Goal: Information Seeking & Learning: Compare options

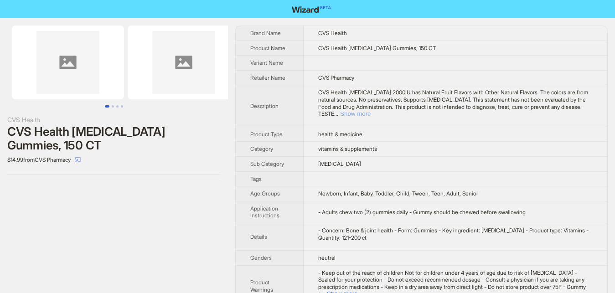
click at [371, 110] on button "Show more" at bounding box center [355, 113] width 31 height 7
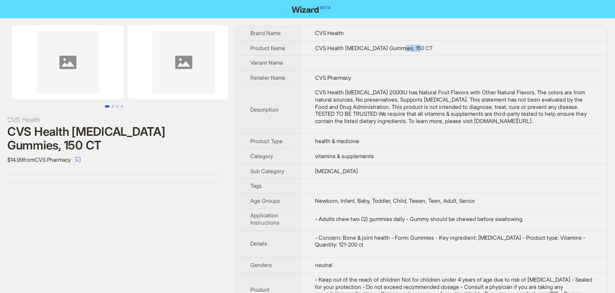
drag, startPoint x: 397, startPoint y: 51, endPoint x: 438, endPoint y: 51, distance: 41.1
click at [438, 51] on td "CVS Health Vitamin D3 Gummies, 150 CT" at bounding box center [454, 48] width 307 height 15
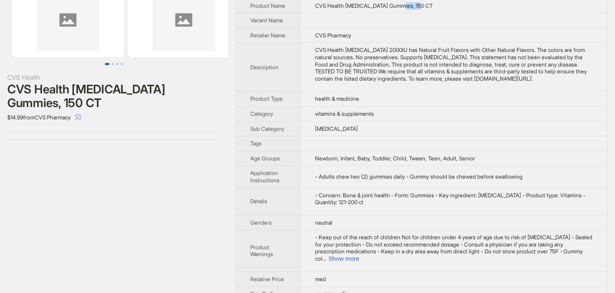
scroll to position [59, 0]
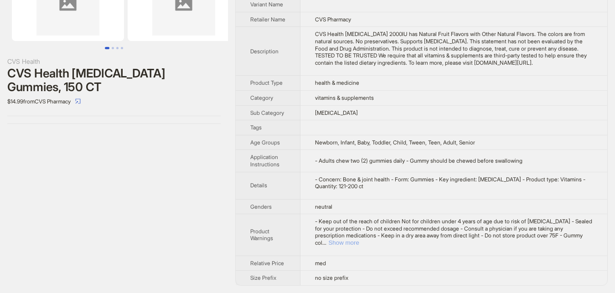
click at [359, 244] on button "Show more" at bounding box center [343, 242] width 31 height 7
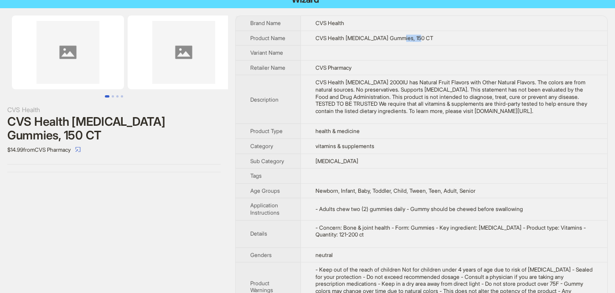
scroll to position [0, 0]
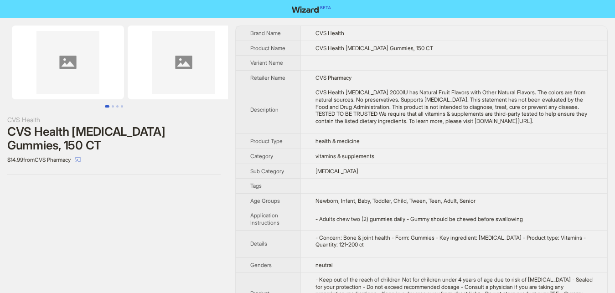
click at [424, 51] on td "CVS Health Vitamin D3 Gummies, 150 CT" at bounding box center [454, 48] width 307 height 15
drag, startPoint x: 424, startPoint y: 51, endPoint x: 399, endPoint y: 52, distance: 25.1
click at [399, 52] on td "CVS Health Vitamin D3 Gummies, 150 CT" at bounding box center [454, 48] width 307 height 15
copy span "150 CT"
click at [359, 51] on span "CVS Health Vitamin D3 Gummies, 150 CT" at bounding box center [375, 48] width 118 height 7
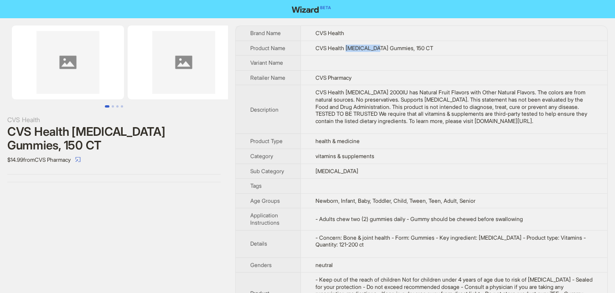
drag, startPoint x: 359, startPoint y: 51, endPoint x: 368, endPoint y: 50, distance: 9.1
click at [368, 50] on span "CVS Health Vitamin D3 Gummies, 150 CT" at bounding box center [375, 48] width 118 height 7
copy span "Vitamin D3"
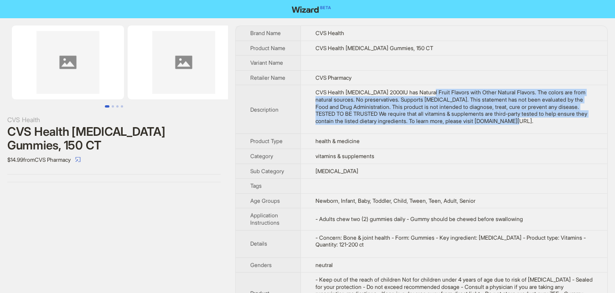
drag, startPoint x: 425, startPoint y: 103, endPoint x: 481, endPoint y: 130, distance: 62.4
click at [481, 125] on div "CVS Health Vitamin D3 2000IU has Natural Fruit Flavors with Other Natural Flavo…" at bounding box center [454, 107] width 277 height 36
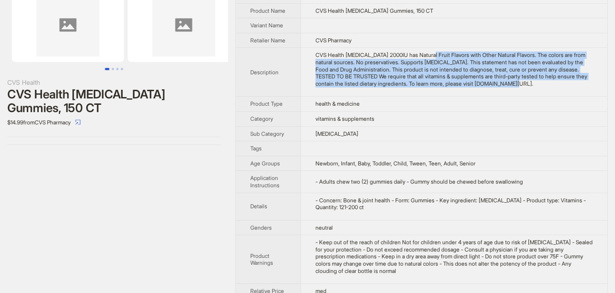
scroll to position [73, 0]
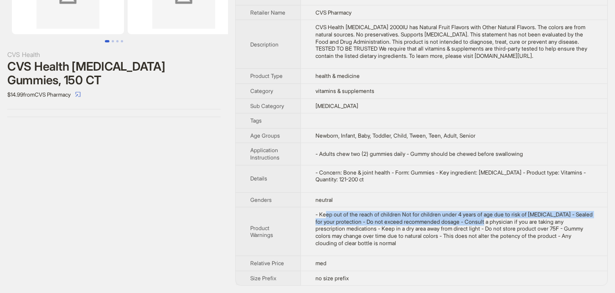
drag, startPoint x: 326, startPoint y: 216, endPoint x: 477, endPoint y: 219, distance: 151.5
click at [477, 219] on div "- Keep out of the reach of children Not for children under 4 years of age due t…" at bounding box center [454, 229] width 277 height 36
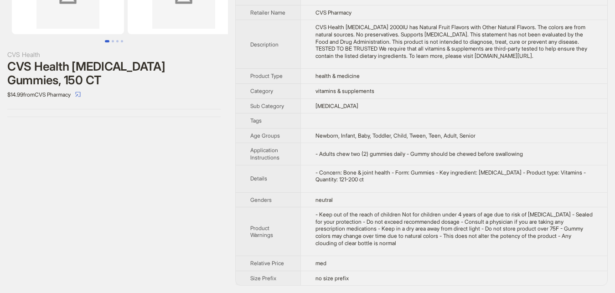
click at [429, 243] on div "- Keep out of the reach of children Not for children under 4 years of age due t…" at bounding box center [454, 229] width 277 height 36
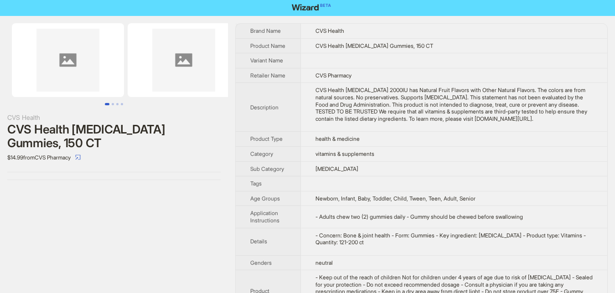
scroll to position [0, 0]
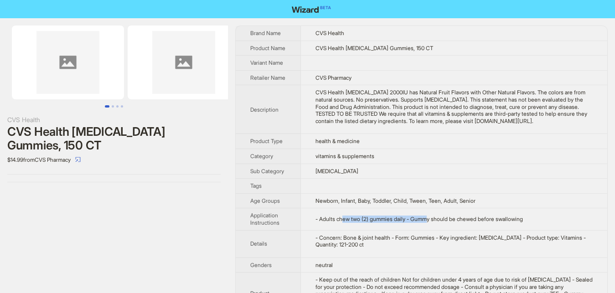
drag, startPoint x: 342, startPoint y: 228, endPoint x: 422, endPoint y: 231, distance: 80.8
click at [422, 230] on td "- Adults chew two (2) gummies daily - Gummy should be chewed before swallowing" at bounding box center [454, 219] width 307 height 22
click at [352, 230] on td "- Adults chew two (2) gummies daily - Gummy should be chewed before swallowing" at bounding box center [454, 219] width 307 height 22
drag, startPoint x: 339, startPoint y: 227, endPoint x: 419, endPoint y: 229, distance: 79.4
click at [419, 223] on span "- Adults chew two (2) gummies daily - Gummy should be chewed before swallowing" at bounding box center [420, 219] width 208 height 7
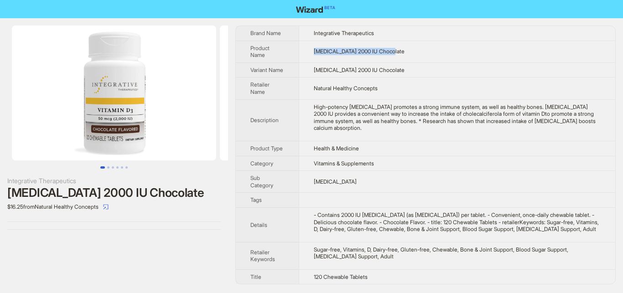
drag, startPoint x: 312, startPoint y: 49, endPoint x: 399, endPoint y: 49, distance: 87.6
click at [399, 49] on td "Vitamin D3 2000 IU Chocolate" at bounding box center [457, 52] width 317 height 22
click at [331, 105] on div "High-potency vitamin D promotes a strong immune system, as well as healthy bone…" at bounding box center [457, 118] width 287 height 28
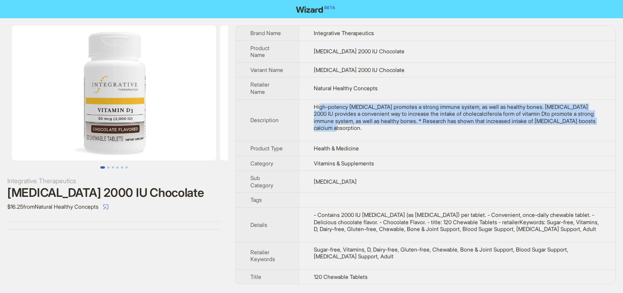
drag, startPoint x: 319, startPoint y: 105, endPoint x: 568, endPoint y: 128, distance: 250.1
click at [568, 128] on td "High-potency vitamin D promotes a strong immune system, as well as healthy bone…" at bounding box center [457, 120] width 317 height 42
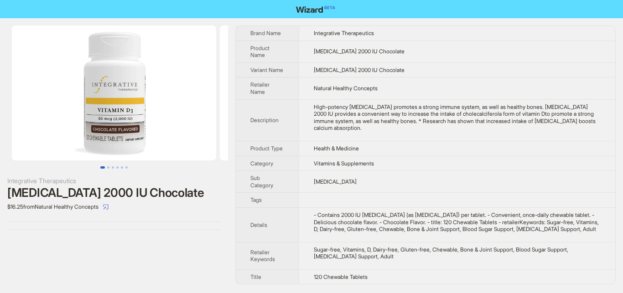
click at [342, 198] on td at bounding box center [457, 200] width 317 height 15
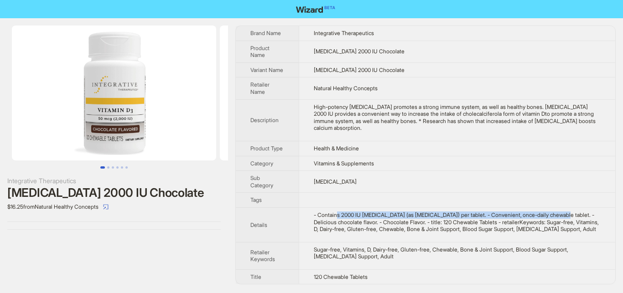
drag, startPoint x: 341, startPoint y: 208, endPoint x: 551, endPoint y: 209, distance: 210.3
click at [551, 212] on div "- Contains 2000 IU vitamin D3 (as cholecalciferol) per tablet. - Convenient‚ on…" at bounding box center [457, 222] width 287 height 21
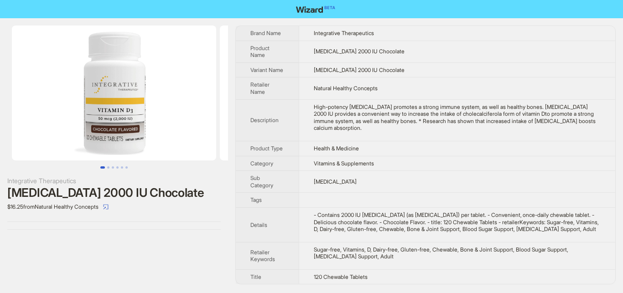
click at [508, 218] on div "- Contains 2000 IU vitamin D3 (as cholecalciferol) per tablet. - Convenient‚ on…" at bounding box center [457, 222] width 287 height 21
drag, startPoint x: 498, startPoint y: 209, endPoint x: 572, endPoint y: 209, distance: 74.4
click at [572, 212] on div "- Contains 2000 IU vitamin D3 (as cholecalciferol) per tablet. - Convenient‚ on…" at bounding box center [457, 222] width 287 height 21
click at [472, 213] on div "- Contains 2000 IU vitamin D3 (as cholecalciferol) per tablet. - Convenient‚ on…" at bounding box center [457, 222] width 287 height 21
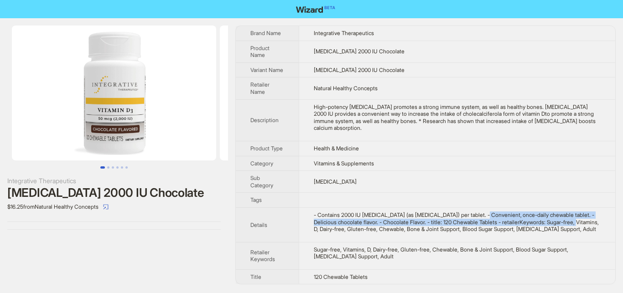
drag, startPoint x: 472, startPoint y: 209, endPoint x: 553, endPoint y: 215, distance: 81.4
click at [553, 215] on div "- Contains 2000 IU vitamin D3 (as cholecalciferol) per tablet. - Convenient‚ on…" at bounding box center [457, 222] width 287 height 21
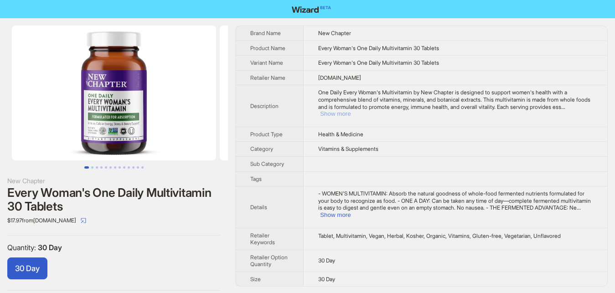
click at [351, 110] on button "Show more" at bounding box center [335, 113] width 31 height 7
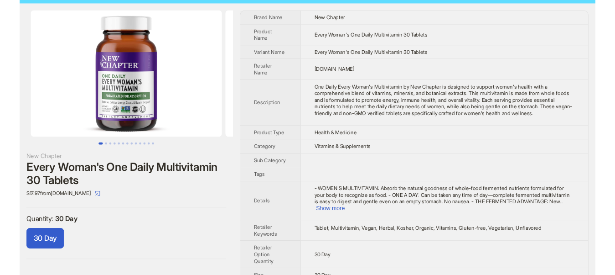
scroll to position [16, 0]
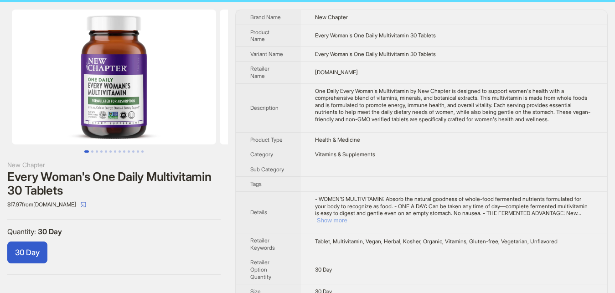
click at [348, 217] on button "Show more" at bounding box center [332, 220] width 31 height 7
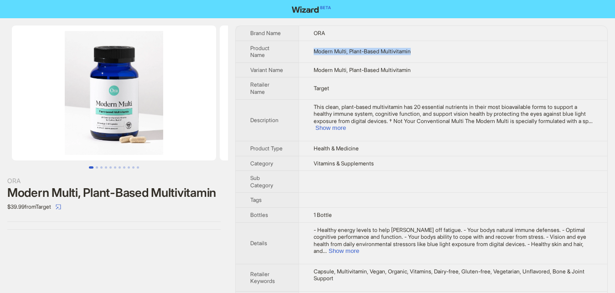
drag, startPoint x: 308, startPoint y: 51, endPoint x: 420, endPoint y: 51, distance: 112.2
click at [420, 51] on td "Modern Multi, Plant-Based Multivitamin" at bounding box center [453, 52] width 309 height 22
click at [337, 108] on span "This clean, plant-based multivitamin has 20 essential nutrients in their most b…" at bounding box center [451, 114] width 275 height 21
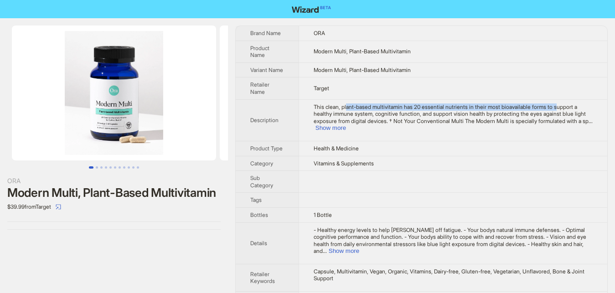
drag, startPoint x: 345, startPoint y: 105, endPoint x: 551, endPoint y: 109, distance: 205.3
click at [551, 109] on span "This clean, plant-based multivitamin has 20 essential nutrients in their most b…" at bounding box center [451, 114] width 275 height 21
click at [346, 125] on button "Show more" at bounding box center [331, 128] width 31 height 7
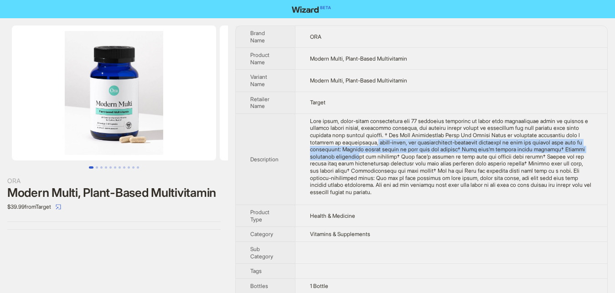
drag, startPoint x: 338, startPoint y: 143, endPoint x: 566, endPoint y: 148, distance: 227.7
click at [566, 148] on div "This clean, plant-based multivitamin has 20 essential nutrients in their most b…" at bounding box center [451, 157] width 283 height 78
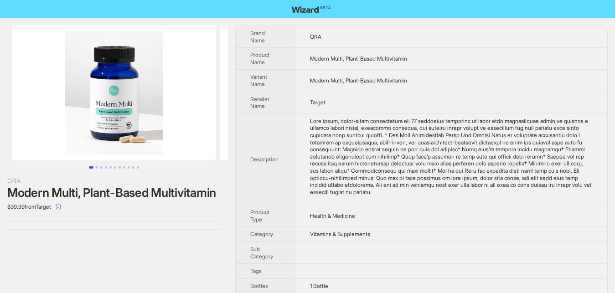
click at [494, 183] on div "This clean, plant-based multivitamin has 20 essential nutrients in their most b…" at bounding box center [451, 157] width 283 height 78
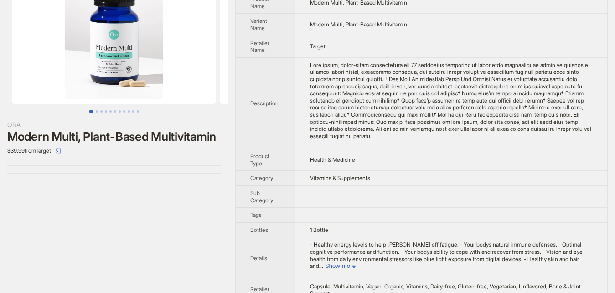
scroll to position [78, 0]
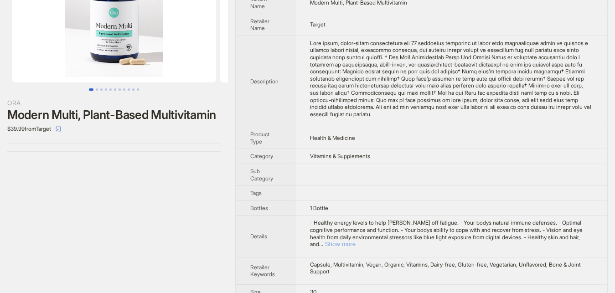
click at [356, 241] on button "Show more" at bounding box center [340, 244] width 31 height 7
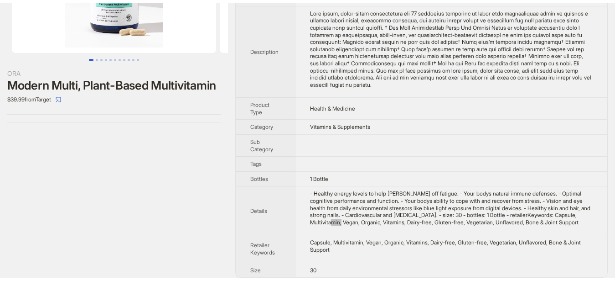
scroll to position [0, 0]
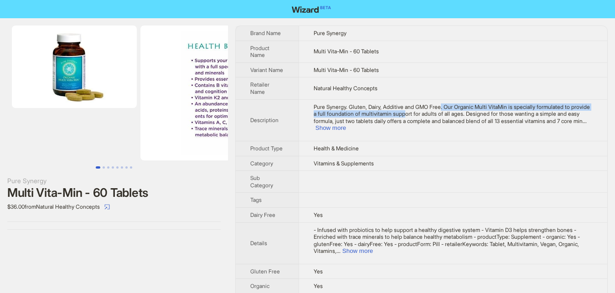
drag, startPoint x: 437, startPoint y: 108, endPoint x: 399, endPoint y: 116, distance: 39.3
click at [399, 116] on span "Pure Synergy. Gluten, Dairy, Additive and GMO Free. Our Organic Multi VitaMin i…" at bounding box center [452, 114] width 276 height 21
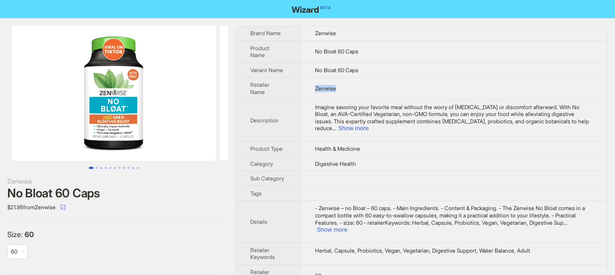
drag, startPoint x: 343, startPoint y: 86, endPoint x: 301, endPoint y: 86, distance: 42.0
click at [301, 86] on td "Zenwise" at bounding box center [453, 89] width 307 height 22
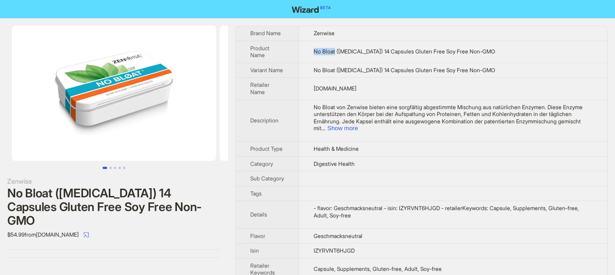
drag, startPoint x: 308, startPoint y: 47, endPoint x: 334, endPoint y: 51, distance: 25.8
click at [334, 51] on td "No Bloat (Digestive Enzymes) 14 Capsules Gluten Free Soy Free Non-GMO" at bounding box center [453, 52] width 308 height 22
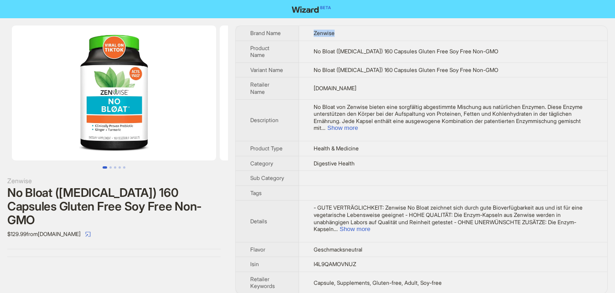
drag, startPoint x: 307, startPoint y: 31, endPoint x: 351, endPoint y: 31, distance: 44.2
click at [351, 31] on td "Zenwise" at bounding box center [453, 33] width 308 height 15
drag, startPoint x: 308, startPoint y: 52, endPoint x: 351, endPoint y: 55, distance: 43.5
click at [351, 55] on td "No Bloat (Digestive Enzymes) 160 Capsules Gluten Free Soy Free Non-GMO" at bounding box center [453, 52] width 308 height 22
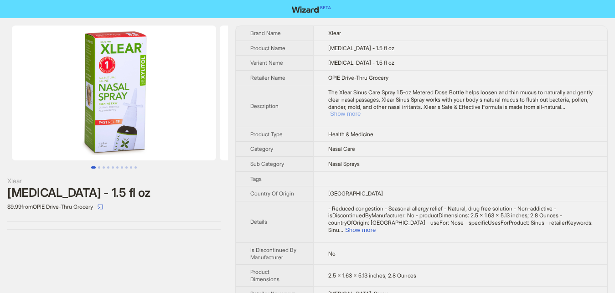
click at [361, 110] on button "Show more" at bounding box center [345, 113] width 31 height 7
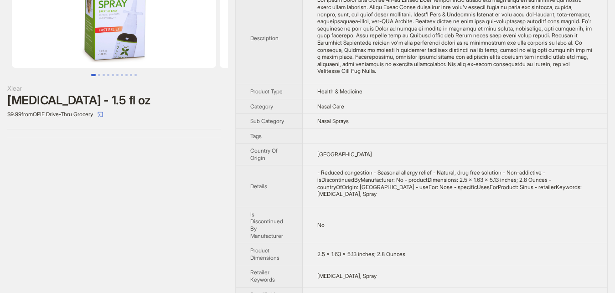
scroll to position [93, 0]
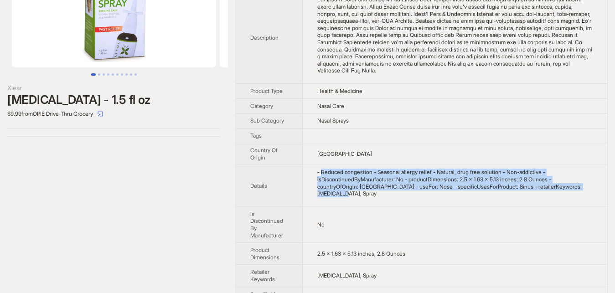
drag, startPoint x: 323, startPoint y: 166, endPoint x: 566, endPoint y: 180, distance: 243.5
click at [566, 180] on div "- Reduced congestion - Seasonal allergy relief - Natural, drug free solution - …" at bounding box center [455, 183] width 276 height 28
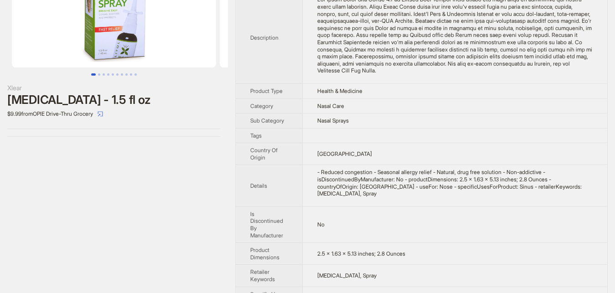
click at [339, 188] on td "- Reduced congestion - Seasonal allergy relief - Natural, drug free solution - …" at bounding box center [455, 186] width 305 height 42
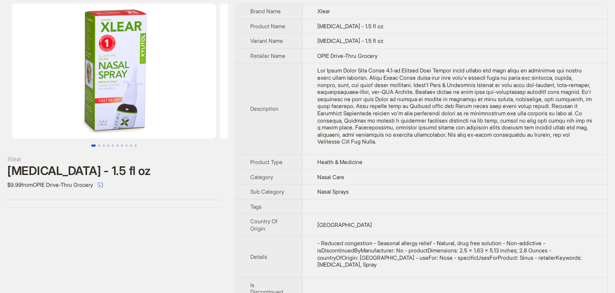
scroll to position [17, 0]
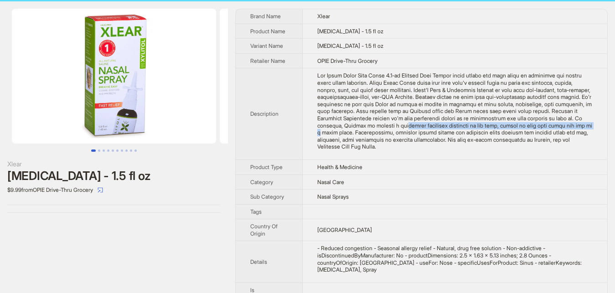
drag, startPoint x: 326, startPoint y: 128, endPoint x: 515, endPoint y: 125, distance: 189.3
click at [510, 125] on div "The Xlear Sinus Care Spray 1.5-oz Metered Dose Bottle helps loosen and thin muc…" at bounding box center [455, 111] width 276 height 78
click at [343, 133] on div "The Xlear Sinus Care Spray 1.5-oz Metered Dose Bottle helps loosen and thin muc…" at bounding box center [455, 111] width 276 height 78
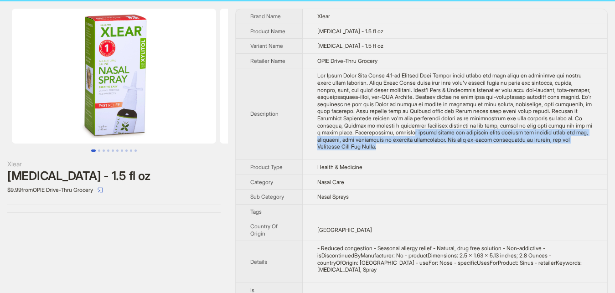
drag, startPoint x: 336, startPoint y: 133, endPoint x: 563, endPoint y: 138, distance: 227.7
click at [563, 138] on div "The Xlear Sinus Care Spray 1.5-oz Metered Dose Bottle helps loosen and thin muc…" at bounding box center [455, 111] width 276 height 78
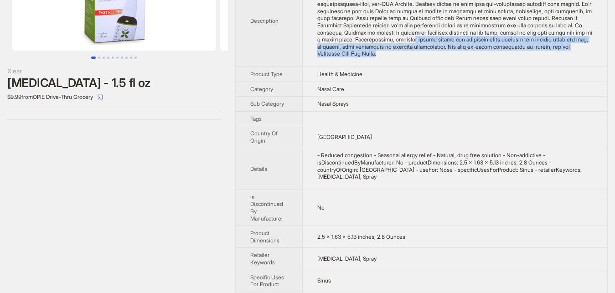
scroll to position [0, 0]
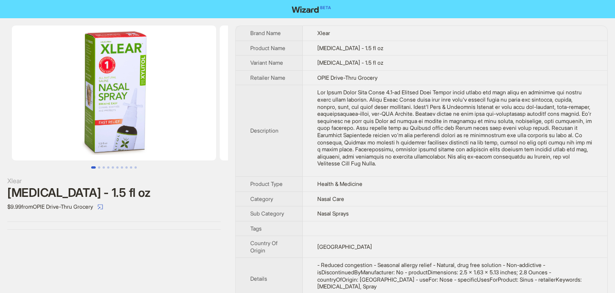
click at [386, 121] on div "The Xlear Sinus Care Spray 1.5-oz Metered Dose Bottle helps loosen and thin muc…" at bounding box center [455, 128] width 276 height 78
drag, startPoint x: 397, startPoint y: 107, endPoint x: 541, endPoint y: 107, distance: 144.1
click at [540, 107] on div "The Xlear Sinus Care Spray 1.5-oz Metered Dose Bottle helps loosen and thin muc…" at bounding box center [455, 128] width 276 height 78
drag, startPoint x: 541, startPoint y: 107, endPoint x: 548, endPoint y: 107, distance: 7.3
click at [542, 107] on div "The Xlear Sinus Care Spray 1.5-oz Metered Dose Bottle helps loosen and thin muc…" at bounding box center [455, 128] width 276 height 78
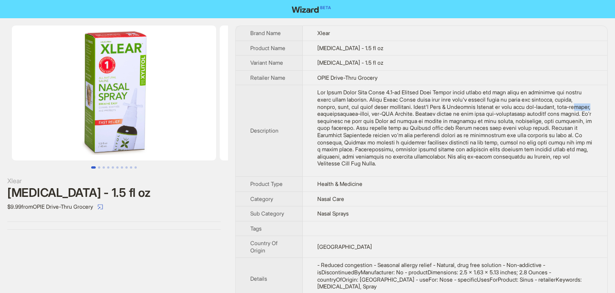
drag, startPoint x: 548, startPoint y: 107, endPoint x: 560, endPoint y: 107, distance: 11.4
click at [560, 107] on div "The Xlear Sinus Care Spray 1.5-oz Metered Dose Bottle helps loosen and thin muc…" at bounding box center [455, 128] width 276 height 78
drag, startPoint x: 560, startPoint y: 107, endPoint x: 530, endPoint y: 106, distance: 29.7
click at [557, 106] on div "The Xlear Sinus Care Spray 1.5-oz Metered Dose Bottle helps loosen and thin muc…" at bounding box center [455, 128] width 276 height 78
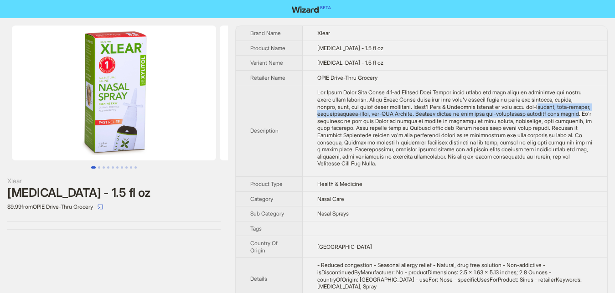
drag, startPoint x: 472, startPoint y: 109, endPoint x: 566, endPoint y: 116, distance: 94.7
click at [566, 116] on div "The Xlear Sinus Care Spray 1.5-oz Metered Dose Bottle helps loosen and thin muc…" at bounding box center [455, 128] width 276 height 78
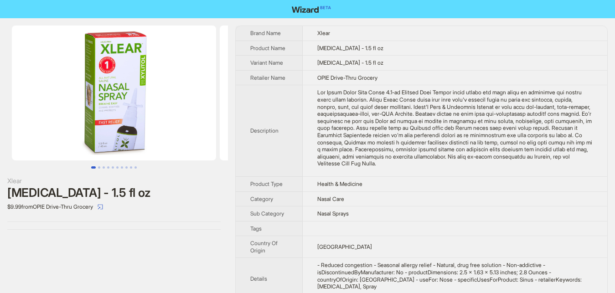
click at [528, 135] on div "The Xlear Sinus Care Spray 1.5-oz Metered Dose Bottle helps loosen and thin muc…" at bounding box center [455, 128] width 276 height 78
drag, startPoint x: 353, startPoint y: 108, endPoint x: 492, endPoint y: 109, distance: 139.1
click at [492, 109] on div "The Xlear Sinus Care Spray 1.5-oz Metered Dose Bottle helps loosen and thin muc…" at bounding box center [455, 128] width 276 height 78
click at [454, 122] on div "The Xlear Sinus Care Spray 1.5-oz Metered Dose Bottle helps loosen and thin muc…" at bounding box center [455, 128] width 276 height 78
drag, startPoint x: 319, startPoint y: 104, endPoint x: 449, endPoint y: 105, distance: 129.6
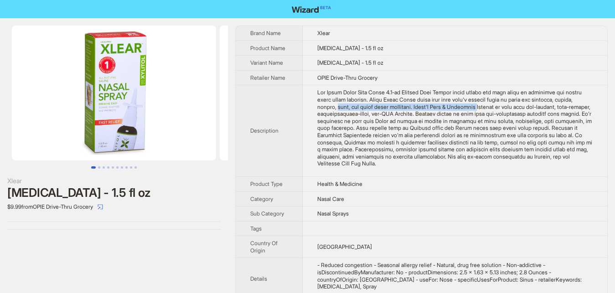
click at [449, 105] on div "The Xlear Sinus Care Spray 1.5-oz Metered Dose Bottle helps loosen and thin muc…" at bounding box center [455, 128] width 276 height 78
click at [424, 121] on div "The Xlear Sinus Care Spray 1.5-oz Metered Dose Bottle helps loosen and thin muc…" at bounding box center [455, 128] width 276 height 78
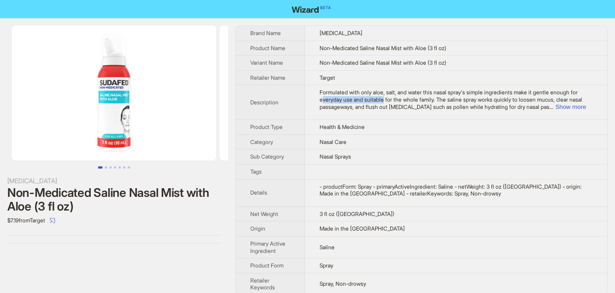
drag, startPoint x: 322, startPoint y: 98, endPoint x: 382, endPoint y: 99, distance: 60.2
click at [382, 99] on span "Formulated with only aloe, salt, and water this nasal spray's simple ingredient…" at bounding box center [451, 99] width 263 height 21
click at [184, 223] on div "$7.19 from Target" at bounding box center [113, 220] width 213 height 15
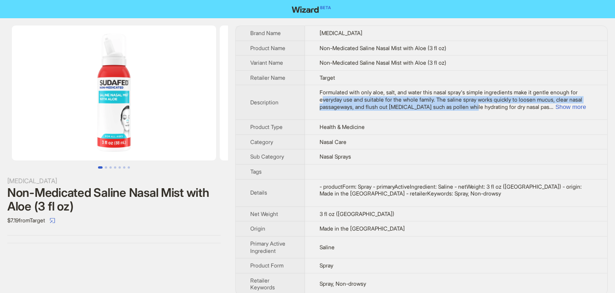
drag, startPoint x: 322, startPoint y: 98, endPoint x: 467, endPoint y: 104, distance: 144.8
click at [467, 104] on span "Formulated with only aloe, salt, and water this nasal spray's simple ingredient…" at bounding box center [451, 99] width 263 height 21
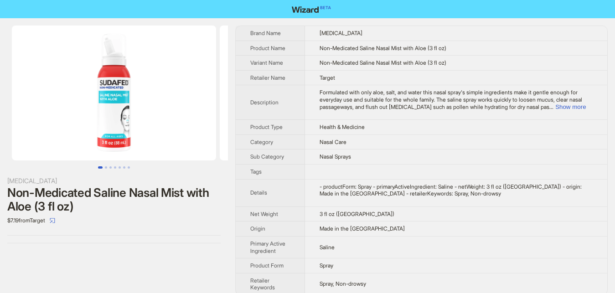
click at [578, 111] on td "Formulated with only aloe, salt, and water this nasal spray's simple ingredient…" at bounding box center [456, 102] width 302 height 35
click at [580, 106] on button "Show more" at bounding box center [571, 107] width 31 height 7
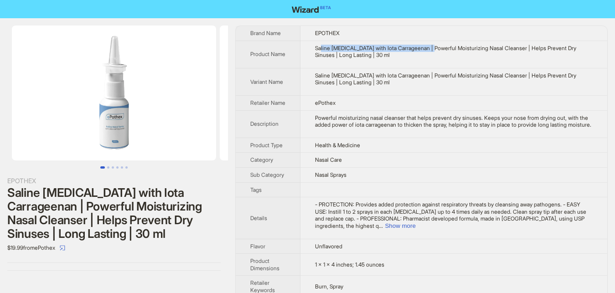
drag, startPoint x: 320, startPoint y: 48, endPoint x: 430, endPoint y: 49, distance: 109.9
click at [430, 49] on div "Saline Nasal Spray with Iota Carrageenan | Powerful Moisturizing Nasal Cleanser…" at bounding box center [454, 52] width 278 height 14
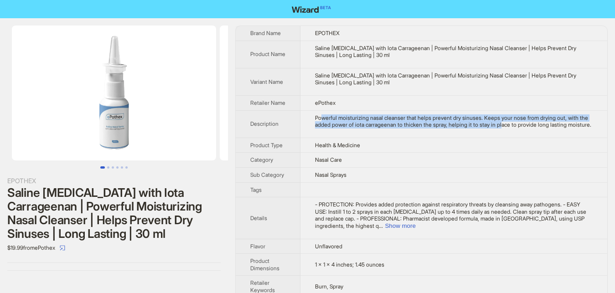
drag, startPoint x: 321, startPoint y: 119, endPoint x: 499, endPoint y: 126, distance: 178.0
click at [499, 126] on div "Powerful moisturizing nasal cleanser that helps prevent dry sinuses. Keeps your…" at bounding box center [454, 121] width 278 height 14
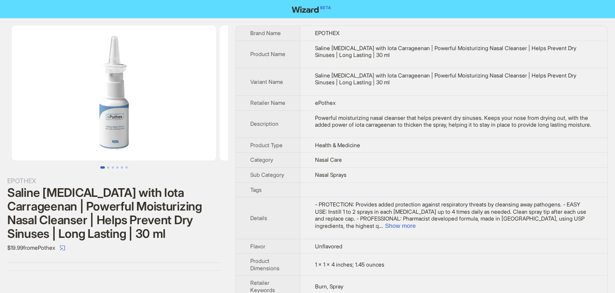
click at [478, 142] on td "Health & Medicine" at bounding box center [454, 145] width 307 height 15
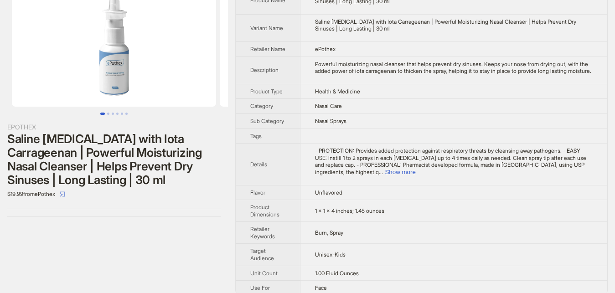
scroll to position [57, 0]
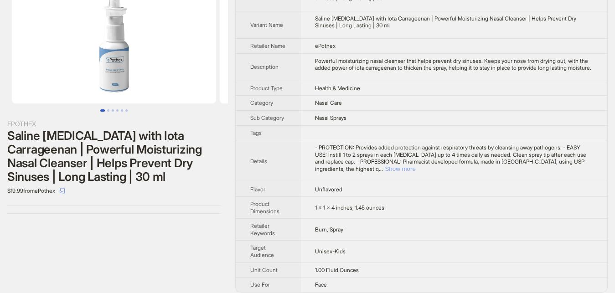
click at [416, 166] on button "Show more" at bounding box center [400, 169] width 31 height 7
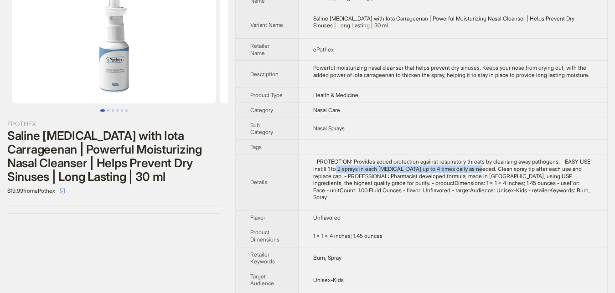
drag, startPoint x: 334, startPoint y: 168, endPoint x: 471, endPoint y: 169, distance: 136.4
click at [471, 169] on div "- PROTECTION: Provides added protection against respiratory threats by cleansin…" at bounding box center [453, 179] width 280 height 43
click at [399, 172] on div "- PROTECTION: Provides added protection against respiratory threats by cleansin…" at bounding box center [453, 179] width 280 height 43
drag, startPoint x: 419, startPoint y: 171, endPoint x: 462, endPoint y: 170, distance: 42.4
click at [462, 170] on div "- PROTECTION: Provides added protection against respiratory threats by cleansin…" at bounding box center [453, 179] width 280 height 43
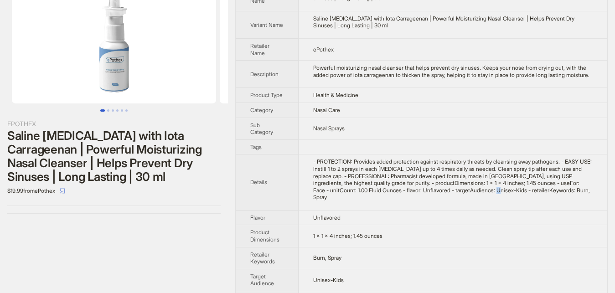
click at [434, 198] on td "- PROTECTION: Provides added protection against respiratory threats by cleansin…" at bounding box center [453, 183] width 309 height 56
click at [492, 212] on td "Unflavored" at bounding box center [453, 217] width 309 height 15
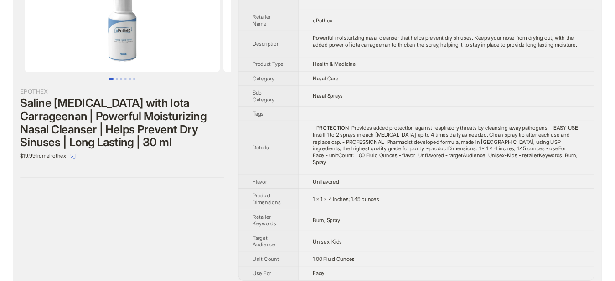
scroll to position [0, 0]
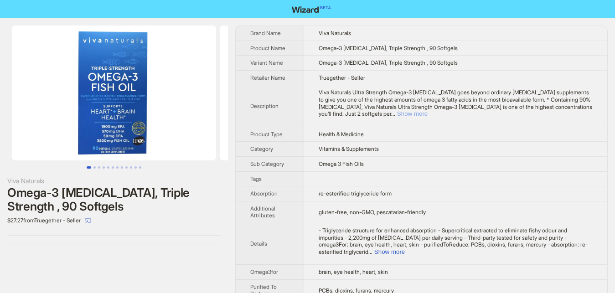
click at [428, 110] on button "Show more" at bounding box center [412, 113] width 31 height 7
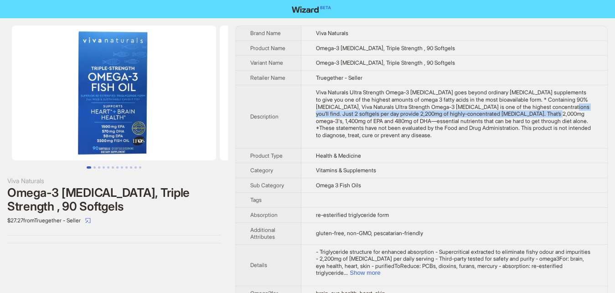
drag, startPoint x: 577, startPoint y: 107, endPoint x: 511, endPoint y: 115, distance: 66.6
click at [511, 115] on div "Viva Naturals Ultra Strength Omega-3 Fish Oil goes beyond ordinary fish oil sup…" at bounding box center [454, 114] width 277 height 50
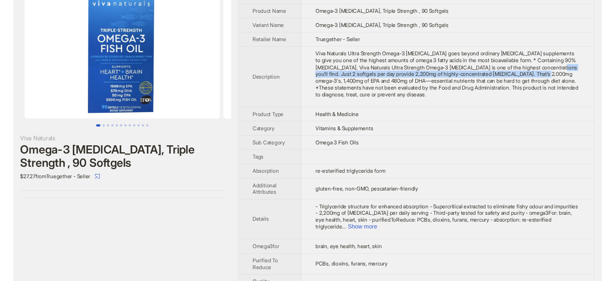
scroll to position [47, 0]
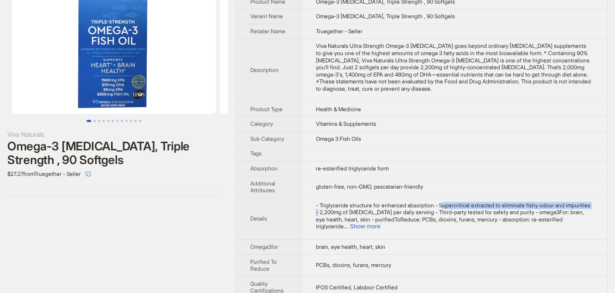
drag, startPoint x: 438, startPoint y: 199, endPoint x: 587, endPoint y: 198, distance: 148.7
click at [587, 202] on span "- Triglyceride structure for enhanced absorption - Supercritical extracted to e…" at bounding box center [453, 216] width 275 height 28
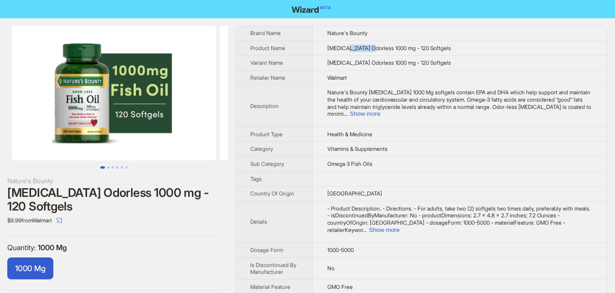
drag, startPoint x: 344, startPoint y: 47, endPoint x: 359, endPoint y: 42, distance: 15.0
click at [367, 47] on span "[MEDICAL_DATA] Odorless 1000 mg - 120 Softgels" at bounding box center [390, 48] width 124 height 7
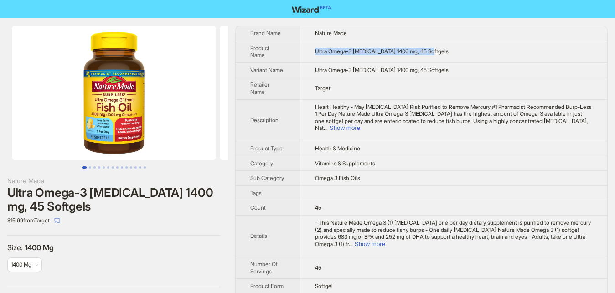
drag, startPoint x: 315, startPoint y: 52, endPoint x: 428, endPoint y: 52, distance: 112.7
click at [428, 52] on td "Ultra Omega-3 Fish Oil 1400 mg, 45 Softgels" at bounding box center [453, 52] width 307 height 22
click at [360, 125] on button "Show more" at bounding box center [345, 128] width 31 height 7
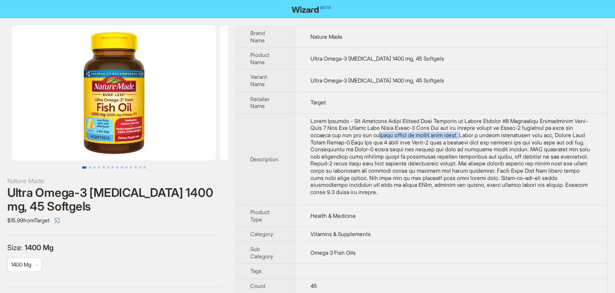
drag, startPoint x: 355, startPoint y: 134, endPoint x: 437, endPoint y: 134, distance: 82.1
click at [437, 134] on div "Heart Healthy - May Coronary Heart Disease Risk Purified to Remove Mercury #1 P…" at bounding box center [452, 157] width 282 height 78
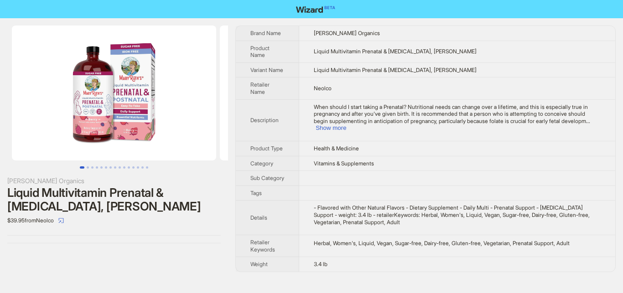
click at [16, 189] on div "Liquid Multivitamin Prenatal & [MEDICAL_DATA], [PERSON_NAME]" at bounding box center [113, 199] width 213 height 27
click at [71, 191] on div "Liquid Multivitamin Prenatal & [MEDICAL_DATA], [PERSON_NAME]" at bounding box center [113, 199] width 213 height 27
drag, startPoint x: 71, startPoint y: 191, endPoint x: 140, endPoint y: 191, distance: 69.8
click at [140, 191] on div "Liquid Multivitamin Prenatal & [MEDICAL_DATA], [PERSON_NAME]" at bounding box center [113, 199] width 213 height 27
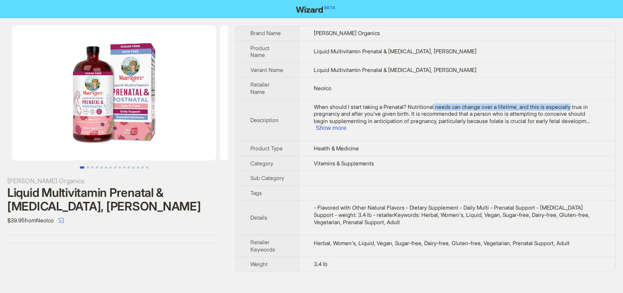
drag, startPoint x: 431, startPoint y: 110, endPoint x: 569, endPoint y: 104, distance: 138.4
click at [565, 101] on td "When should I start taking a Prenatal? Nutritional needs can change over a life…" at bounding box center [457, 120] width 316 height 42
click at [346, 125] on button "Show more" at bounding box center [331, 128] width 31 height 7
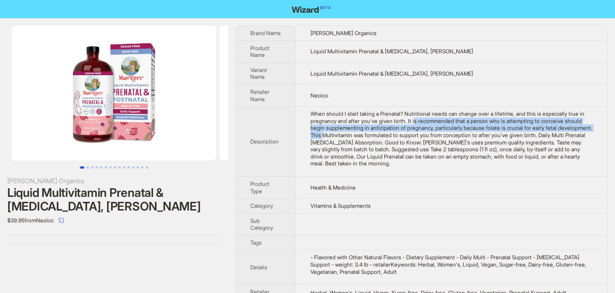
drag, startPoint x: 412, startPoint y: 129, endPoint x: 596, endPoint y: 135, distance: 183.9
click at [596, 135] on td "When should I start taking a Prenatal? Nutritional needs can change over a life…" at bounding box center [452, 142] width 312 height 70
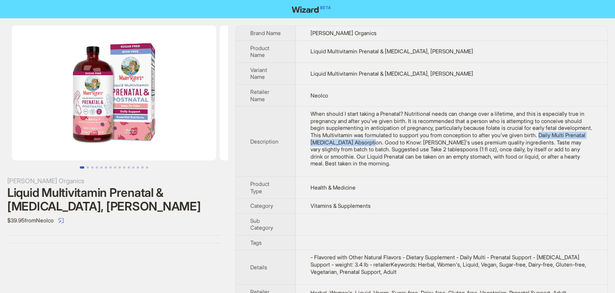
drag, startPoint x: 522, startPoint y: 145, endPoint x: 341, endPoint y: 151, distance: 180.7
click at [341, 151] on div "When should I start taking a Prenatal? Nutritional needs can change over a life…" at bounding box center [452, 138] width 282 height 57
click at [396, 151] on div "When should I start taking a Prenatal? Nutritional needs can change over a life…" at bounding box center [452, 138] width 282 height 57
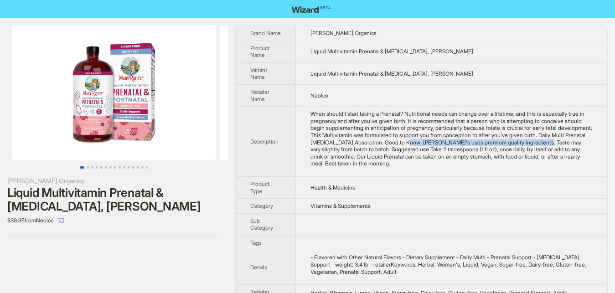
drag, startPoint x: 378, startPoint y: 148, endPoint x: 511, endPoint y: 151, distance: 132.8
click at [511, 151] on div "When should I start taking a Prenatal? Nutritional needs can change over a life…" at bounding box center [452, 138] width 282 height 57
click at [536, 147] on div "When should I start taking a Prenatal? Nutritional needs can change over a life…" at bounding box center [452, 138] width 282 height 57
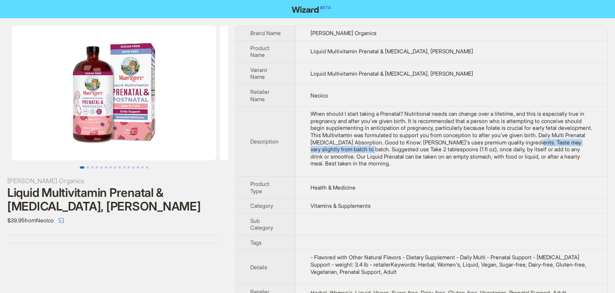
drag, startPoint x: 499, startPoint y: 151, endPoint x: 373, endPoint y: 162, distance: 126.3
click at [337, 156] on div "When should I start taking a Prenatal? Nutritional needs can change over a life…" at bounding box center [452, 138] width 282 height 57
click at [379, 162] on div "When should I start taking a Prenatal? Nutritional needs can change over a life…" at bounding box center [452, 138] width 282 height 57
drag, startPoint x: 351, startPoint y: 159, endPoint x: 443, endPoint y: 158, distance: 91.7
click at [443, 158] on div "When should I start taking a Prenatal? Nutritional needs can change over a life…" at bounding box center [452, 138] width 282 height 57
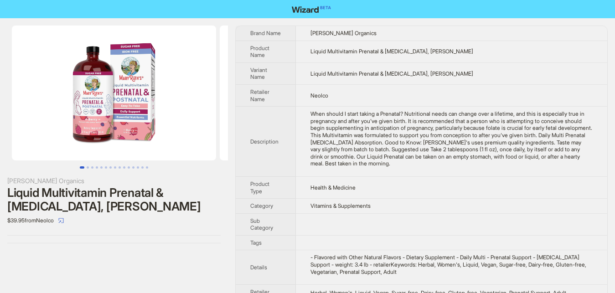
drag, startPoint x: 473, startPoint y: 155, endPoint x: 494, endPoint y: 155, distance: 21.0
click at [474, 155] on div "When should I start taking a Prenatal? Nutritional needs can change over a life…" at bounding box center [452, 138] width 282 height 57
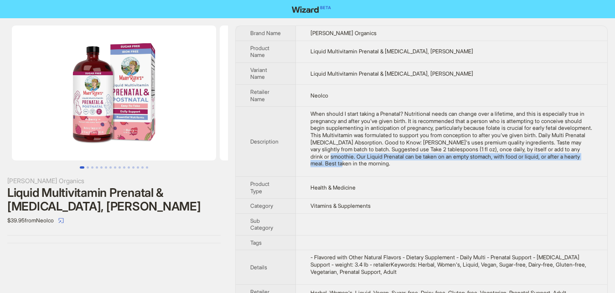
drag, startPoint x: 558, startPoint y: 158, endPoint x: 560, endPoint y: 163, distance: 5.8
click at [560, 163] on div "When should I start taking a Prenatal? Nutritional needs can change over a life…" at bounding box center [452, 138] width 282 height 57
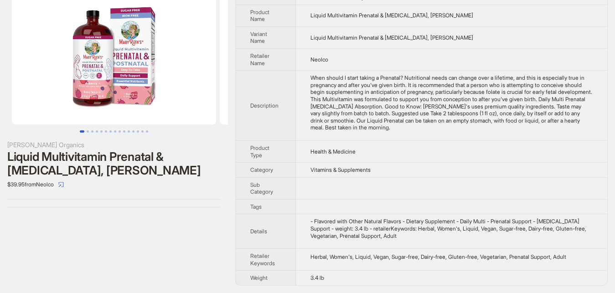
click at [339, 225] on div "- Flavored with Other Natural Flavors - Dietary Supplement - Daily Multi - Pren…" at bounding box center [452, 228] width 282 height 21
drag, startPoint x: 326, startPoint y: 224, endPoint x: 446, endPoint y: 220, distance: 120.0
click at [432, 220] on div "- Flavored with Other Natural Flavors - Dietary Supplement - Daily Multi - Pren…" at bounding box center [452, 228] width 282 height 21
click at [468, 224] on div "- Flavored with Other Natural Flavors - Dietary Supplement - Daily Multi - Pren…" at bounding box center [452, 228] width 282 height 21
drag, startPoint x: 403, startPoint y: 225, endPoint x: 473, endPoint y: 225, distance: 70.2
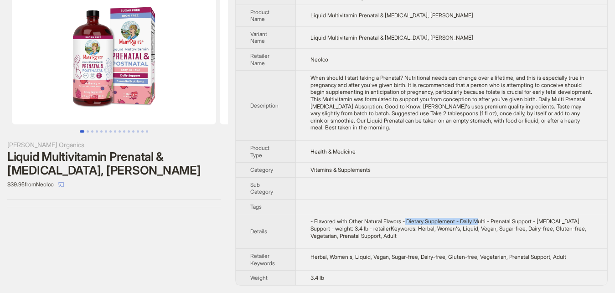
click at [473, 225] on div "- Flavored with Other Natural Flavors - Dietary Supplement - Daily Multi - Pren…" at bounding box center [452, 228] width 282 height 21
click at [501, 223] on div "- Flavored with Other Natural Flavors - Dietary Supplement - Daily Multi - Pren…" at bounding box center [452, 228] width 282 height 21
drag, startPoint x: 487, startPoint y: 224, endPoint x: 549, endPoint y: 224, distance: 62.0
click at [549, 224] on div "- Flavored with Other Natural Flavors - Dietary Supplement - Daily Multi - Pren…" at bounding box center [452, 228] width 282 height 21
click at [350, 230] on div "- Flavored with Other Natural Flavors - Dietary Supplement - Daily Multi - Pren…" at bounding box center [452, 228] width 282 height 21
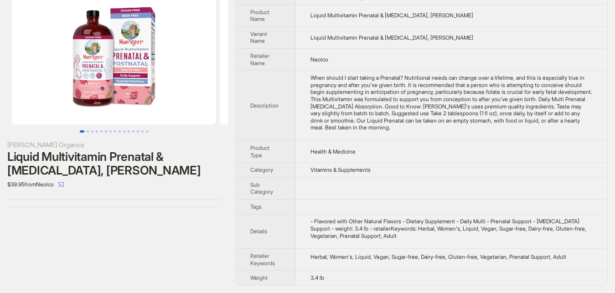
drag, startPoint x: 380, startPoint y: 233, endPoint x: 425, endPoint y: 233, distance: 44.7
click at [425, 233] on div "- Flavored with Other Natural Flavors - Dietary Supplement - Daily Multi - Pren…" at bounding box center [452, 228] width 282 height 21
drag, startPoint x: 407, startPoint y: 231, endPoint x: 392, endPoint y: 231, distance: 14.6
click at [392, 231] on div "- Flavored with Other Natural Flavors - Dietary Supplement - Daily Multi - Pren…" at bounding box center [452, 228] width 282 height 21
drag, startPoint x: 471, startPoint y: 229, endPoint x: 550, endPoint y: 230, distance: 78.9
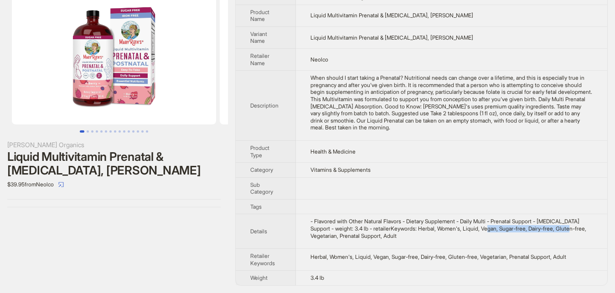
click at [550, 230] on div "- Flavored with Other Natural Flavors - Dietary Supplement - Daily Multi - Pren…" at bounding box center [452, 228] width 282 height 21
click at [504, 232] on div "- Flavored with Other Natural Flavors - Dietary Supplement - Daily Multi - Pren…" at bounding box center [452, 228] width 282 height 21
drag, startPoint x: 504, startPoint y: 232, endPoint x: 536, endPoint y: 233, distance: 31.9
click at [536, 233] on div "- Flavored with Other Natural Flavors - Dietary Supplement - Daily Multi - Pren…" at bounding box center [452, 228] width 282 height 21
click at [507, 240] on td "- Flavored with Other Natural Flavors - Dietary Supplement - Daily Multi - Pren…" at bounding box center [452, 231] width 312 height 35
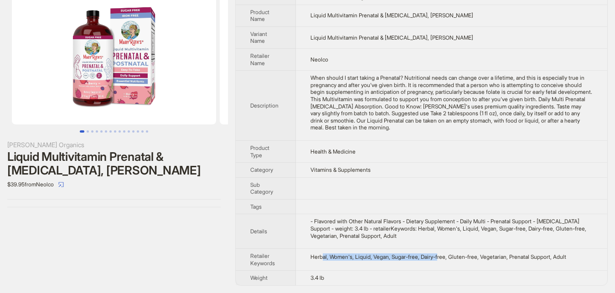
drag, startPoint x: 321, startPoint y: 254, endPoint x: 435, endPoint y: 260, distance: 114.2
click at [435, 260] on div "Herbal, Women's, Liquid, Vegan, Sugar-free, Dairy-free, Gluten-free, Vegetarian…" at bounding box center [452, 257] width 282 height 7
click at [436, 261] on td "Herbal, Women's, Liquid, Vegan, Sugar-free, Dairy-free, Gluten-free, Vegetarian…" at bounding box center [452, 260] width 312 height 22
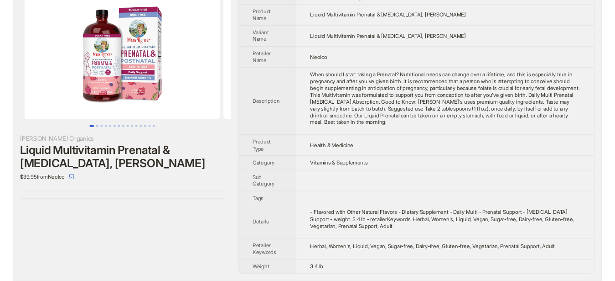
scroll to position [0, 0]
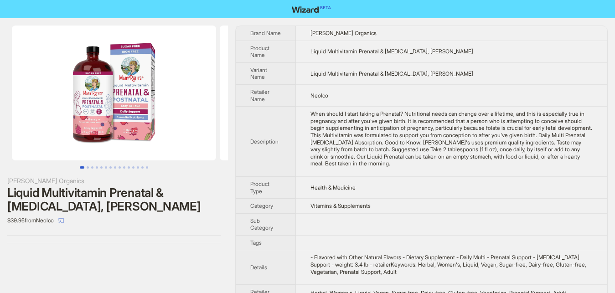
click at [174, 271] on div "MaryRuth Organics Liquid Multivitamin Prenatal & Postnatal, Berry $39.95 from N…" at bounding box center [114, 173] width 228 height 311
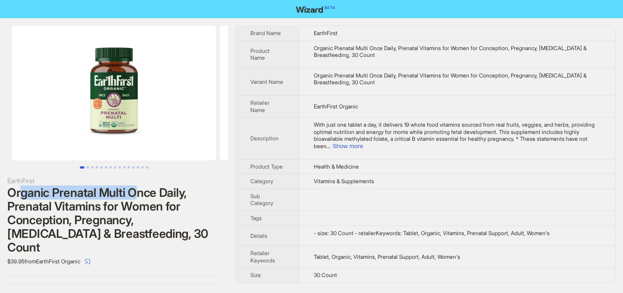
drag, startPoint x: 19, startPoint y: 192, endPoint x: 138, endPoint y: 196, distance: 119.1
click at [138, 196] on div "Organic Prenatal Multi Once Daily, Prenatal Vitamins for Women for Conception, …" at bounding box center [113, 220] width 213 height 68
click at [165, 194] on div "Organic Prenatal Multi Once Daily, Prenatal Vitamins for Women for Conception, …" at bounding box center [113, 220] width 213 height 68
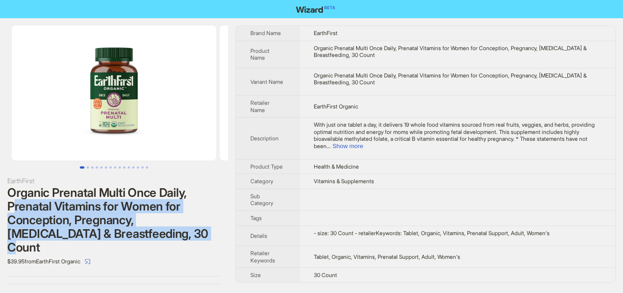
drag, startPoint x: 15, startPoint y: 202, endPoint x: 154, endPoint y: 237, distance: 143.8
click at [154, 237] on div "Organic Prenatal Multi Once Daily, Prenatal Vitamins for Women for Conception, …" at bounding box center [113, 220] width 213 height 68
click at [182, 226] on div "Organic Prenatal Multi Once Daily, Prenatal Vitamins for Women for Conception, …" at bounding box center [113, 220] width 213 height 68
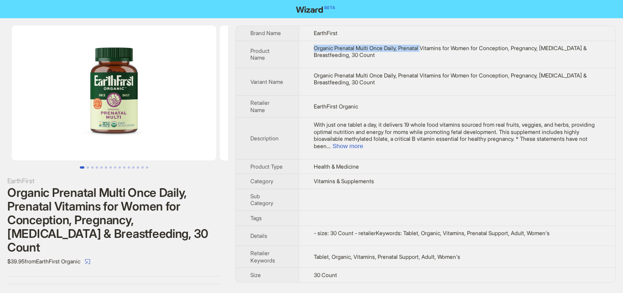
drag, startPoint x: 316, startPoint y: 51, endPoint x: 418, endPoint y: 51, distance: 102.6
click at [418, 51] on td "Organic Prenatal Multi Once Daily, Prenatal Vitamins for Women for Conception, …" at bounding box center [457, 54] width 317 height 27
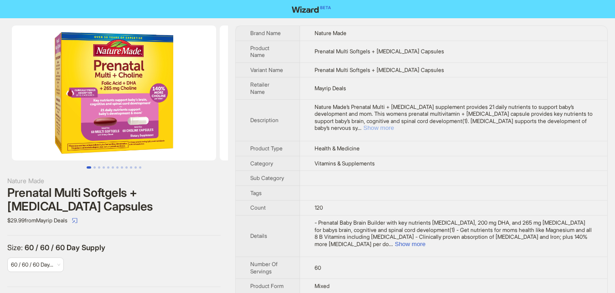
click at [394, 125] on button "Show more" at bounding box center [379, 128] width 31 height 7
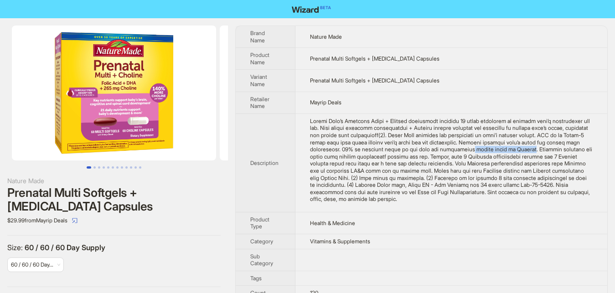
drag, startPoint x: 535, startPoint y: 152, endPoint x: 481, endPoint y: 148, distance: 54.5
click at [481, 148] on div "Nature Made’s Prenatal Multi + Choline supplement provides 21 daily nutrients t…" at bounding box center [451, 160] width 283 height 85
click at [537, 146] on div "Nature Made’s Prenatal Multi + Choline supplement provides 21 daily nutrients t…" at bounding box center [451, 160] width 283 height 85
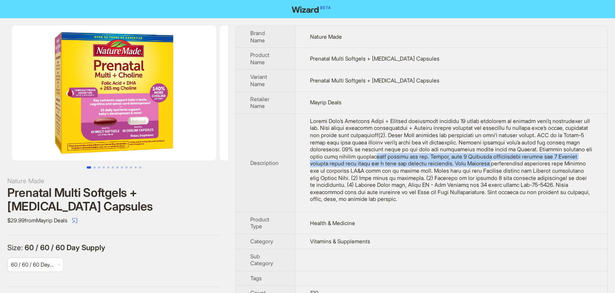
drag, startPoint x: 389, startPoint y: 156, endPoint x: 468, endPoint y: 165, distance: 78.9
click at [468, 165] on div "Nature Made’s Prenatal Multi + Choline supplement provides 21 daily nutrients t…" at bounding box center [451, 160] width 283 height 85
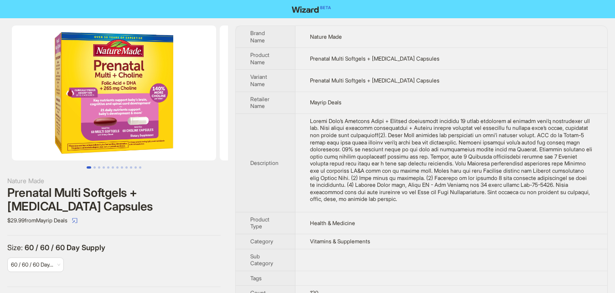
click at [509, 170] on div "Nature Made’s Prenatal Multi + Choline supplement provides 21 daily nutrients t…" at bounding box center [451, 160] width 283 height 85
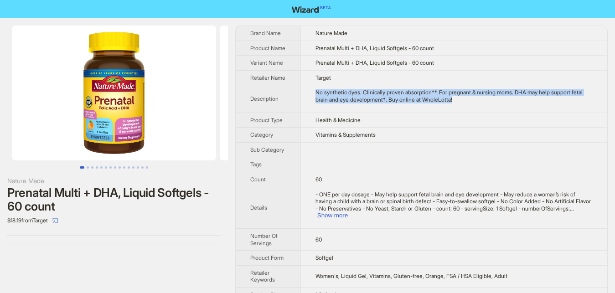
drag, startPoint x: 317, startPoint y: 92, endPoint x: 500, endPoint y: 98, distance: 183.9
click at [500, 98] on div "No synthetic dyes. Clinically proven absorption**. For pregnant & nursing moms.…" at bounding box center [454, 96] width 277 height 14
click at [348, 212] on button "Show more" at bounding box center [332, 215] width 31 height 7
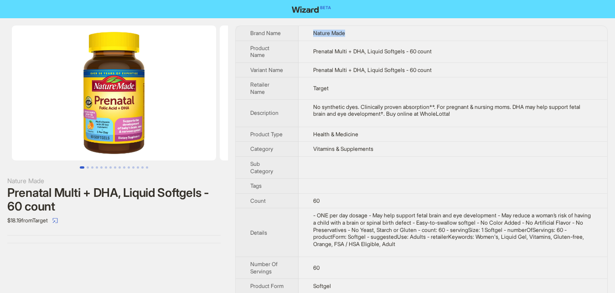
drag, startPoint x: 310, startPoint y: 31, endPoint x: 351, endPoint y: 35, distance: 41.3
click at [351, 35] on td "Nature Made" at bounding box center [453, 33] width 309 height 15
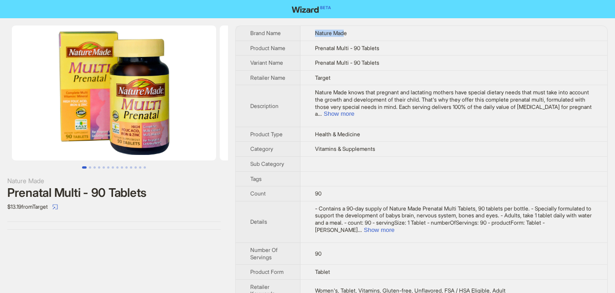
drag, startPoint x: 310, startPoint y: 34, endPoint x: 347, endPoint y: 34, distance: 37.4
click at [344, 34] on td "Nature Made" at bounding box center [454, 33] width 307 height 15
click at [146, 244] on div "Nature Made Prenatal Multi - 90 Tablets $13.19 from Target" at bounding box center [114, 182] width 228 height 328
drag, startPoint x: 437, startPoint y: 209, endPoint x: 481, endPoint y: 209, distance: 43.8
click at [481, 209] on span "- Contains a 90-day supply of Nature Made Prenatal Multi Tablets, 90 tablets pe…" at bounding box center [453, 219] width 277 height 28
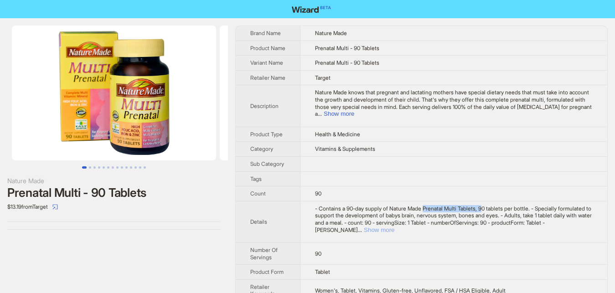
click at [395, 227] on button "Show more" at bounding box center [379, 230] width 31 height 7
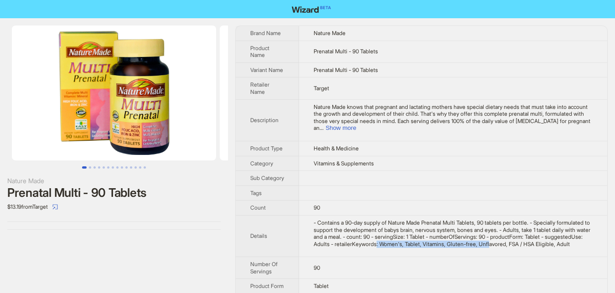
drag, startPoint x: 374, startPoint y: 245, endPoint x: 485, endPoint y: 246, distance: 110.4
click at [485, 246] on div "- Contains a 90-day supply of Nature Made Prenatal Multi Tablets, 90 tablets pe…" at bounding box center [453, 233] width 279 height 28
click at [356, 125] on button "Show more" at bounding box center [341, 128] width 31 height 7
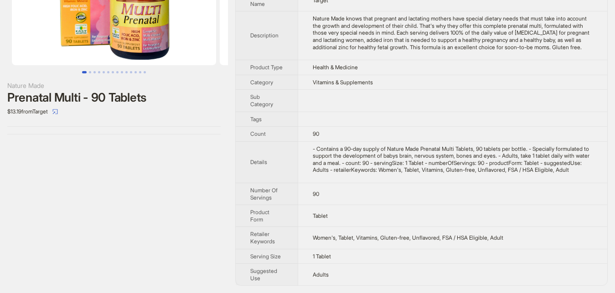
scroll to position [103, 0]
drag, startPoint x: 391, startPoint y: 171, endPoint x: 512, endPoint y: 166, distance: 121.4
click at [512, 166] on div "- Contains a 90-day supply of Nature Made Prenatal Multi Tablets, 90 tablets pe…" at bounding box center [453, 160] width 280 height 28
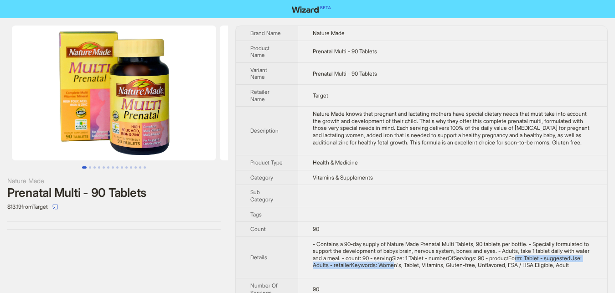
click at [139, 118] on img at bounding box center [114, 93] width 204 height 135
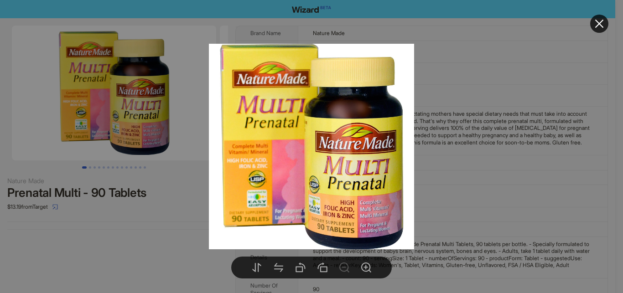
click at [118, 139] on div at bounding box center [311, 146] width 623 height 293
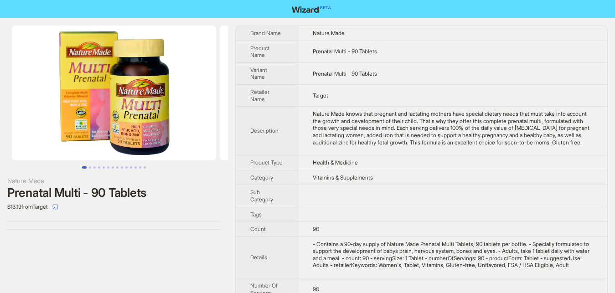
click at [87, 169] on button "Go to slide 1" at bounding box center [84, 167] width 5 height 2
click at [90, 166] on button "Go to slide 2" at bounding box center [90, 167] width 2 height 2
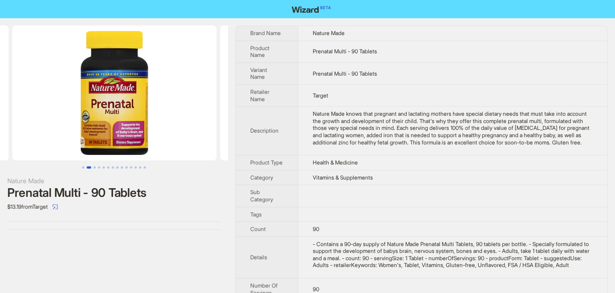
scroll to position [0, 208]
click at [94, 166] on button "Go to slide 3" at bounding box center [95, 167] width 2 height 2
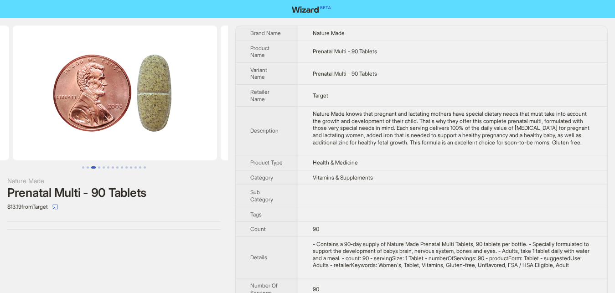
scroll to position [0, 416]
click at [99, 167] on button "Go to slide 4" at bounding box center [99, 167] width 2 height 2
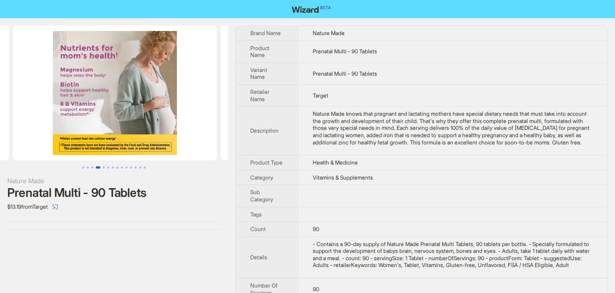
scroll to position [0, 624]
click at [93, 167] on button "Go to slide 3" at bounding box center [92, 167] width 2 height 2
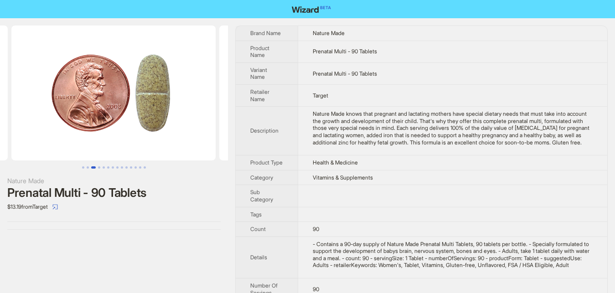
scroll to position [0, 416]
click at [96, 167] on button "Go to slide 3" at bounding box center [93, 167] width 5 height 2
click at [99, 167] on button "Go to slide 4" at bounding box center [99, 167] width 2 height 2
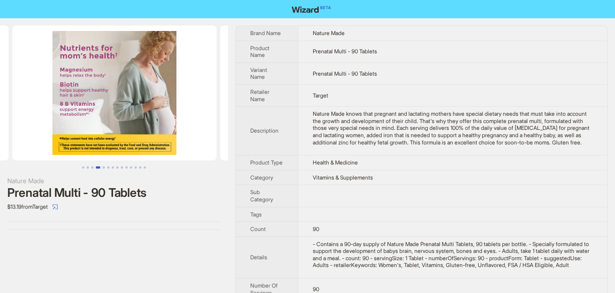
scroll to position [0, 624]
click at [105, 167] on button "Go to slide 5" at bounding box center [104, 167] width 2 height 2
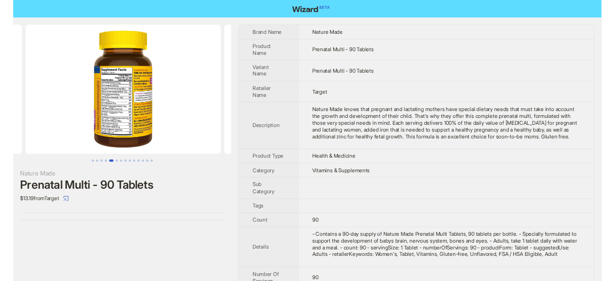
scroll to position [0, 832]
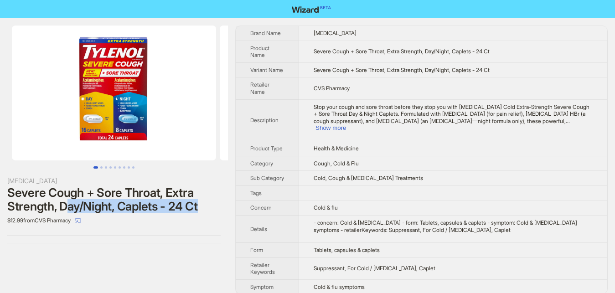
drag, startPoint x: 69, startPoint y: 207, endPoint x: 218, endPoint y: 204, distance: 149.2
click at [218, 204] on div "Severe Cough + Sore Throat, Extra Strength, Day/Night, Caplets - 24 Ct" at bounding box center [113, 199] width 213 height 27
click at [191, 234] on div "Tylenol Severe Cough + Sore Throat, Extra Strength, Day/Night, Caplets - 24 Ct …" at bounding box center [114, 134] width 228 height 233
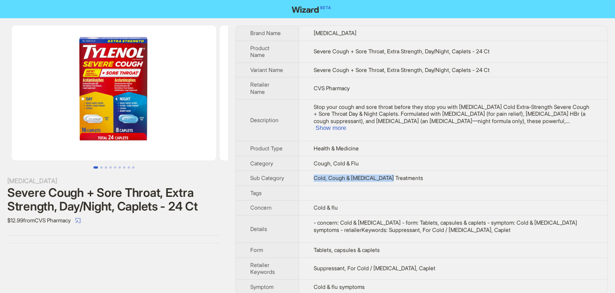
drag, startPoint x: 312, startPoint y: 172, endPoint x: 400, endPoint y: 167, distance: 87.7
click at [400, 171] on td "Cold, Cough & Flu Treatments" at bounding box center [453, 178] width 308 height 15
drag, startPoint x: 207, startPoint y: 283, endPoint x: 212, endPoint y: 263, distance: 20.6
click at [207, 281] on div "Tylenol Severe Cough + Sore Throat, Extra Strength, Day/Night, Caplets - 24 Ct …" at bounding box center [114, 160] width 228 height 284
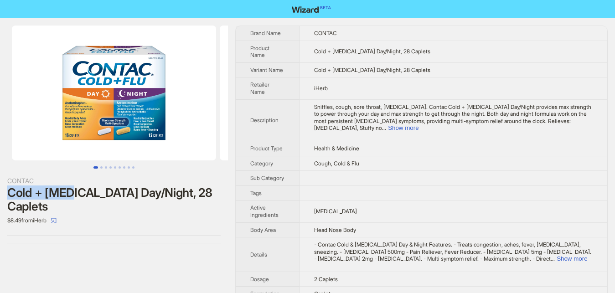
drag, startPoint x: 6, startPoint y: 191, endPoint x: 64, endPoint y: 187, distance: 58.1
click at [64, 187] on div "CONTAC Cold + [MEDICAL_DATA] Day/Night, 28 Caplets $8.49 from iHerb" at bounding box center [114, 134] width 228 height 233
click at [330, 107] on span "Sniffles, cough, sore throat, [MEDICAL_DATA]. Contac Cold + [MEDICAL_DATA] Day/…" at bounding box center [452, 118] width 277 height 28
click at [419, 125] on button "Show more" at bounding box center [403, 128] width 31 height 7
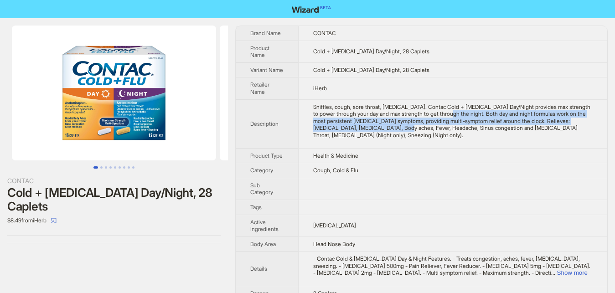
drag, startPoint x: 427, startPoint y: 121, endPoint x: 333, endPoint y: 135, distance: 95.0
click at [333, 135] on div "Sniffles, cough, sore throat, [MEDICAL_DATA]. Contac Cold + [MEDICAL_DATA] Day/…" at bounding box center [453, 122] width 280 height 36
click at [330, 135] on div "Sniffles, cough, sore throat, [MEDICAL_DATA]. Contac Cold + [MEDICAL_DATA] Day/…" at bounding box center [453, 122] width 280 height 36
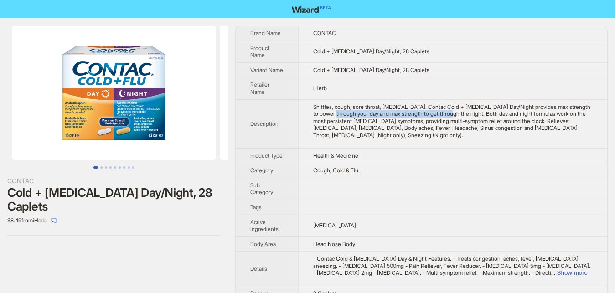
drag, startPoint x: 427, startPoint y: 121, endPoint x: 317, endPoint y: 121, distance: 110.8
click at [317, 121] on div "Sniffles, cough, sore throat, [MEDICAL_DATA]. Contac Cold + [MEDICAL_DATA] Day/…" at bounding box center [453, 122] width 280 height 36
click at [408, 137] on div "Sniffles, cough, sore throat, [MEDICAL_DATA]. Contac Cold + [MEDICAL_DATA] Day/…" at bounding box center [453, 122] width 280 height 36
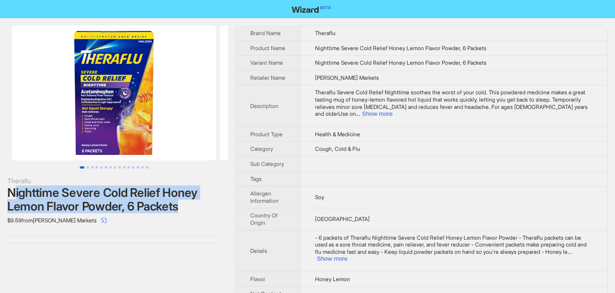
drag, startPoint x: 13, startPoint y: 195, endPoint x: 186, endPoint y: 211, distance: 173.1
click at [186, 211] on div "Nighttime Severe Cold Relief Honey Lemon Flavor Powder, 6 Packets" at bounding box center [113, 199] width 213 height 27
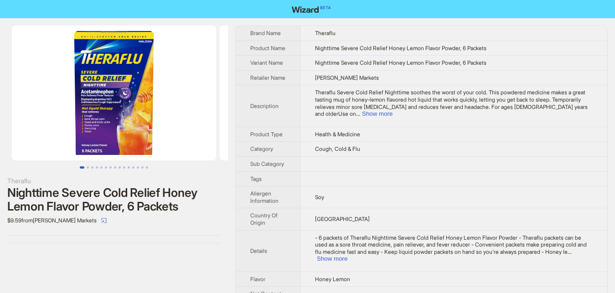
click at [174, 258] on div "Theraflu Nighttime Severe Cold Relief Honey Lemon Flavor Powder, 6 Packets $9.5…" at bounding box center [114, 185] width 228 height 335
click at [393, 114] on button "Show more" at bounding box center [377, 113] width 31 height 7
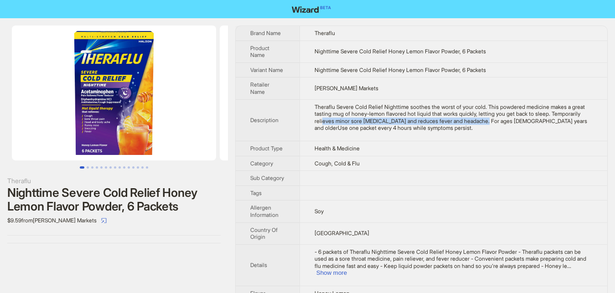
drag, startPoint x: 322, startPoint y: 113, endPoint x: 475, endPoint y: 112, distance: 153.3
click at [475, 112] on div "Theraflu Severe Cold Relief Nighttime soothes the worst of your cold. This powd…" at bounding box center [454, 118] width 278 height 28
drag, startPoint x: 477, startPoint y: 118, endPoint x: 505, endPoint y: 114, distance: 28.9
click at [478, 118] on div "Theraflu Severe Cold Relief Nighttime soothes the worst of your cold. This powd…" at bounding box center [454, 118] width 278 height 28
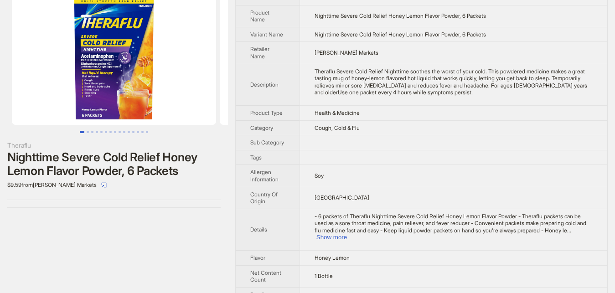
scroll to position [47, 0]
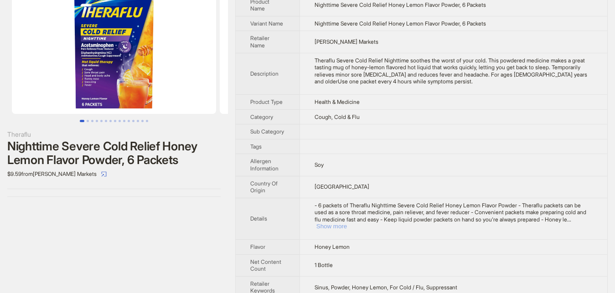
click at [347, 223] on button "Show more" at bounding box center [332, 226] width 31 height 7
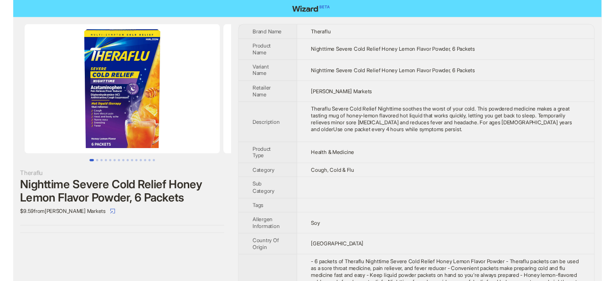
scroll to position [0, 0]
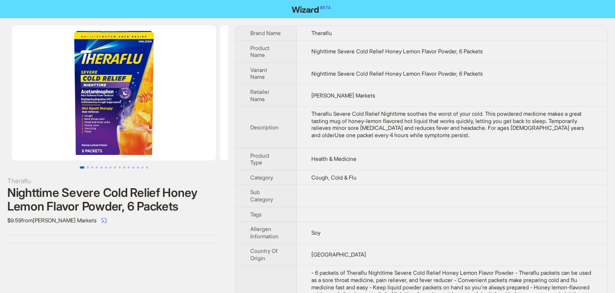
click at [203, 223] on div "$9.59 from [PERSON_NAME] Markets" at bounding box center [113, 220] width 213 height 15
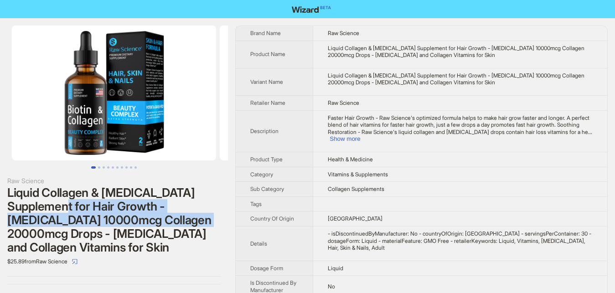
drag, startPoint x: 20, startPoint y: 206, endPoint x: 161, endPoint y: 220, distance: 141.7
click at [161, 220] on div "Liquid Collagen & [MEDICAL_DATA] Supplement for Hair Growth - [MEDICAL_DATA] 10…" at bounding box center [113, 220] width 213 height 68
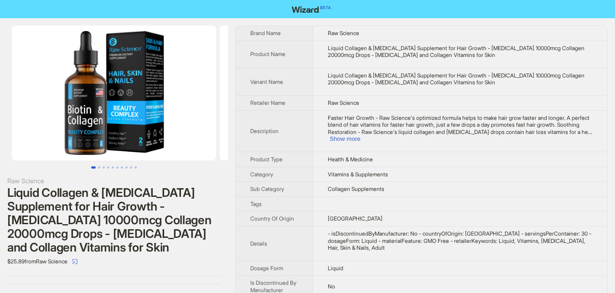
click at [207, 235] on div "Liquid Collagen & [MEDICAL_DATA] Supplement for Hair Growth - [MEDICAL_DATA] 10…" at bounding box center [113, 220] width 213 height 68
drag, startPoint x: 565, startPoint y: 73, endPoint x: 507, endPoint y: 74, distance: 58.4
click at [507, 74] on div "Liquid Collagen & [MEDICAL_DATA] Supplement for Hair Growth - [MEDICAL_DATA] 10…" at bounding box center [460, 79] width 265 height 14
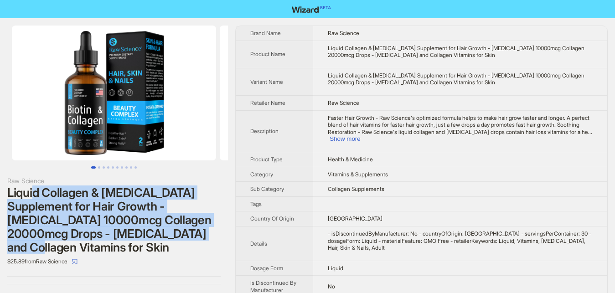
drag, startPoint x: 33, startPoint y: 192, endPoint x: 169, endPoint y: 229, distance: 140.7
click at [169, 229] on div "Liquid Collagen & [MEDICAL_DATA] Supplement for Hair Growth - [MEDICAL_DATA] 10…" at bounding box center [113, 220] width 213 height 68
click at [44, 235] on div "Liquid Collagen & [MEDICAL_DATA] Supplement for Hair Growth - [MEDICAL_DATA] 10…" at bounding box center [113, 220] width 213 height 68
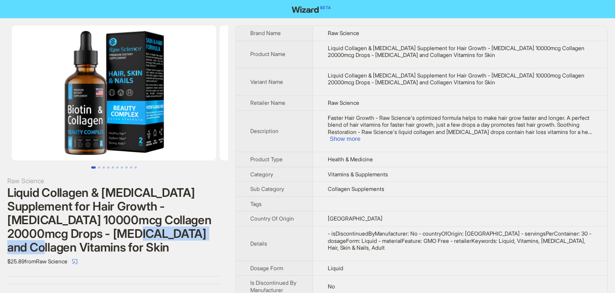
drag, startPoint x: 60, startPoint y: 236, endPoint x: 174, endPoint y: 236, distance: 114.0
click at [174, 236] on div "Liquid Collagen & [MEDICAL_DATA] Supplement for Hair Growth - [MEDICAL_DATA] 10…" at bounding box center [113, 220] width 213 height 68
click at [174, 233] on div "Liquid Collagen & [MEDICAL_DATA] Supplement for Hair Growth - [MEDICAL_DATA] 10…" at bounding box center [113, 220] width 213 height 68
click at [100, 169] on button "Go to slide 2" at bounding box center [99, 167] width 2 height 2
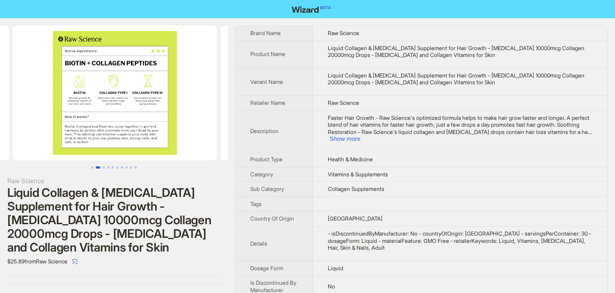
scroll to position [0, 208]
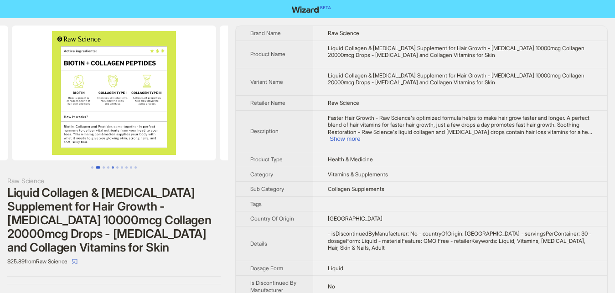
click at [112, 169] on button "Go to slide 5" at bounding box center [113, 167] width 2 height 2
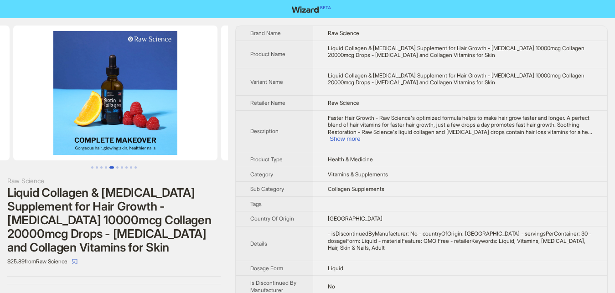
scroll to position [0, 832]
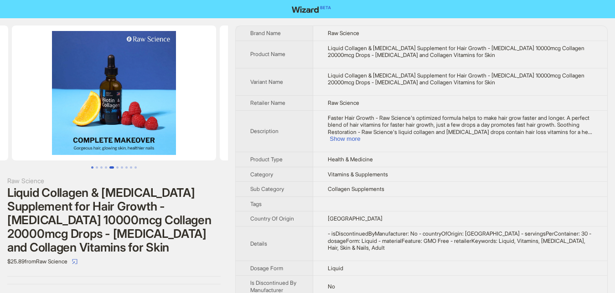
click at [94, 166] on button "Go to slide 1" at bounding box center [92, 167] width 2 height 2
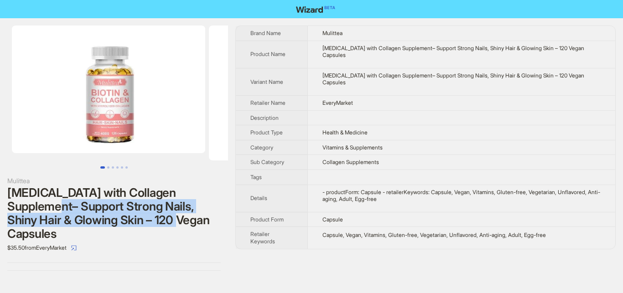
drag, startPoint x: 45, startPoint y: 207, endPoint x: 160, endPoint y: 220, distance: 115.8
click at [160, 220] on div "Biotin with Collagen Supplement– Support Strong Nails, Shiny Hair & Glowing Ski…" at bounding box center [113, 213] width 213 height 55
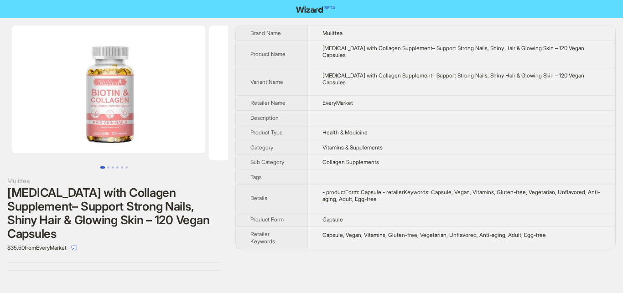
click at [174, 244] on div "Mulittea Biotin with Collagen Supplement– Support Strong Nails, Shiny Hair & Gl…" at bounding box center [114, 148] width 228 height 260
click at [112, 167] on button "Go to slide 3" at bounding box center [113, 167] width 2 height 2
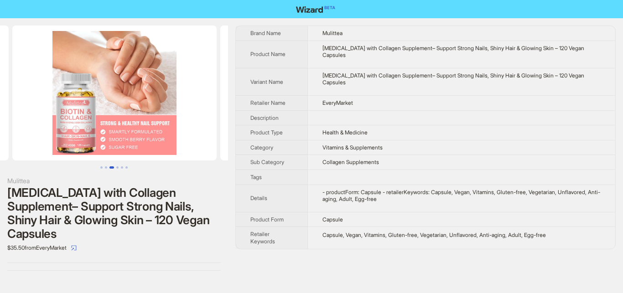
scroll to position [0, 405]
click at [116, 168] on button "Go to slide 4" at bounding box center [117, 167] width 2 height 2
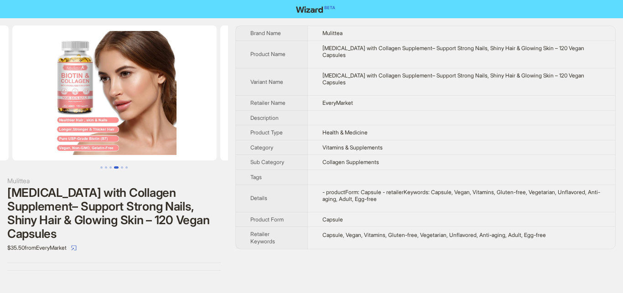
scroll to position [0, 613]
click at [119, 167] on button "Go to slide 4" at bounding box center [116, 167] width 5 height 2
click at [123, 166] on button "Go to slide 5" at bounding box center [122, 167] width 2 height 2
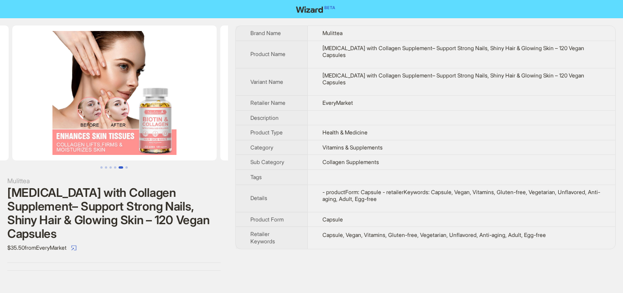
scroll to position [0, 821]
click at [128, 166] on button "Go to slide 6" at bounding box center [126, 167] width 2 height 2
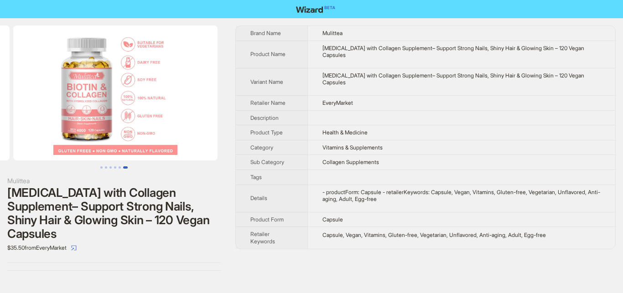
scroll to position [0, 1029]
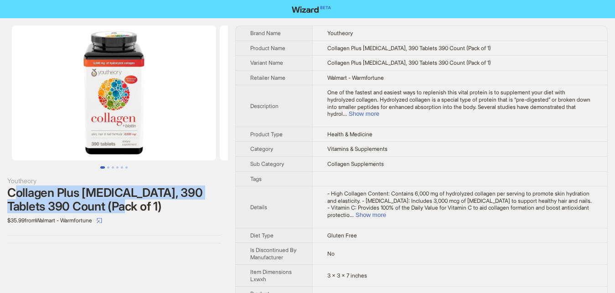
drag, startPoint x: 60, startPoint y: 195, endPoint x: 208, endPoint y: 201, distance: 147.9
click at [208, 201] on div "Collagen Plus Biotin, 390 Tablets 390 Count (Pack of 1)" at bounding box center [113, 199] width 213 height 27
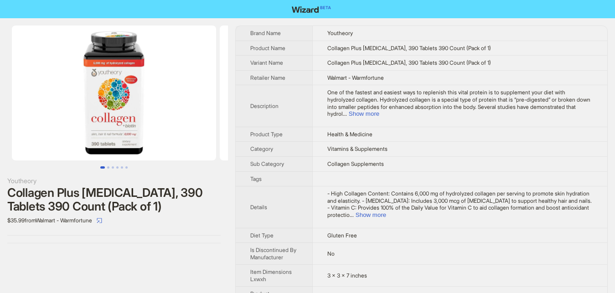
click at [206, 208] on div "Collagen Plus Biotin, 390 Tablets 390 Count (Pack of 1)" at bounding box center [113, 199] width 213 height 27
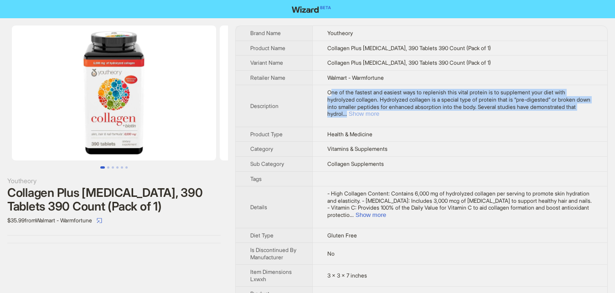
drag, startPoint x: 331, startPoint y: 92, endPoint x: 581, endPoint y: 109, distance: 250.5
click at [458, 94] on span "One of the fastest and easiest ways to replenish this vital protein is to suppl…" at bounding box center [459, 103] width 263 height 28
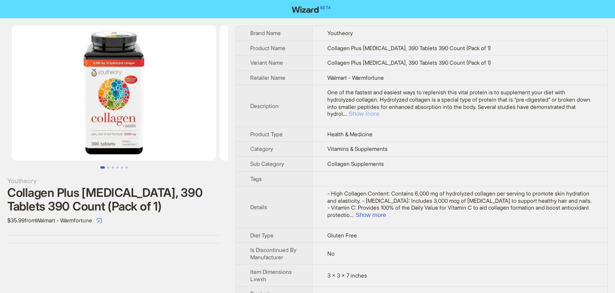
click at [380, 110] on button "Show more" at bounding box center [364, 113] width 31 height 7
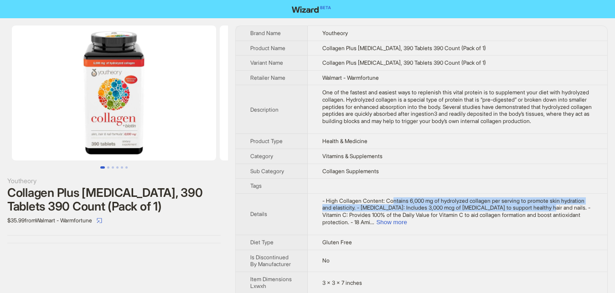
drag, startPoint x: 519, startPoint y: 208, endPoint x: 566, endPoint y: 223, distance: 49.6
click at [401, 199] on span "- High Collagen Content: Contains 6,000 mg of hydrolyzed collagen per serving t…" at bounding box center [456, 212] width 268 height 28
click at [407, 219] on button "Show more" at bounding box center [391, 222] width 31 height 7
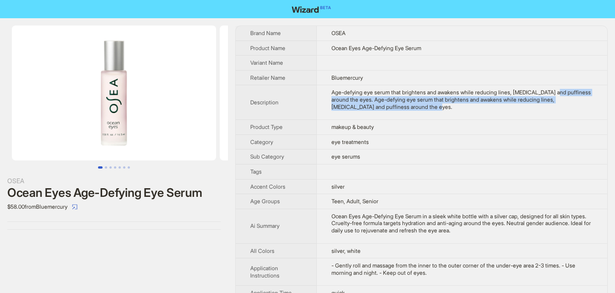
drag, startPoint x: 536, startPoint y: 93, endPoint x: 377, endPoint y: 111, distance: 160.2
click at [377, 111] on td "Age-defying eye serum that brightens and awakens while reducing lines, [MEDICAL…" at bounding box center [462, 102] width 291 height 35
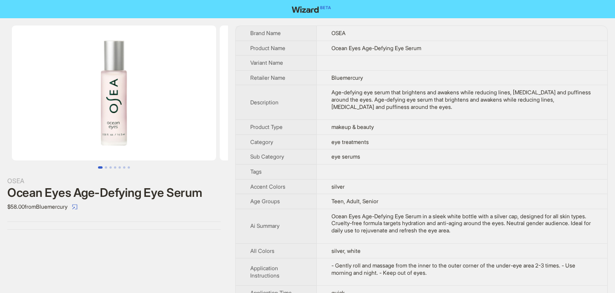
click at [381, 105] on div "Age-defying eye serum that brightens and awakens while reducing lines, [MEDICAL…" at bounding box center [462, 99] width 261 height 21
drag, startPoint x: 483, startPoint y: 99, endPoint x: 581, endPoint y: 103, distance: 98.1
click at [581, 103] on div "Age-defying eye serum that brightens and awakens while reducing lines, [MEDICAL…" at bounding box center [462, 99] width 261 height 21
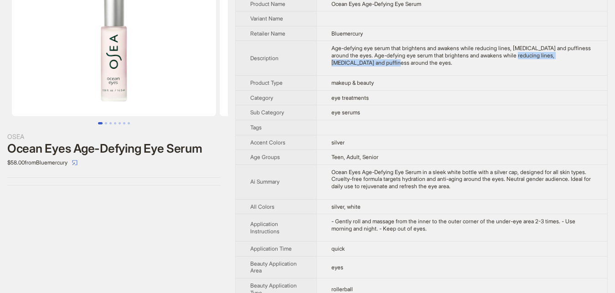
scroll to position [93, 0]
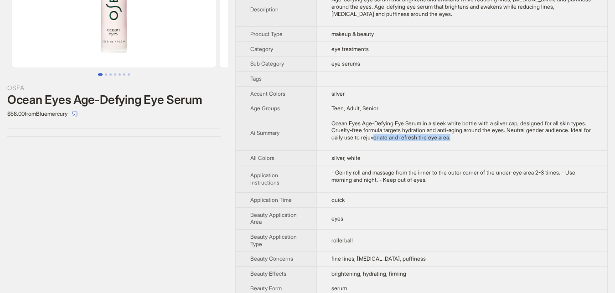
drag, startPoint x: 350, startPoint y: 139, endPoint x: 435, endPoint y: 139, distance: 84.8
click at [435, 139] on div "Ocean Eyes Age-Defying Eye Serum in a sleek white bottle with a silver cap, des…" at bounding box center [462, 130] width 261 height 21
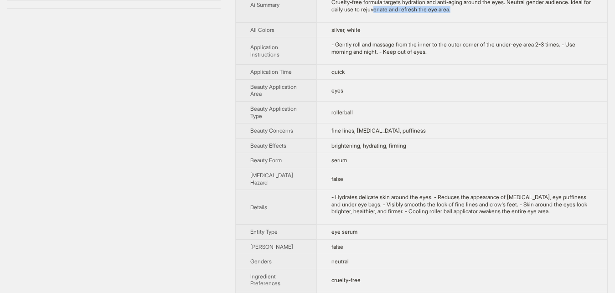
scroll to position [233, 0]
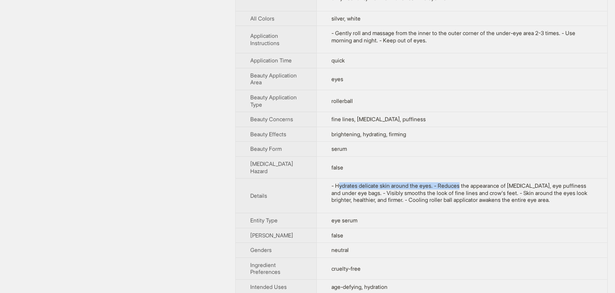
drag, startPoint x: 329, startPoint y: 177, endPoint x: 447, endPoint y: 179, distance: 117.7
click at [447, 182] on div "- Hydrates delicate skin around the eyes. - Reduces the appearance of [MEDICAL_…" at bounding box center [462, 192] width 261 height 21
click at [390, 194] on div "- Hydrates delicate skin around the eyes. - Reduces the appearance of [MEDICAL_…" at bounding box center [462, 192] width 261 height 21
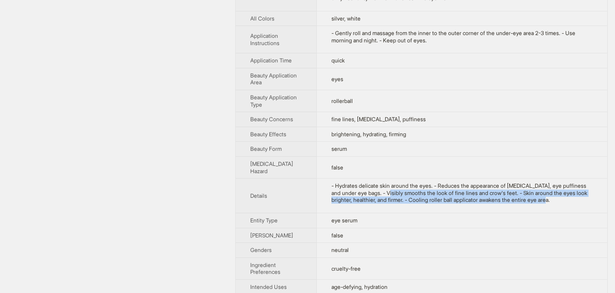
drag, startPoint x: 348, startPoint y: 187, endPoint x: 507, endPoint y: 195, distance: 159.9
click at [507, 195] on div "- Hydrates delicate skin around the eyes. - Reduces the appearance of [MEDICAL_…" at bounding box center [462, 192] width 261 height 21
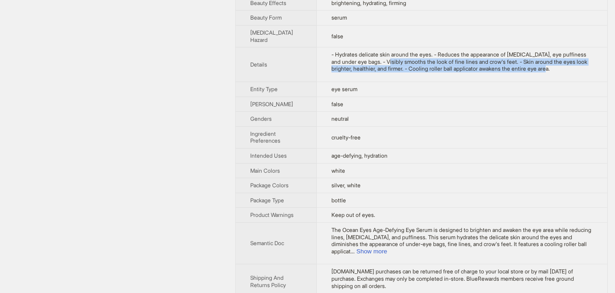
scroll to position [372, 0]
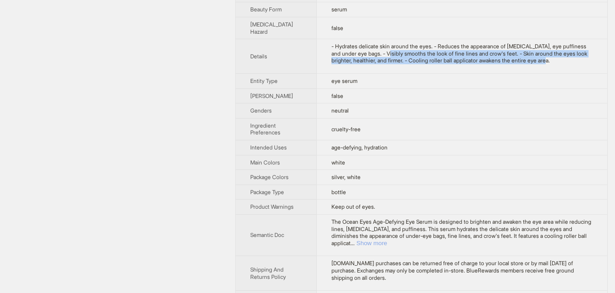
click at [387, 240] on button "Show more" at bounding box center [372, 243] width 31 height 7
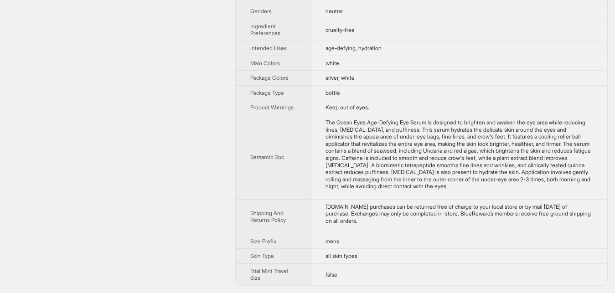
scroll to position [557, 0]
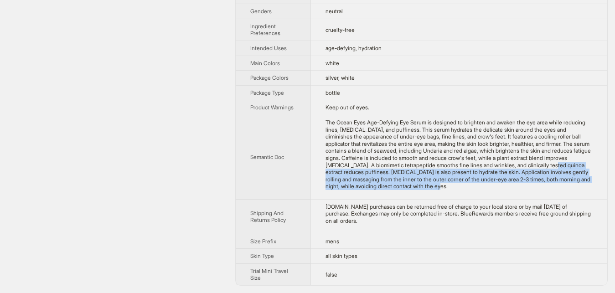
drag, startPoint x: 386, startPoint y: 173, endPoint x: 504, endPoint y: 195, distance: 119.2
click at [504, 195] on td "The Ocean Eyes Age-Defying Eye Serum is designed to brighten and awaken the eye…" at bounding box center [459, 157] width 296 height 84
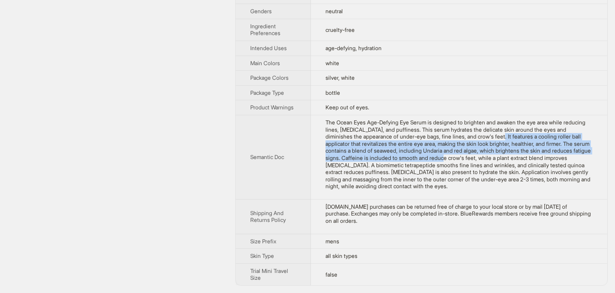
drag, startPoint x: 418, startPoint y: 188, endPoint x: 598, endPoint y: 202, distance: 179.8
click at [598, 199] on td "The Ocean Eyes Age-Defying Eye Serum is designed to brighten and awaken the eye…" at bounding box center [459, 157] width 296 height 84
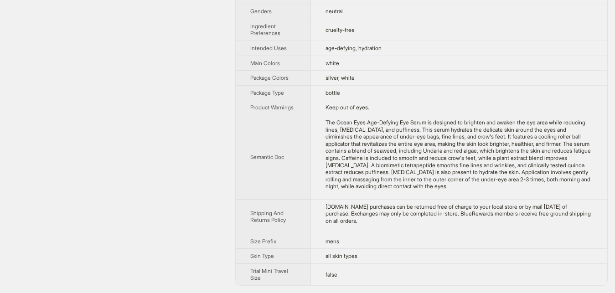
click at [598, 199] on td "The Ocean Eyes Age-Defying Eye Serum is designed to brighten and awaken the eye…" at bounding box center [459, 157] width 296 height 84
click at [433, 190] on div "The Ocean Eyes Age-Defying Eye Serum is designed to brighten and awaken the eye…" at bounding box center [459, 154] width 267 height 71
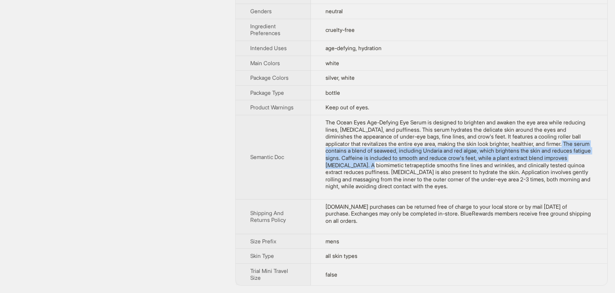
drag, startPoint x: 452, startPoint y: 195, endPoint x: 473, endPoint y: 208, distance: 23.9
click at [473, 190] on div "The Ocean Eyes Age-Defying Eye Serum is designed to brighten and awaken the eye…" at bounding box center [459, 154] width 267 height 71
click at [483, 190] on div "The Ocean Eyes Age-Defying Eye Serum is designed to brighten and awaken the eye…" at bounding box center [459, 154] width 267 height 71
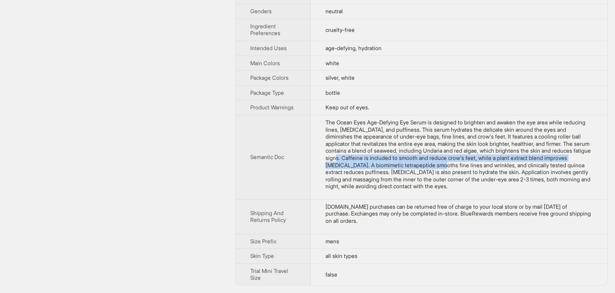
drag, startPoint x: 473, startPoint y: 204, endPoint x: 546, endPoint y: 213, distance: 73.2
click at [546, 190] on div "The Ocean Eyes Age-Defying Eye Serum is designed to brighten and awaken the eye…" at bounding box center [459, 154] width 267 height 71
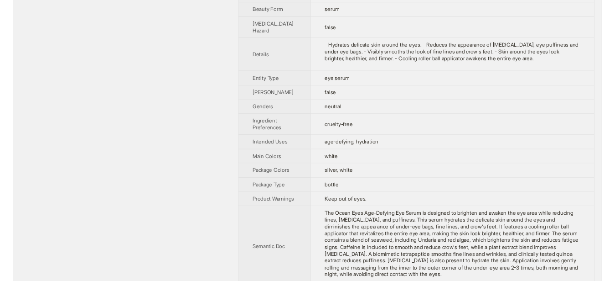
scroll to position [557, 0]
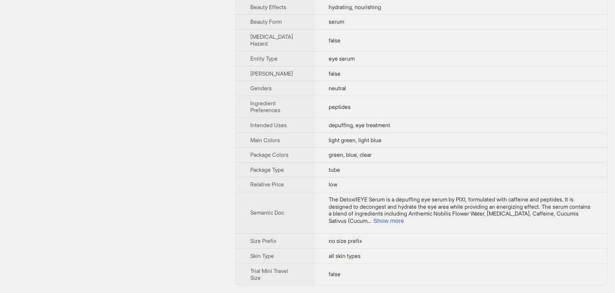
scroll to position [355, 0]
click at [404, 219] on button "Show more" at bounding box center [389, 221] width 31 height 7
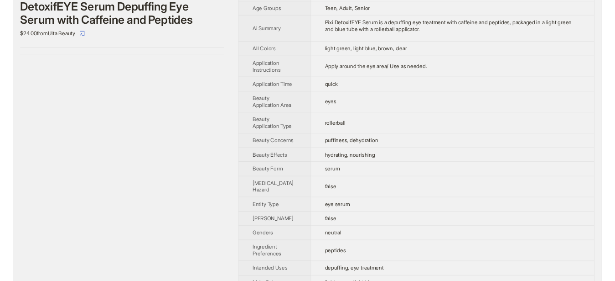
scroll to position [0, 0]
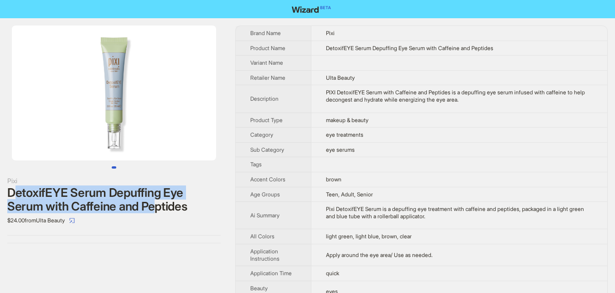
drag, startPoint x: 18, startPoint y: 194, endPoint x: 168, endPoint y: 213, distance: 151.2
click at [157, 213] on div "DetoxifEYE Serum Depuffing Eye Serum with Caffeine and Peptides" at bounding box center [113, 199] width 213 height 27
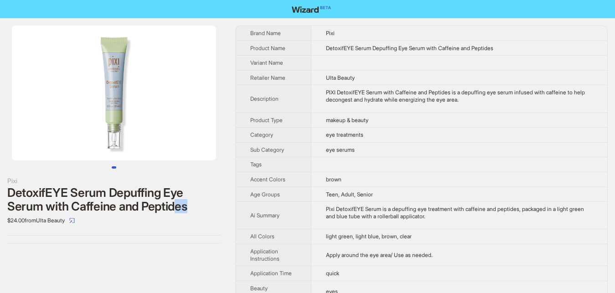
drag, startPoint x: 183, startPoint y: 211, endPoint x: 189, endPoint y: 210, distance: 6.4
click at [189, 210] on div "DetoxifEYE Serum Depuffing Eye Serum with Caffeine and Peptides" at bounding box center [113, 199] width 213 height 27
click at [177, 233] on div "Pixi DetoxifEYE Serum Depuffing Eye Serum with Caffeine and Peptides $24.00 fro…" at bounding box center [114, 134] width 228 height 233
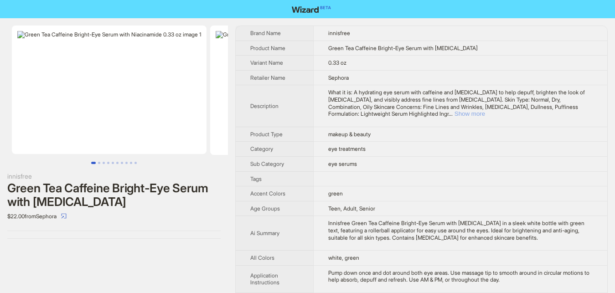
click at [485, 110] on button "Show more" at bounding box center [470, 113] width 31 height 7
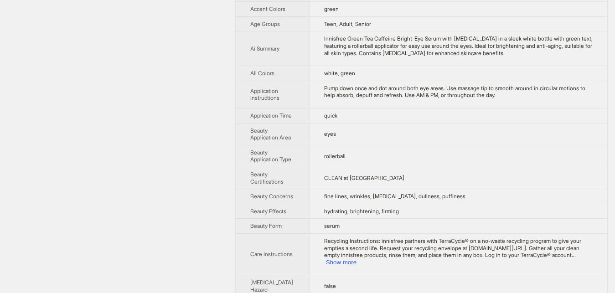
scroll to position [326, 0]
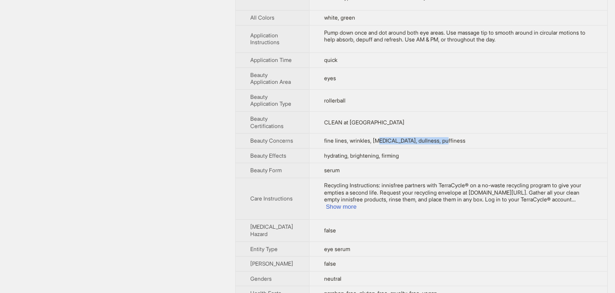
drag, startPoint x: 365, startPoint y: 167, endPoint x: 451, endPoint y: 166, distance: 85.3
click at [451, 149] on td "fine lines, wrinkles, [MEDICAL_DATA], dullness, puffiness" at bounding box center [458, 141] width 298 height 15
click at [357, 210] on button "Show more" at bounding box center [341, 206] width 31 height 7
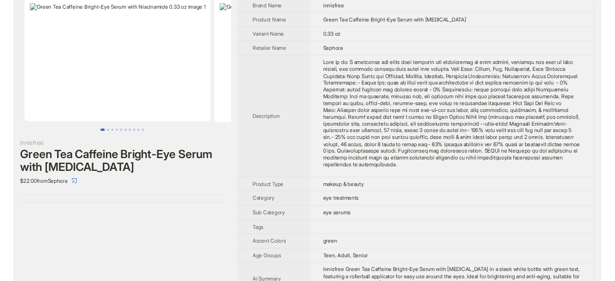
scroll to position [0, 0]
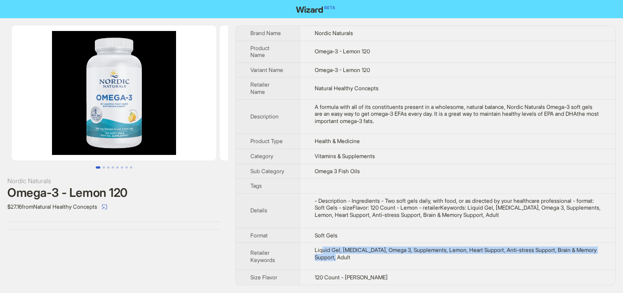
drag, startPoint x: 320, startPoint y: 252, endPoint x: 410, endPoint y: 259, distance: 89.7
click at [410, 259] on div "Liquid Gel, [MEDICAL_DATA], Omega 3, Supplements, Lemon, Heart Support, Anti-st…" at bounding box center [458, 254] width 286 height 14
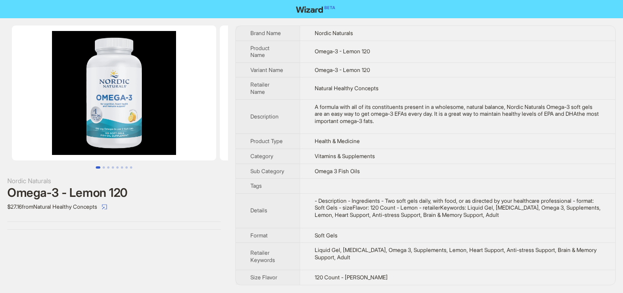
click at [425, 259] on div "Liquid Gel, [MEDICAL_DATA], Omega 3, Supplements, Lemon, Heart Support, Anti-st…" at bounding box center [458, 254] width 286 height 14
click at [104, 166] on button "Go to slide 2" at bounding box center [104, 167] width 2 height 2
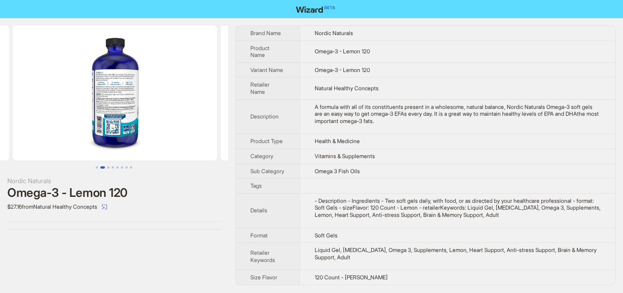
scroll to position [0, 208]
click at [126, 81] on img at bounding box center [114, 93] width 204 height 135
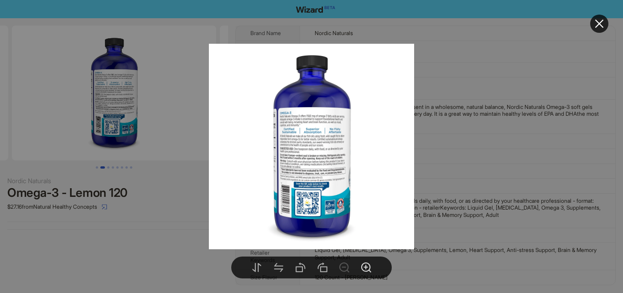
click at [367, 270] on icon "zoom-in" at bounding box center [366, 267] width 11 height 11
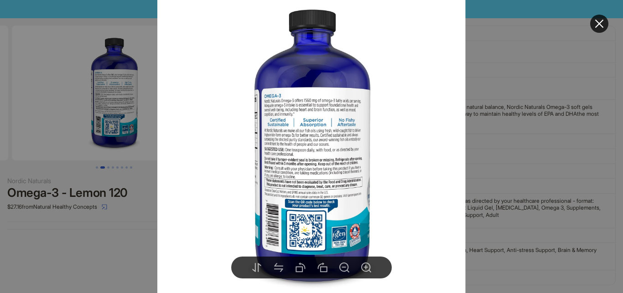
click at [388, 220] on img at bounding box center [311, 147] width 308 height 308
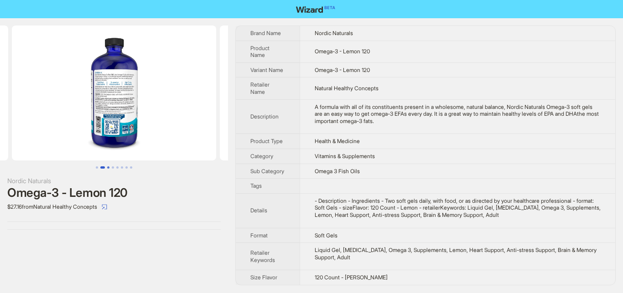
click at [107, 167] on button "Go to slide 3" at bounding box center [108, 167] width 2 height 2
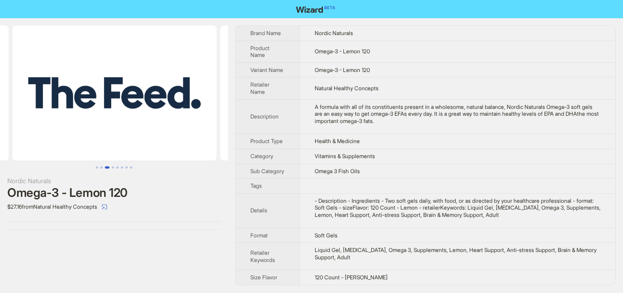
scroll to position [0, 416]
click at [107, 167] on button "Go to slide 3" at bounding box center [107, 167] width 5 height 2
click at [113, 166] on button "Go to slide 4" at bounding box center [113, 167] width 2 height 2
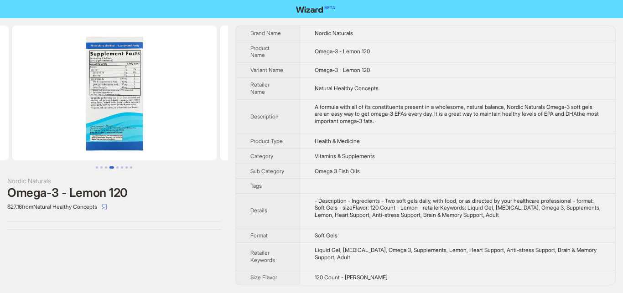
scroll to position [0, 624]
click at [122, 93] on body "Nordic Naturals Omega-3 - Lemon 120 $27.16 from Natural Healthy Concepts Brand …" at bounding box center [311, 146] width 623 height 293
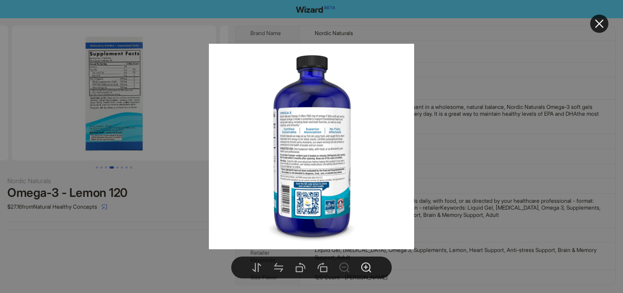
click at [364, 274] on div at bounding box center [366, 268] width 18 height 18
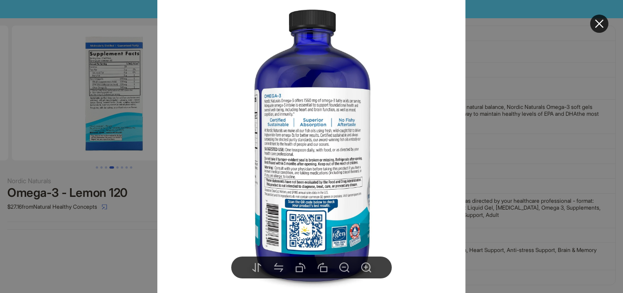
click at [394, 224] on img at bounding box center [311, 147] width 308 height 308
click at [139, 224] on div at bounding box center [311, 146] width 623 height 293
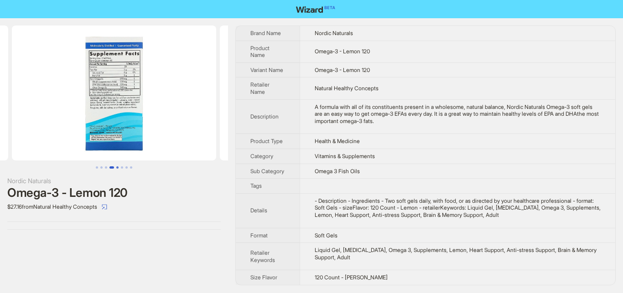
click at [116, 166] on button "Go to slide 5" at bounding box center [117, 167] width 2 height 2
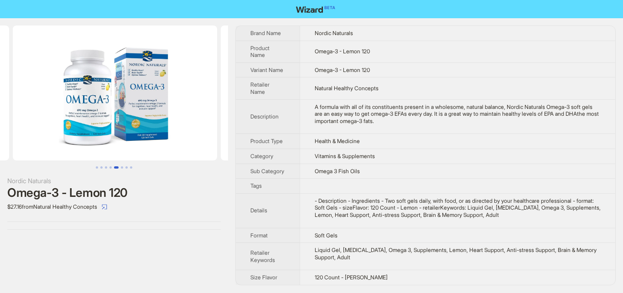
scroll to position [0, 832]
click at [160, 109] on img at bounding box center [114, 93] width 204 height 135
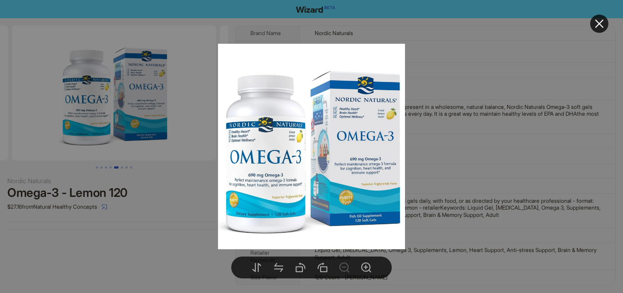
click at [195, 239] on div at bounding box center [311, 146] width 623 height 293
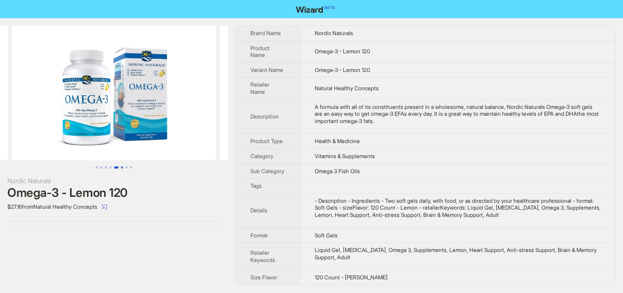
click at [122, 169] on button "Go to slide 6" at bounding box center [122, 167] width 2 height 2
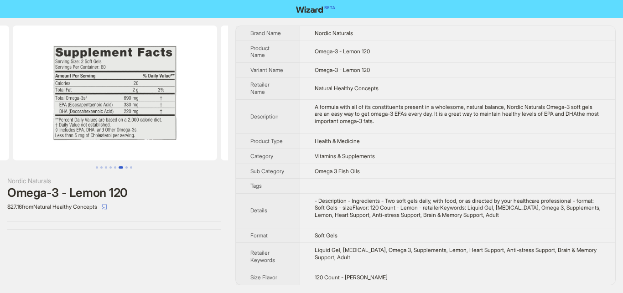
scroll to position [0, 1040]
click at [123, 167] on button "Go to slide 6" at bounding box center [121, 167] width 5 height 2
click at [125, 167] on button "Go to slide 7" at bounding box center [126, 167] width 2 height 2
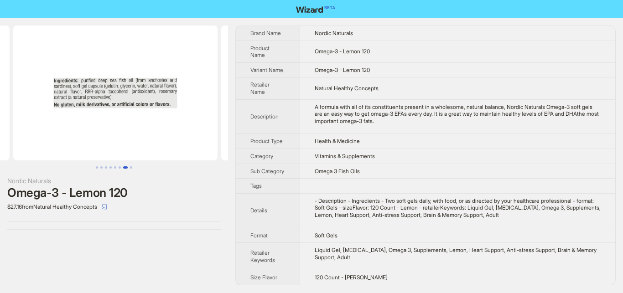
scroll to position [0, 1248]
click at [128, 166] on button "Go to slide 7" at bounding box center [125, 167] width 5 height 2
click at [132, 168] on button "Go to slide 8" at bounding box center [131, 167] width 2 height 2
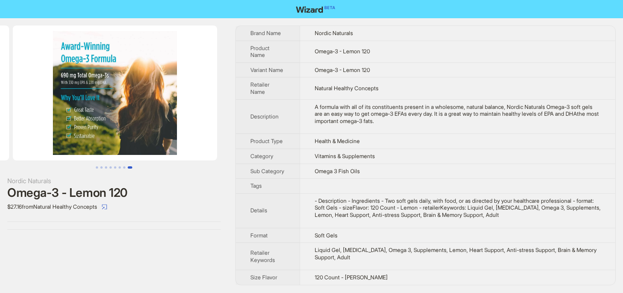
scroll to position [0, 1456]
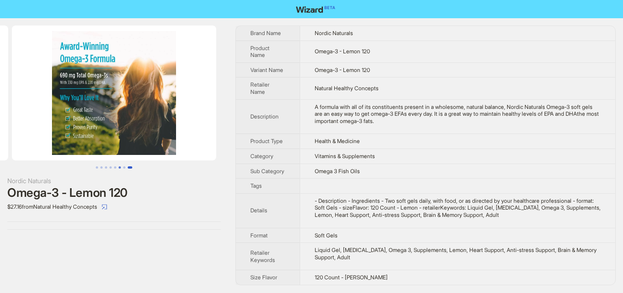
click at [120, 166] on button "Go to slide 6" at bounding box center [120, 167] width 2 height 2
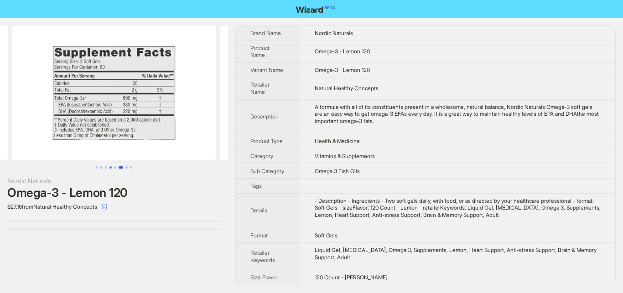
click at [110, 166] on button "Go to slide 4" at bounding box center [110, 167] width 2 height 2
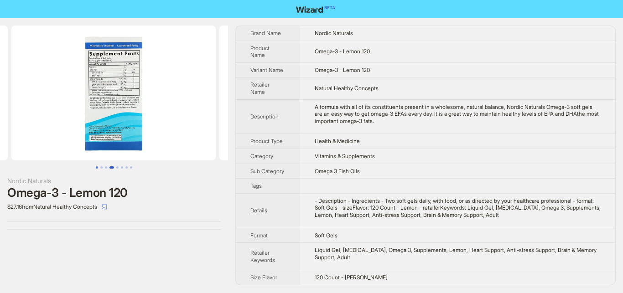
click at [96, 169] on button "Go to slide 1" at bounding box center [97, 167] width 2 height 2
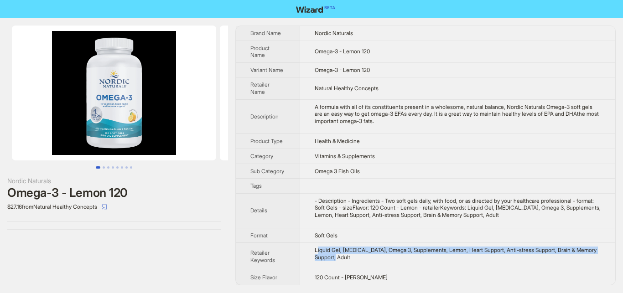
drag, startPoint x: 327, startPoint y: 252, endPoint x: 391, endPoint y: 260, distance: 64.8
click at [391, 260] on div "Liquid Gel, [MEDICAL_DATA], Omega 3, Supplements, Lemon, Heart Support, Anti-st…" at bounding box center [458, 254] width 286 height 14
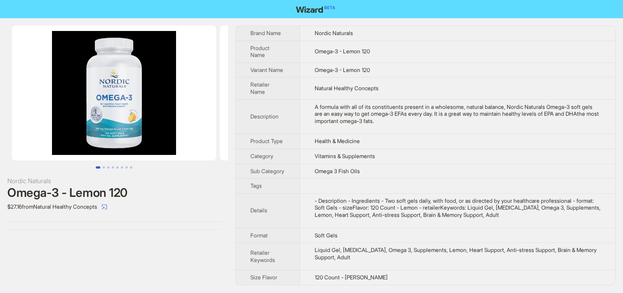
click at [419, 257] on div "Liquid Gel, [MEDICAL_DATA], Omega 3, Supplements, Lemon, Heart Support, Anti-st…" at bounding box center [458, 254] width 286 height 14
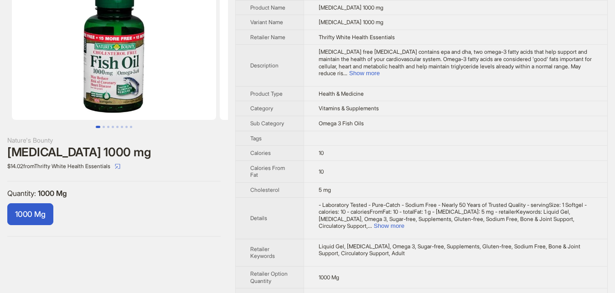
scroll to position [60, 0]
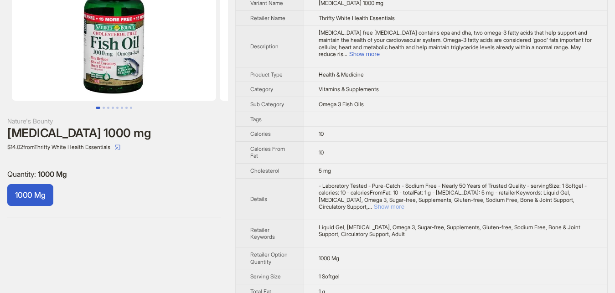
click at [405, 203] on button "Show more" at bounding box center [389, 206] width 31 height 7
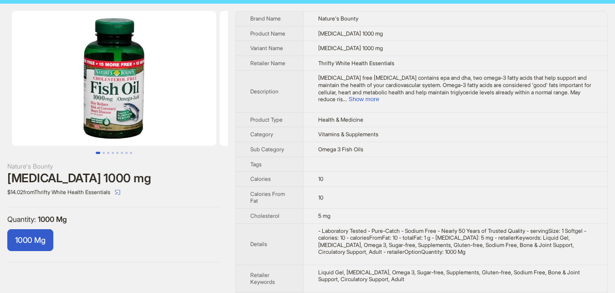
scroll to position [13, 0]
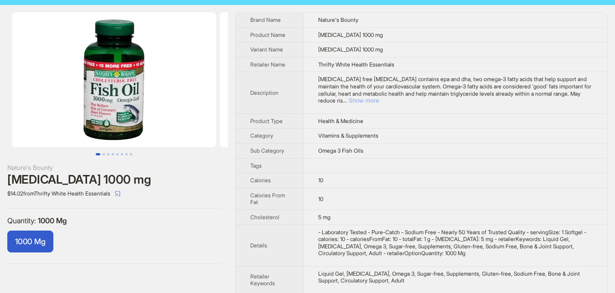
click at [380, 97] on button "Show more" at bounding box center [364, 100] width 31 height 7
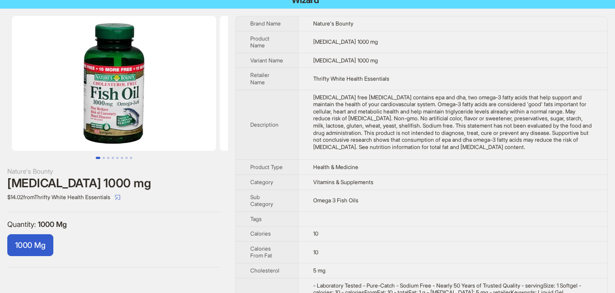
scroll to position [0, 0]
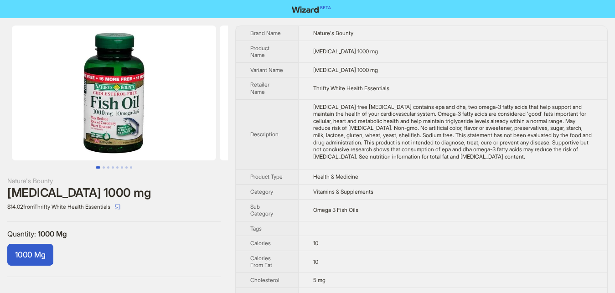
click at [115, 149] on img at bounding box center [114, 93] width 204 height 135
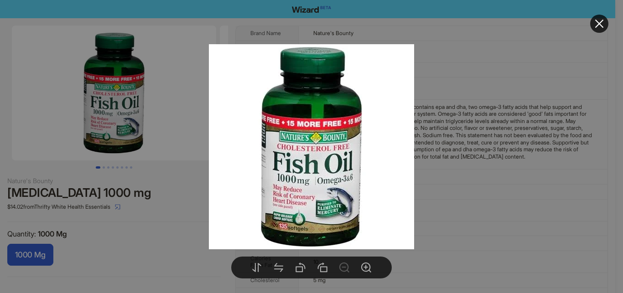
click at [445, 183] on div at bounding box center [311, 146] width 623 height 293
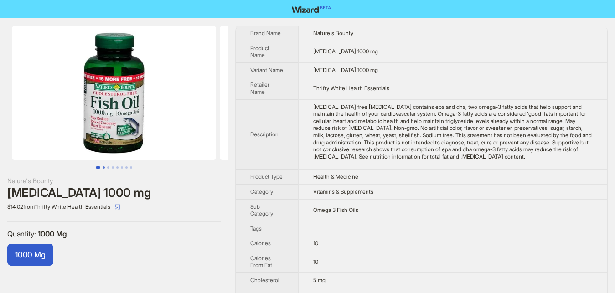
click at [103, 169] on button "Go to slide 2" at bounding box center [104, 167] width 2 height 2
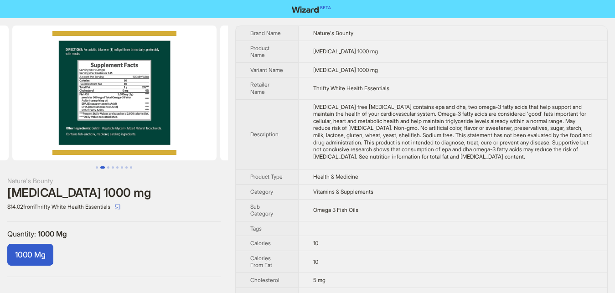
scroll to position [0, 208]
click at [127, 96] on img at bounding box center [114, 93] width 204 height 135
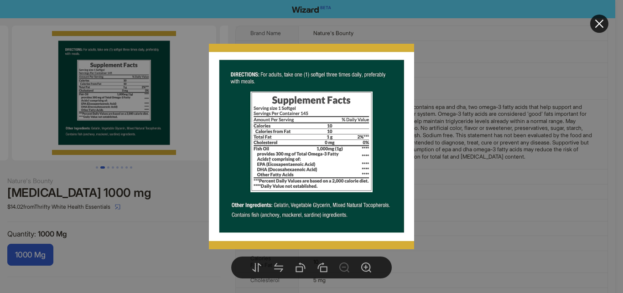
click at [193, 204] on div at bounding box center [311, 146] width 623 height 293
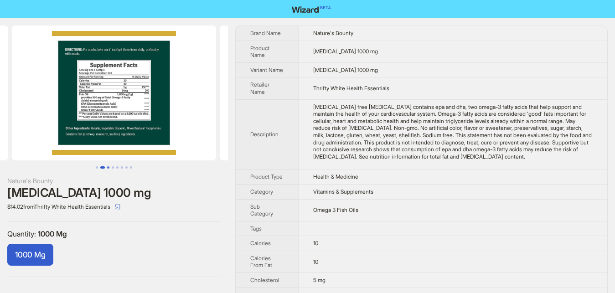
click at [107, 167] on button "Go to slide 3" at bounding box center [108, 167] width 2 height 2
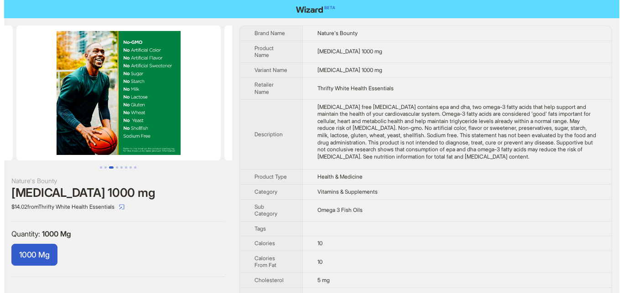
scroll to position [0, 416]
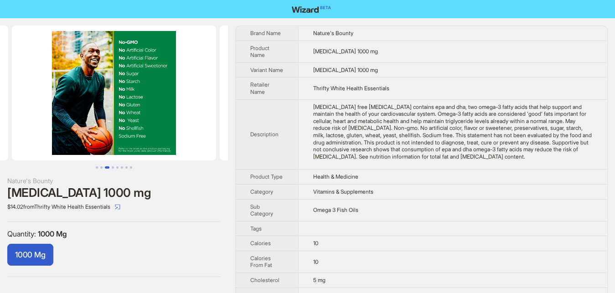
click at [145, 115] on img at bounding box center [114, 93] width 204 height 135
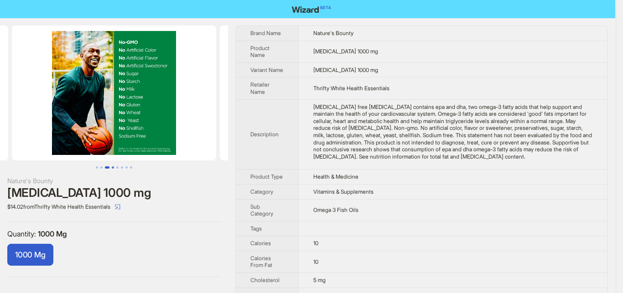
click at [112, 168] on button "Go to slide 4" at bounding box center [113, 167] width 2 height 2
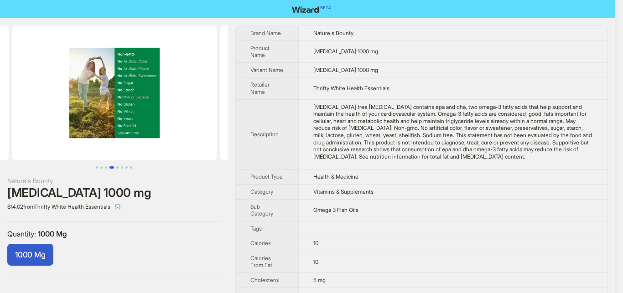
scroll to position [0, 624]
click at [117, 167] on button "Go to slide 5" at bounding box center [117, 167] width 2 height 2
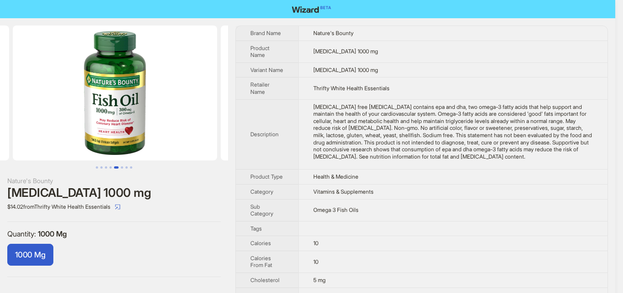
scroll to position [0, 832]
click at [123, 167] on button "Go to slide 6" at bounding box center [122, 167] width 2 height 2
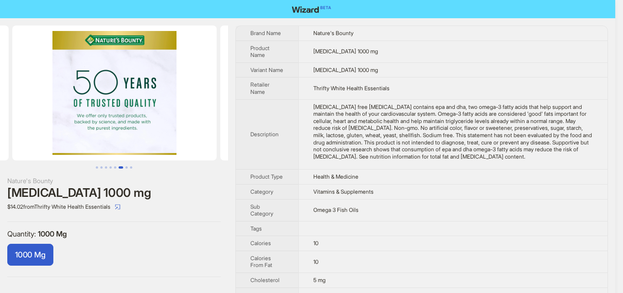
scroll to position [0, 1040]
click at [125, 167] on button "Go to slide 7" at bounding box center [126, 167] width 2 height 2
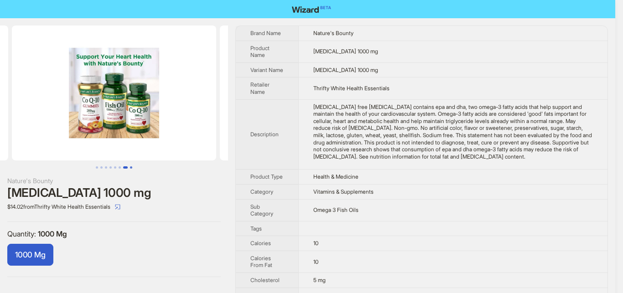
click at [132, 166] on button "Go to slide 8" at bounding box center [131, 167] width 2 height 2
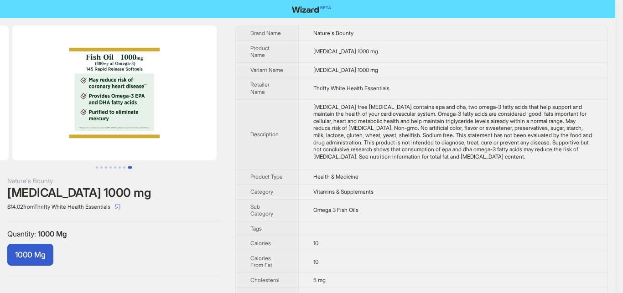
scroll to position [0, 1456]
click at [97, 169] on button "Go to slide 1" at bounding box center [97, 167] width 2 height 2
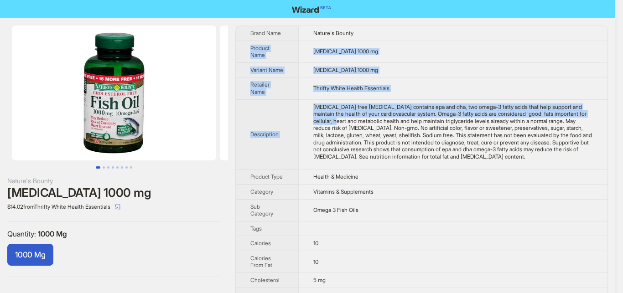
drag, startPoint x: 619, startPoint y: 27, endPoint x: 623, endPoint y: 121, distance: 93.6
click at [615, 121] on html "Nature's Bounty [MEDICAL_DATA] 1000 mg $14.02 from Thrifty White Health Essenti…" at bounding box center [311, 211] width 623 height 423
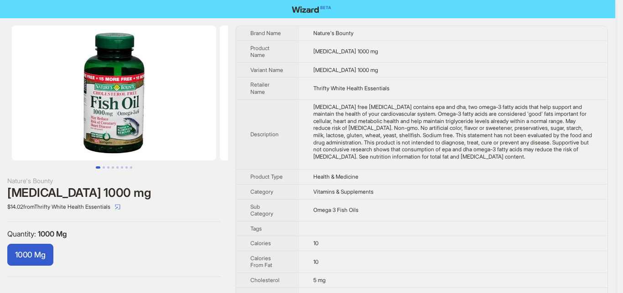
click at [537, 185] on td "Health & Medicine" at bounding box center [452, 177] width 309 height 15
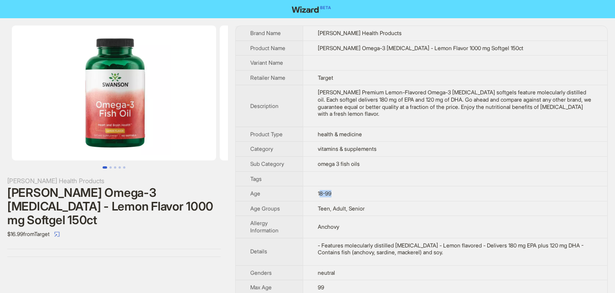
drag, startPoint x: 319, startPoint y: 188, endPoint x: 344, endPoint y: 189, distance: 25.1
click at [344, 189] on td "18-99" at bounding box center [455, 194] width 305 height 15
click at [187, 246] on div "[PERSON_NAME] Health Products [PERSON_NAME] Omega-3 [MEDICAL_DATA] - Lemon Flav…" at bounding box center [114, 141] width 228 height 246
drag, startPoint x: 317, startPoint y: 191, endPoint x: 357, endPoint y: 189, distance: 39.3
click at [357, 189] on td "18-99" at bounding box center [455, 194] width 305 height 15
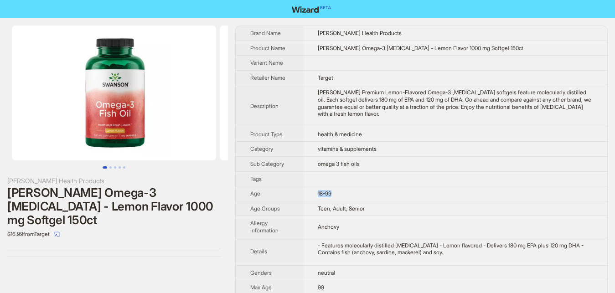
click at [172, 238] on div "[PERSON_NAME] Health Products [PERSON_NAME] Omega-3 [MEDICAL_DATA] - Lemon Flav…" at bounding box center [114, 141] width 228 height 246
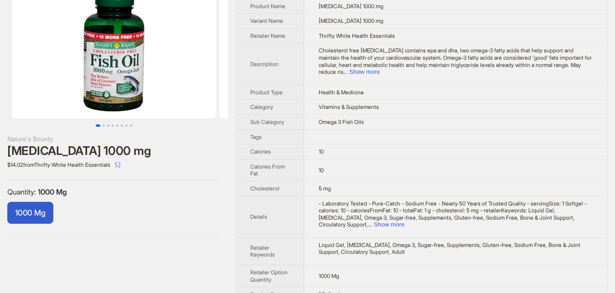
scroll to position [60, 0]
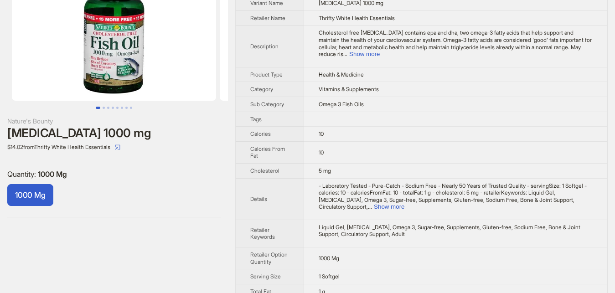
click at [580, 199] on td "- Laboratory Tested - Pure-Catch - Sodium Free - Nearly 50 Years of Trusted Qua…" at bounding box center [455, 199] width 303 height 42
click at [405, 203] on button "Show more" at bounding box center [389, 206] width 31 height 7
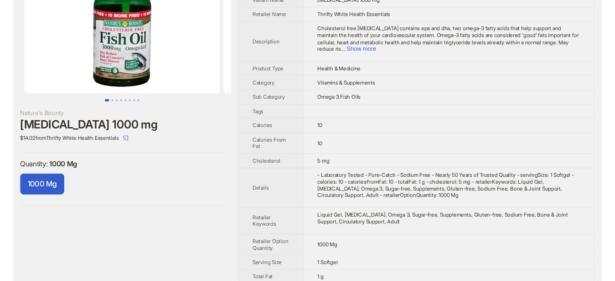
scroll to position [67, 0]
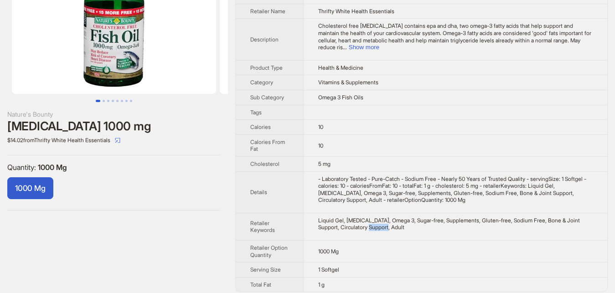
drag, startPoint x: 378, startPoint y: 222, endPoint x: 363, endPoint y: 220, distance: 14.7
click at [363, 220] on div "Liquid Gel, Fish Oil, Omega 3, Sugar-free, Supplements, Gluten-free, Sodium Fre…" at bounding box center [455, 224] width 275 height 14
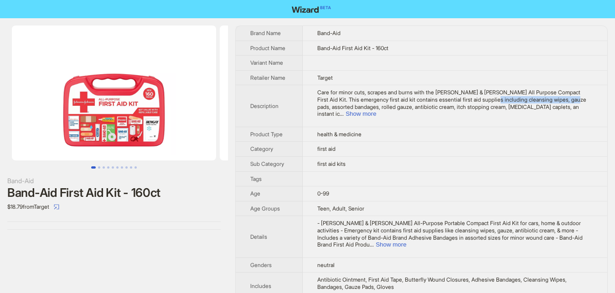
drag, startPoint x: 481, startPoint y: 101, endPoint x: 562, endPoint y: 101, distance: 81.2
click at [562, 101] on span "Care for minor cuts, scrapes and burns with the [PERSON_NAME] & [PERSON_NAME] A…" at bounding box center [451, 103] width 269 height 28
click at [416, 111] on td "Care for minor cuts, scrapes and burns with the [PERSON_NAME] & [PERSON_NAME] A…" at bounding box center [455, 106] width 305 height 42
click at [376, 110] on button "Show more" at bounding box center [361, 113] width 31 height 7
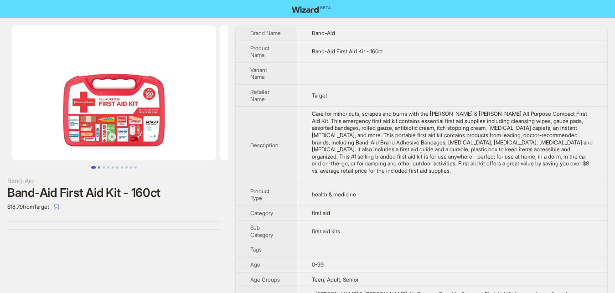
click at [98, 168] on button "Go to slide 2" at bounding box center [99, 167] width 2 height 2
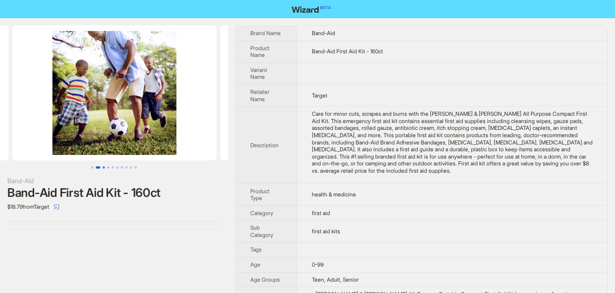
scroll to position [0, 208]
click at [103, 168] on button "Go to slide 3" at bounding box center [104, 167] width 2 height 2
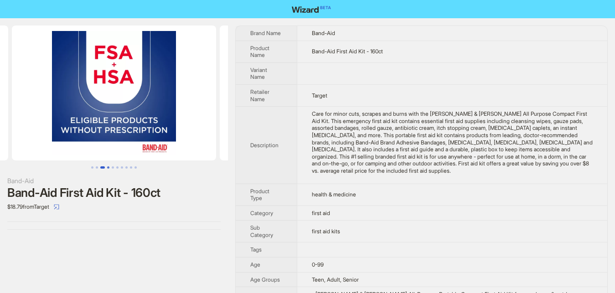
click at [107, 168] on button "Go to slide 4" at bounding box center [108, 167] width 2 height 2
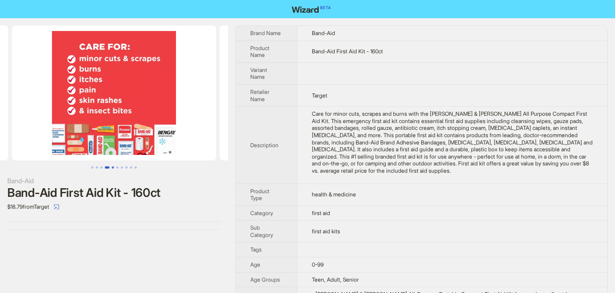
click at [113, 168] on button "Go to slide 5" at bounding box center [113, 167] width 2 height 2
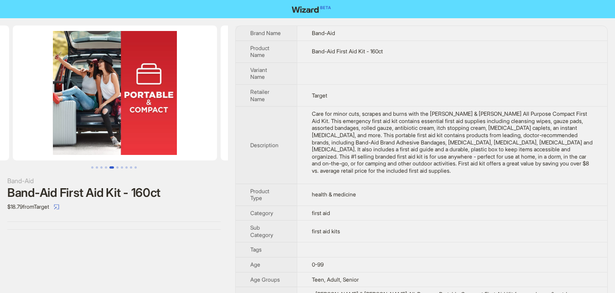
scroll to position [0, 832]
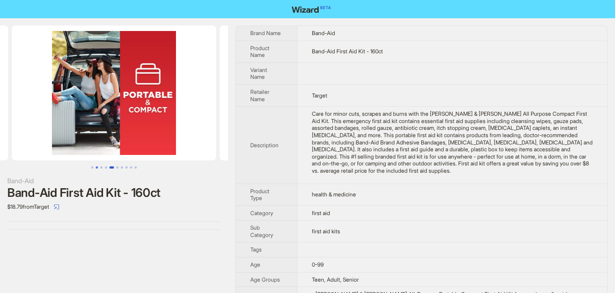
click at [98, 167] on button "Go to slide 2" at bounding box center [97, 167] width 2 height 2
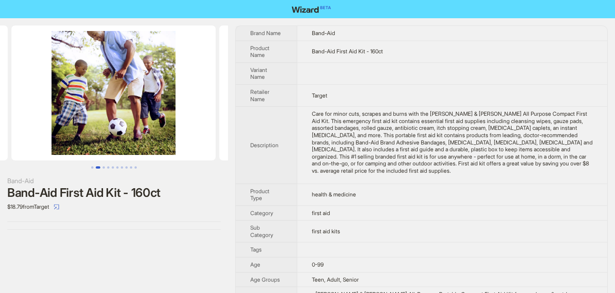
scroll to position [0, 208]
click at [112, 166] on button "Go to slide 5" at bounding box center [113, 167] width 2 height 2
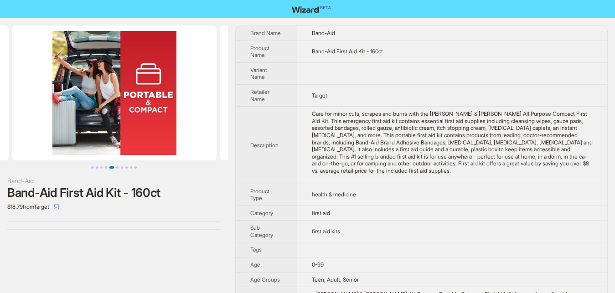
scroll to position [0, 832]
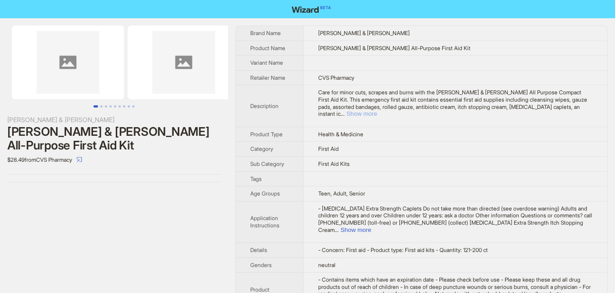
click at [377, 110] on button "Show more" at bounding box center [362, 113] width 31 height 7
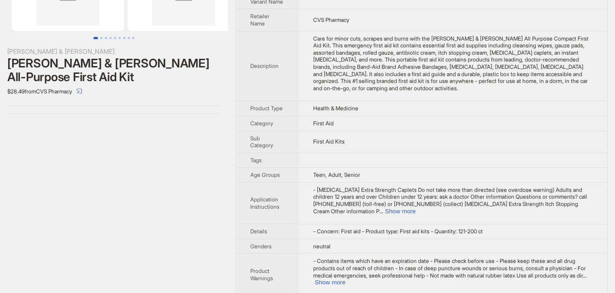
scroll to position [102, 0]
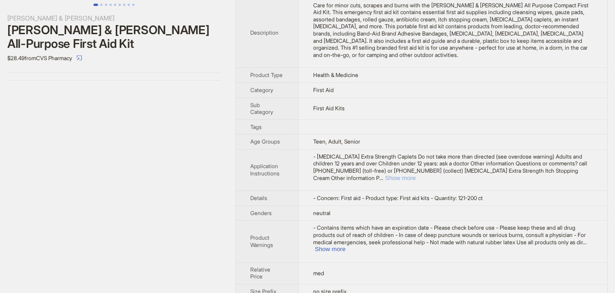
click at [416, 175] on button "Show more" at bounding box center [400, 178] width 31 height 7
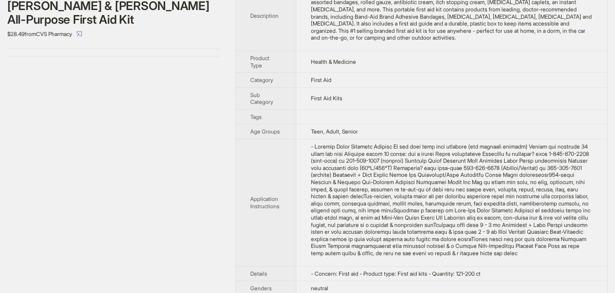
scroll to position [208, 0]
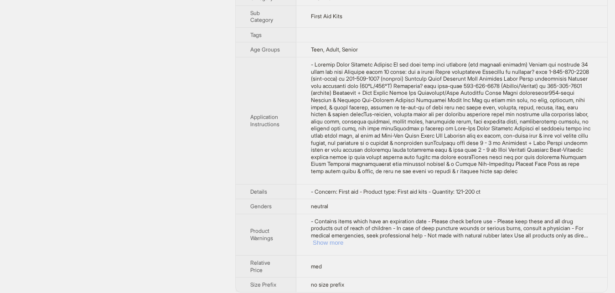
click at [343, 239] on button "Show more" at bounding box center [328, 242] width 31 height 7
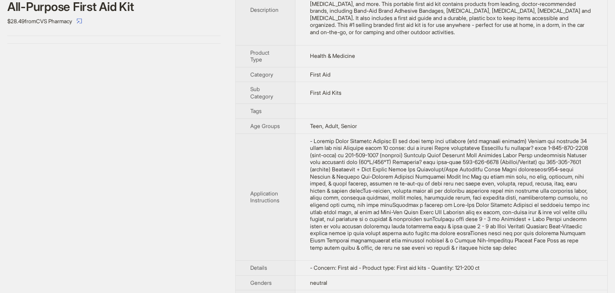
scroll to position [0, 0]
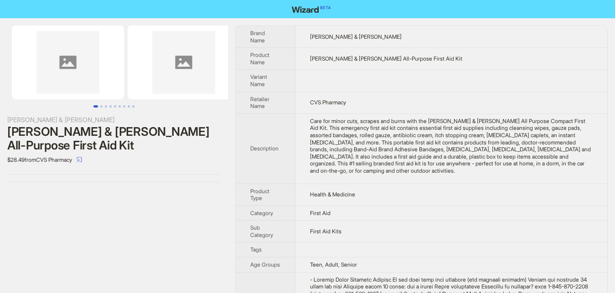
click at [98, 105] on button "Go to slide 1" at bounding box center [96, 106] width 5 height 2
click at [100, 105] on button "Go to slide 2" at bounding box center [101, 106] width 2 height 2
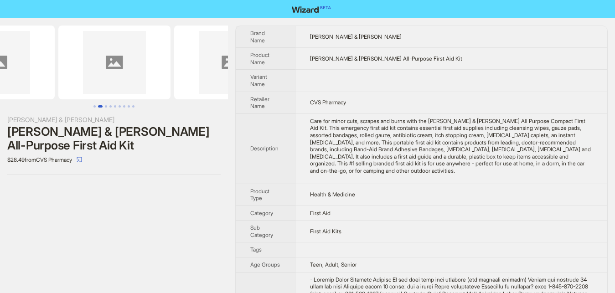
scroll to position [0, 70]
click at [103, 107] on button "Go to slide 2" at bounding box center [100, 106] width 5 height 2
click at [105, 107] on button "Go to slide 3" at bounding box center [106, 106] width 2 height 2
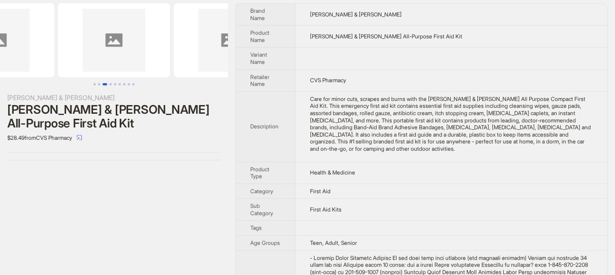
scroll to position [178, 0]
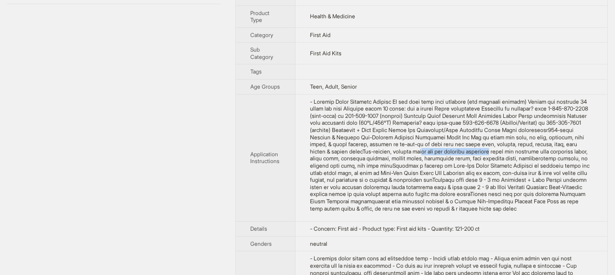
drag, startPoint x: 314, startPoint y: 146, endPoint x: 378, endPoint y: 147, distance: 63.9
click at [378, 147] on div "- Tylenol Extra Strength Caplets Do not take more than directed (see overdose w…" at bounding box center [451, 155] width 283 height 114
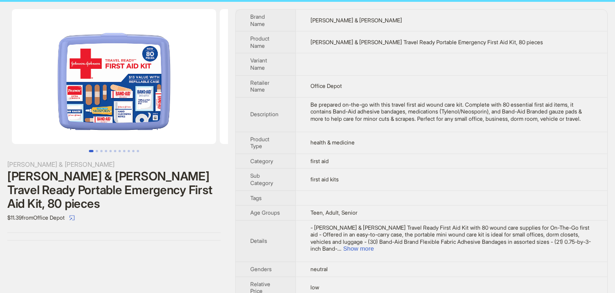
scroll to position [38, 0]
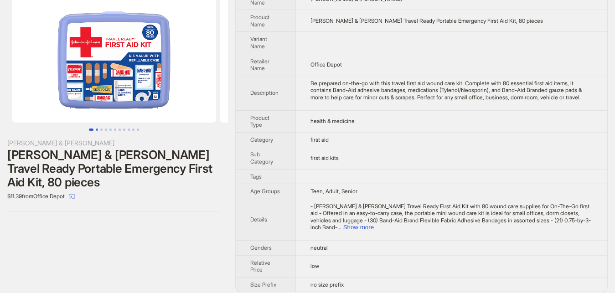
click at [98, 129] on button "Go to slide 2" at bounding box center [97, 130] width 2 height 2
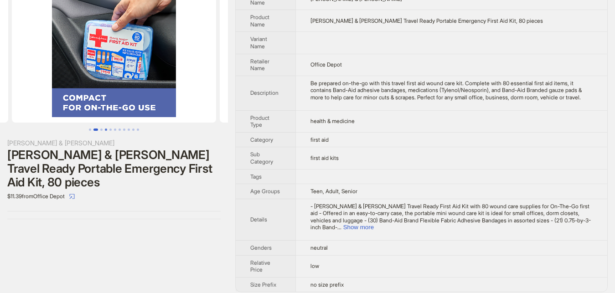
click at [107, 129] on button "Go to slide 4" at bounding box center [106, 130] width 2 height 2
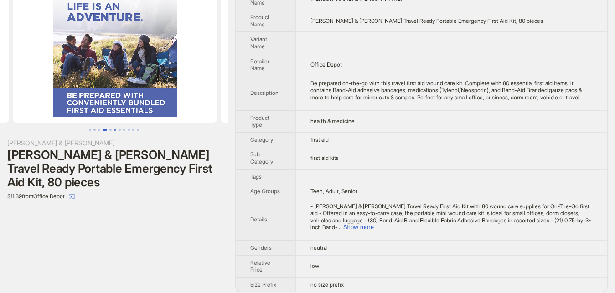
scroll to position [0, 624]
click at [100, 130] on button "Go to slide 3" at bounding box center [99, 130] width 2 height 2
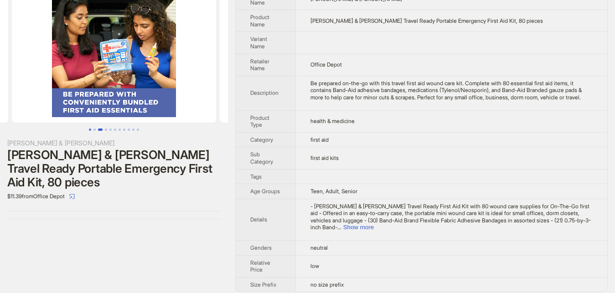
click at [91, 131] on button "Go to slide 1" at bounding box center [90, 130] width 2 height 2
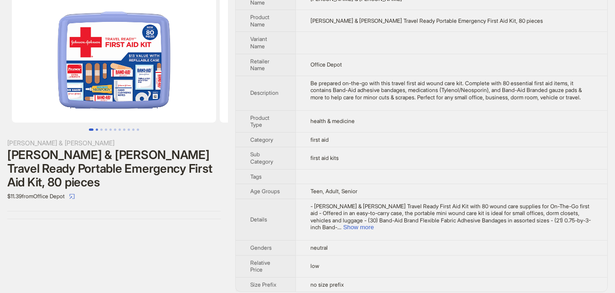
click at [98, 131] on button "Go to slide 2" at bounding box center [97, 130] width 2 height 2
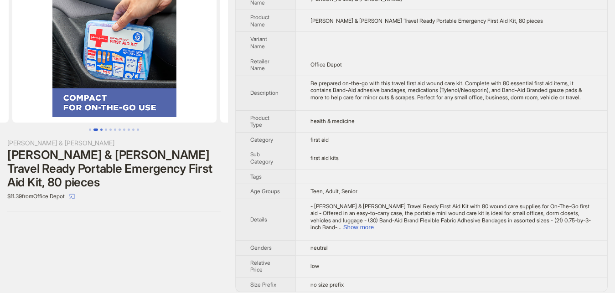
scroll to position [0, 208]
click at [105, 129] on button "Go to slide 4" at bounding box center [106, 130] width 2 height 2
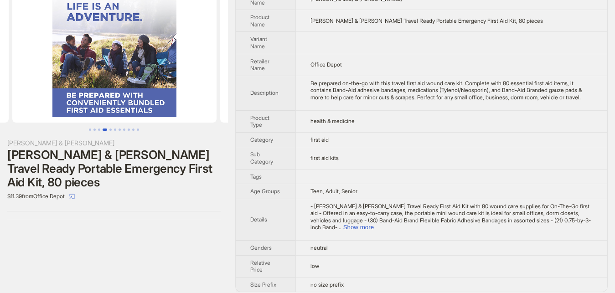
scroll to position [0, 624]
drag, startPoint x: 437, startPoint y: 90, endPoint x: 469, endPoint y: 89, distance: 32.4
click at [469, 89] on div "Be prepared on-the-go with this travel first aid wound care kit. Complete with …" at bounding box center [452, 90] width 282 height 21
click at [520, 97] on div "Be prepared on-the-go with this travel first aid wound care kit. Complete with …" at bounding box center [452, 90] width 282 height 21
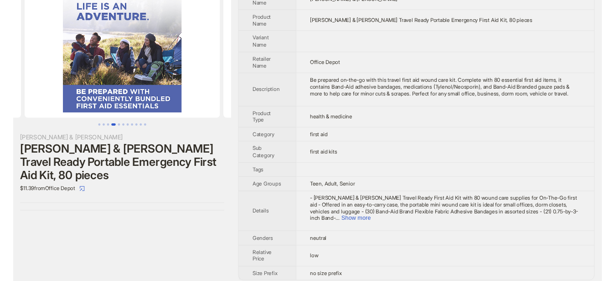
scroll to position [0, 0]
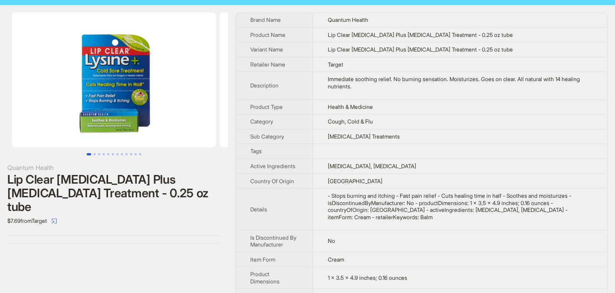
scroll to position [17, 0]
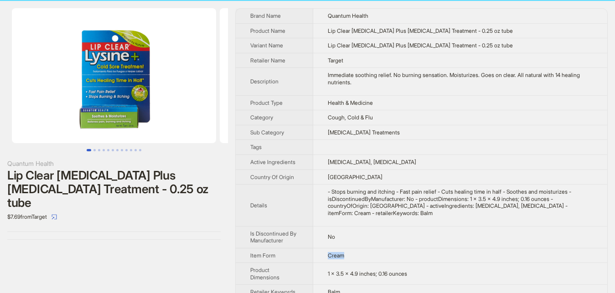
drag, startPoint x: 345, startPoint y: 245, endPoint x: 324, endPoint y: 245, distance: 21.4
click at [324, 248] on td "Cream" at bounding box center [460, 255] width 294 height 15
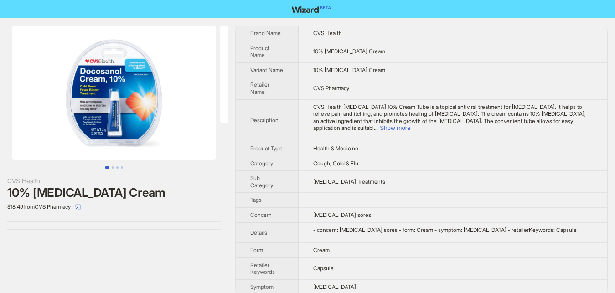
scroll to position [2, 0]
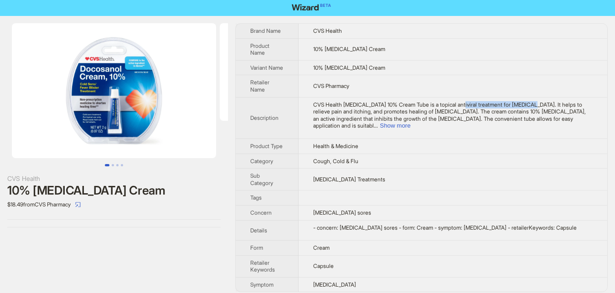
drag, startPoint x: 522, startPoint y: 102, endPoint x: 455, endPoint y: 105, distance: 66.7
click at [456, 105] on span "CVS Health [MEDICAL_DATA] 10% Cream Tube is a topical antiviral treatment for […" at bounding box center [449, 115] width 273 height 28
drag, startPoint x: 334, startPoint y: 245, endPoint x: 264, endPoint y: 239, distance: 70.5
click at [264, 241] on tr "Form Cream" at bounding box center [422, 248] width 372 height 15
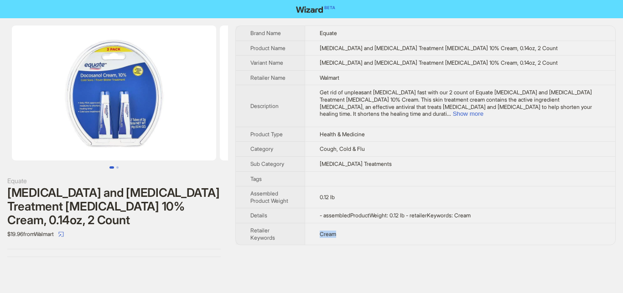
drag, startPoint x: 315, startPoint y: 229, endPoint x: 308, endPoint y: 225, distance: 7.6
click at [311, 229] on td "Cream" at bounding box center [460, 234] width 311 height 22
click at [117, 168] on button "Go to slide 2" at bounding box center [117, 167] width 2 height 2
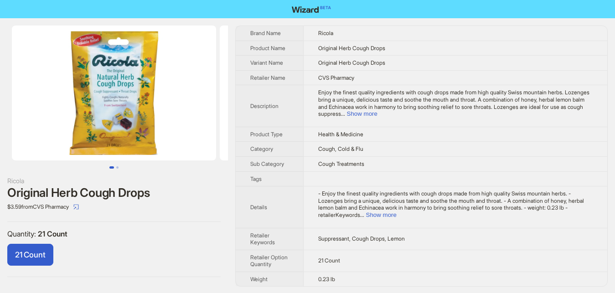
click at [172, 253] on div "21 Count" at bounding box center [113, 257] width 213 height 26
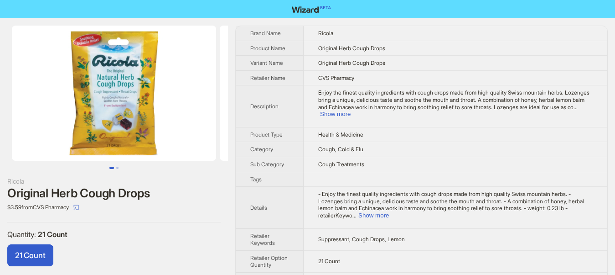
click at [138, 217] on div "Ricola Original Herb Cough Drops $3.59 from CVS Pharmacy Quantity : 21 Count 21…" at bounding box center [114, 151] width 228 height 266
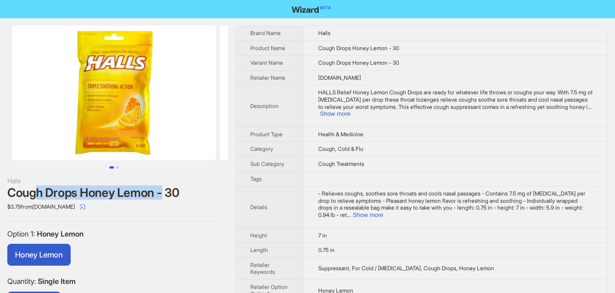
drag, startPoint x: 35, startPoint y: 196, endPoint x: 161, endPoint y: 195, distance: 125.4
click at [161, 195] on div "Cough Drops Honey Lemon - 30" at bounding box center [113, 193] width 213 height 14
click at [165, 228] on div "Halls Cough Drops Honey Lemon - 30 $3.79 from [DOMAIN_NAME] Option 1 : Honey Le…" at bounding box center [114, 175] width 228 height 314
click at [351, 110] on button "Show more" at bounding box center [335, 113] width 31 height 7
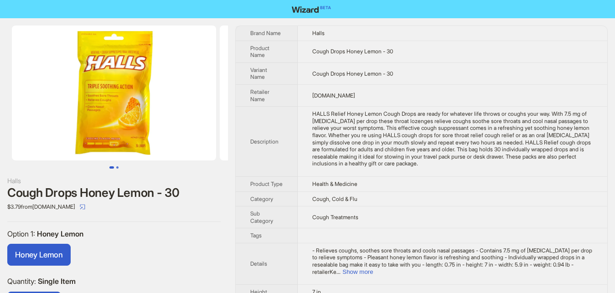
click at [117, 168] on button "Go to slide 2" at bounding box center [117, 167] width 2 height 2
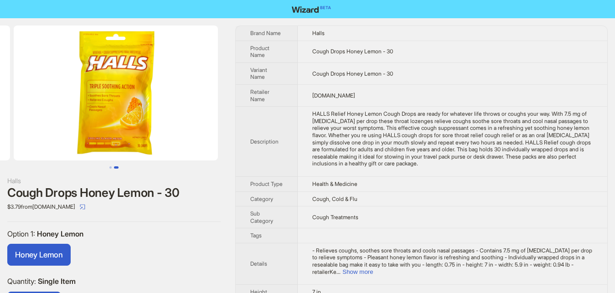
scroll to position [0, 208]
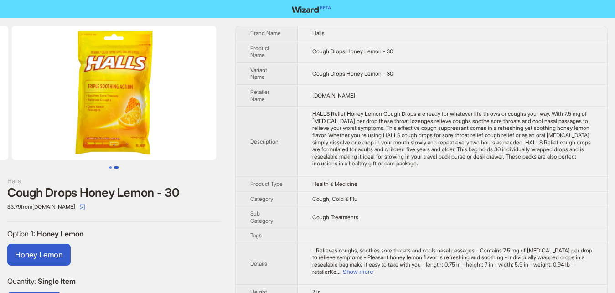
click at [110, 169] on button "Go to slide 1" at bounding box center [110, 167] width 2 height 2
click at [320, 33] on span "Halls" at bounding box center [318, 33] width 12 height 7
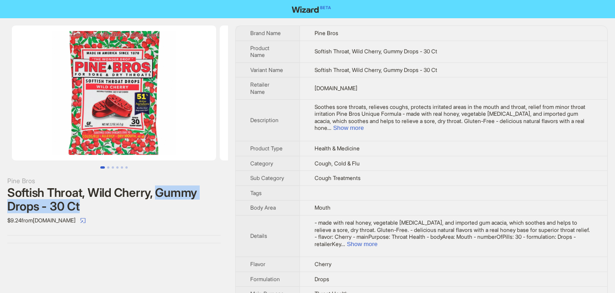
drag, startPoint x: 158, startPoint y: 191, endPoint x: 194, endPoint y: 208, distance: 40.2
click at [194, 208] on div "Softish Throat, Wild Cherry, Gummy Drops - 30 Ct" at bounding box center [113, 199] width 213 height 27
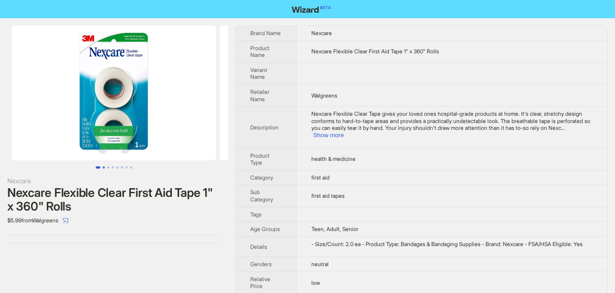
click at [105, 168] on button "Go to slide 2" at bounding box center [104, 167] width 2 height 2
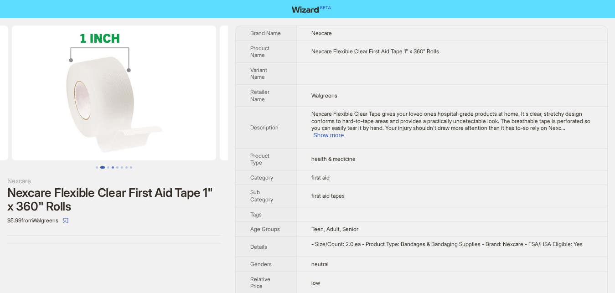
click at [112, 168] on button "Go to slide 4" at bounding box center [113, 167] width 2 height 2
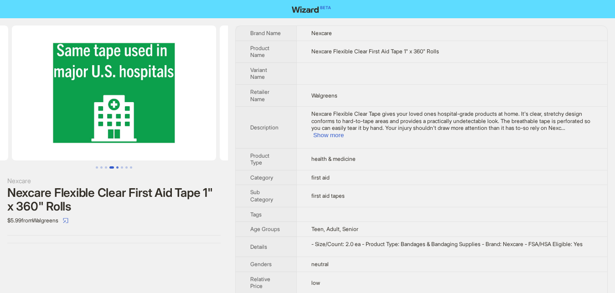
click at [119, 168] on button "Go to slide 5" at bounding box center [117, 167] width 2 height 2
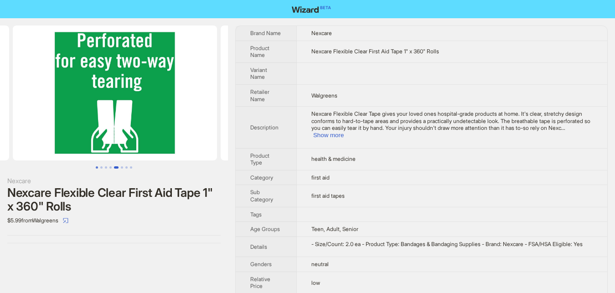
scroll to position [0, 832]
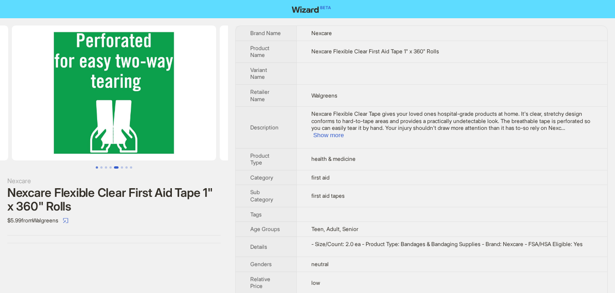
click at [97, 167] on button "Go to slide 1" at bounding box center [97, 167] width 2 height 2
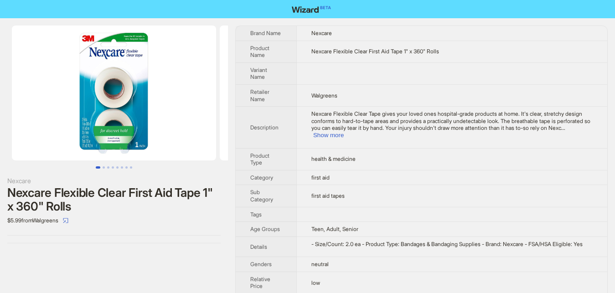
click at [576, 120] on span "Nexcare Flexible Clear Tape gives your loved ones hospital-grade products at ho…" at bounding box center [451, 120] width 279 height 21
click at [344, 132] on button "Show more" at bounding box center [328, 135] width 31 height 7
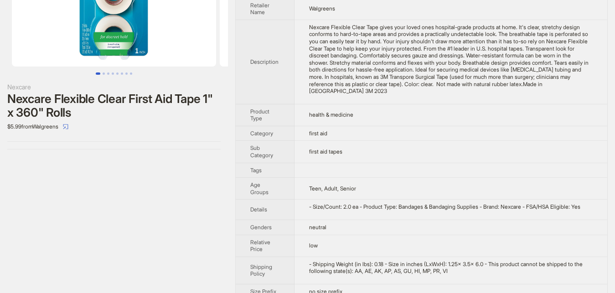
scroll to position [100, 0]
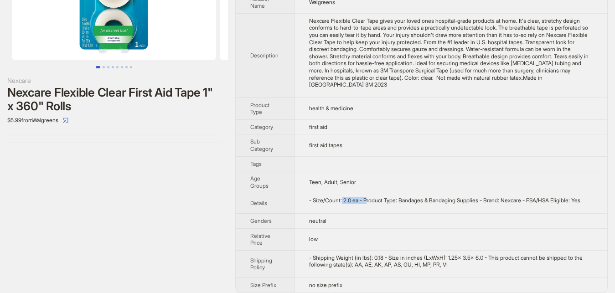
drag, startPoint x: 341, startPoint y: 192, endPoint x: 366, endPoint y: 194, distance: 25.2
click at [365, 197] on div "- Size/Count: 2.0 ea - Product Type: Bandages & Bandaging Supplies - Brand: Nex…" at bounding box center [451, 200] width 284 height 7
click at [223, 203] on div "Nexcare Nexcare Flexible Clear First Aid Tape 1" x 360" Rolls $5.99 from Walgre…" at bounding box center [114, 109] width 228 height 383
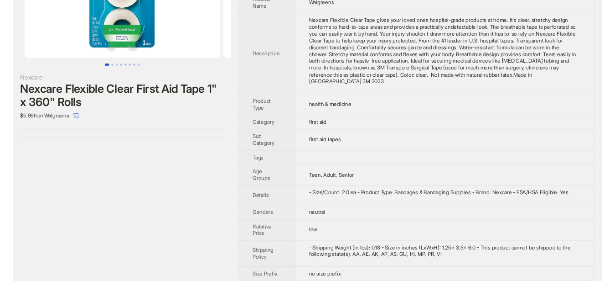
scroll to position [0, 0]
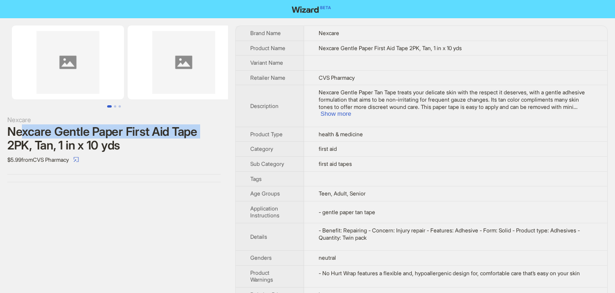
drag, startPoint x: 24, startPoint y: 134, endPoint x: 202, endPoint y: 135, distance: 177.4
click at [202, 135] on div "Nexcare Gentle Paper First Aid Tape 2PK, Tan, 1 in x 10 yds" at bounding box center [113, 138] width 213 height 27
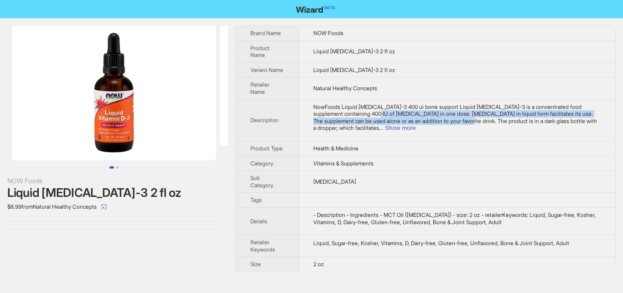
drag, startPoint x: 346, startPoint y: 116, endPoint x: 425, endPoint y: 118, distance: 78.5
click at [407, 119] on span "NowFoods Liquid [MEDICAL_DATA]-3 400 ui bone support Liquid [MEDICAL_DATA]-3 is…" at bounding box center [455, 118] width 284 height 28
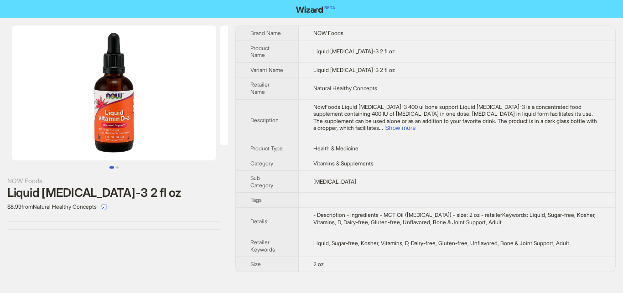
click at [441, 118] on span "NowFoods Liquid [MEDICAL_DATA]-3 400 ui bone support Liquid [MEDICAL_DATA]-3 is…" at bounding box center [455, 118] width 284 height 28
click at [416, 125] on button "Show more" at bounding box center [400, 128] width 31 height 7
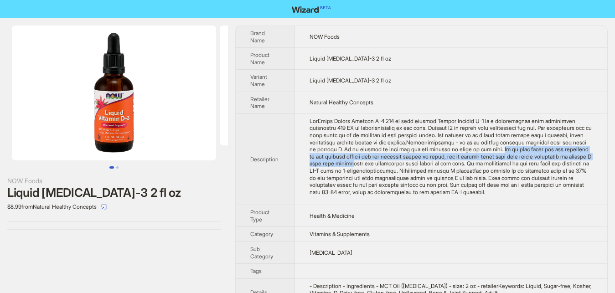
drag, startPoint x: 416, startPoint y: 151, endPoint x: 560, endPoint y: 155, distance: 144.7
click at [560, 155] on div "NowFoods Liquid Vitamin D-3 400 ui bone support Liquid Vitamin D-3 is a concent…" at bounding box center [451, 157] width 283 height 78
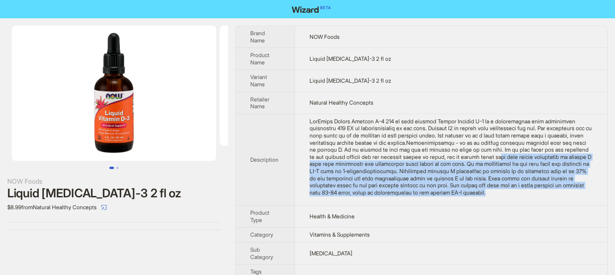
drag, startPoint x: 441, startPoint y: 156, endPoint x: 447, endPoint y: 190, distance: 33.7
click at [447, 190] on div "NowFoods Liquid Vitamin D-3 400 ui bone support Liquid Vitamin D-3 is a concent…" at bounding box center [451, 157] width 283 height 78
click at [119, 138] on img at bounding box center [114, 93] width 204 height 135
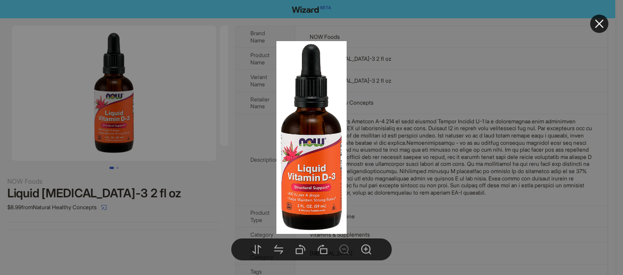
click at [186, 241] on div at bounding box center [311, 137] width 623 height 275
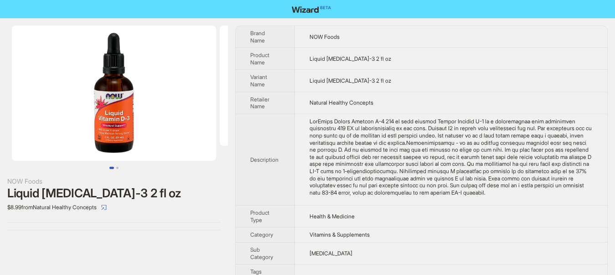
click at [114, 169] on button "Go to slide 1" at bounding box center [111, 167] width 5 height 2
click at [114, 166] on button "Go to slide 1" at bounding box center [111, 167] width 5 height 2
click at [116, 166] on button "Go to slide 2" at bounding box center [117, 167] width 2 height 2
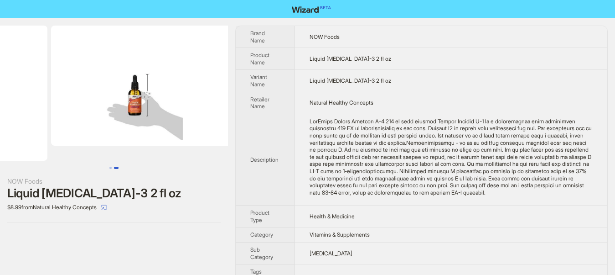
scroll to position [0, 186]
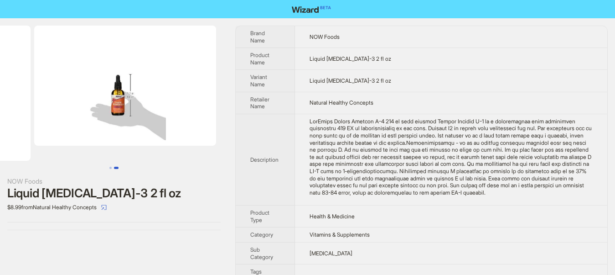
click at [126, 115] on img at bounding box center [125, 86] width 182 height 120
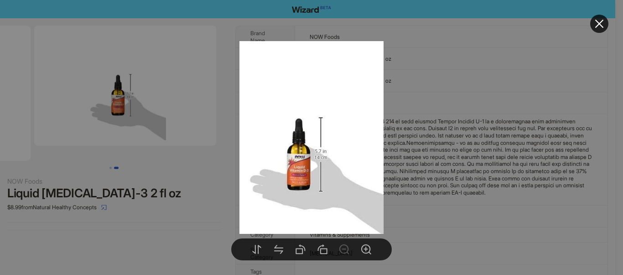
click at [181, 212] on div at bounding box center [311, 137] width 623 height 275
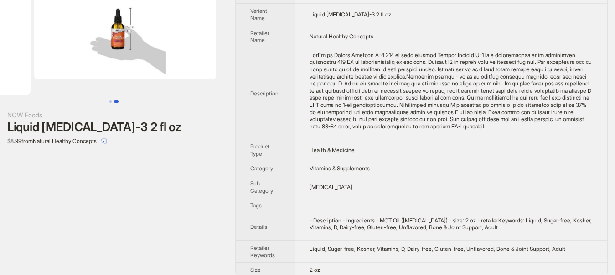
scroll to position [76, 0]
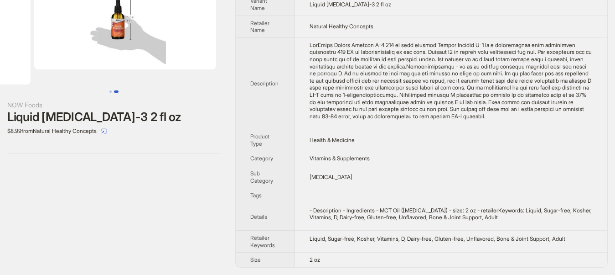
click at [380, 210] on div "- Description - Ingredients - MCT Oil (medium chain triglycerides) - size: 2 oz…" at bounding box center [451, 214] width 283 height 14
drag, startPoint x: 380, startPoint y: 210, endPoint x: 468, endPoint y: 210, distance: 88.0
click at [468, 210] on div "- Description - Ingredients - MCT Oil (medium chain triglycerides) - size: 2 oz…" at bounding box center [451, 214] width 283 height 14
copy div "MCT Oil (medium chain triglycerides)"
click at [386, 222] on td "- Description - Ingredients - MCT Oil (medium chain triglycerides) - size: 2 oz…" at bounding box center [451, 216] width 312 height 27
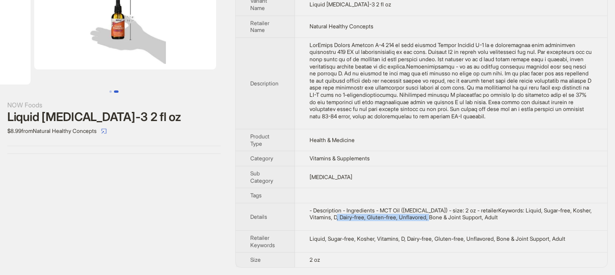
drag, startPoint x: 343, startPoint y: 219, endPoint x: 418, endPoint y: 220, distance: 75.3
click at [418, 220] on div "- Description - Ingredients - MCT Oil (medium chain triglycerides) - size: 2 oz…" at bounding box center [451, 214] width 283 height 14
click at [368, 220] on div "- Description - Ingredients - MCT Oil (medium chain triglycerides) - size: 2 oz…" at bounding box center [451, 214] width 283 height 14
click at [380, 219] on div "- Description - Ingredients - MCT Oil (medium chain triglycerides) - size: 2 oz…" at bounding box center [451, 214] width 283 height 14
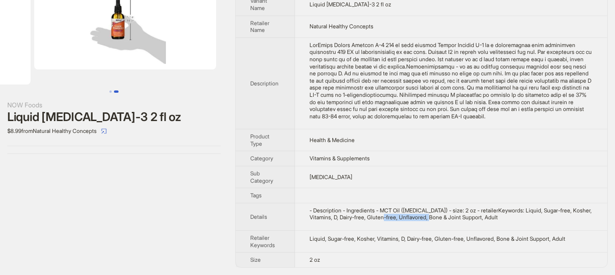
drag, startPoint x: 380, startPoint y: 219, endPoint x: 426, endPoint y: 219, distance: 46.5
click at [415, 219] on div "- Description - Ingredients - MCT Oil (medium chain triglycerides) - size: 2 oz…" at bounding box center [451, 214] width 283 height 14
click at [429, 219] on div "- Description - Ingredients - MCT Oil (medium chain triglycerides) - size: 2 oz…" at bounding box center [451, 214] width 283 height 14
drag, startPoint x: 455, startPoint y: 219, endPoint x: 501, endPoint y: 219, distance: 46.1
click at [501, 219] on div "- Description - Ingredients - MCT Oil (medium chain triglycerides) - size: 2 oz…" at bounding box center [451, 214] width 283 height 14
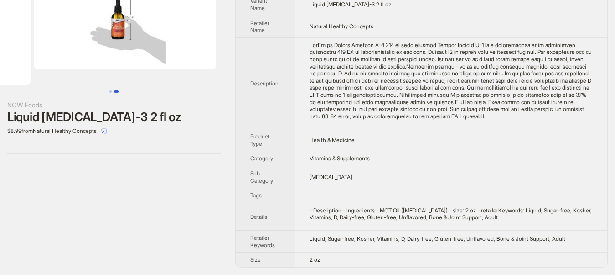
click at [363, 248] on td "Liquid, Sugar-free, Kosher, Vitamins, D, Dairy-free, Gluten-free, Unflavored, B…" at bounding box center [451, 241] width 312 height 22
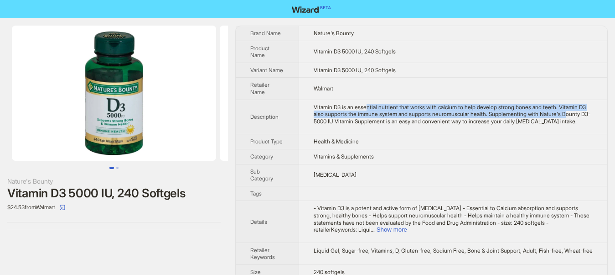
drag, startPoint x: 367, startPoint y: 107, endPoint x: 555, endPoint y: 111, distance: 188.0
click at [551, 111] on div "Vitamin D3 is an essential nutrient that works with calcium to help develop str…" at bounding box center [453, 114] width 279 height 21
click at [575, 112] on div "Vitamin D3 is an essential nutrient that works with calcium to help develop str…" at bounding box center [453, 114] width 279 height 21
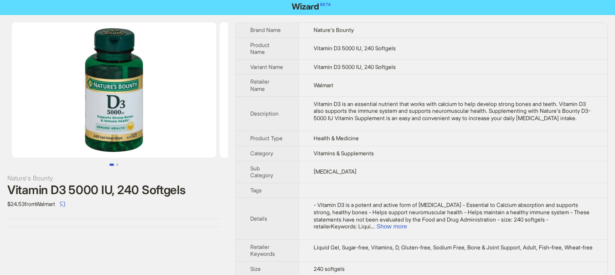
scroll to position [5, 0]
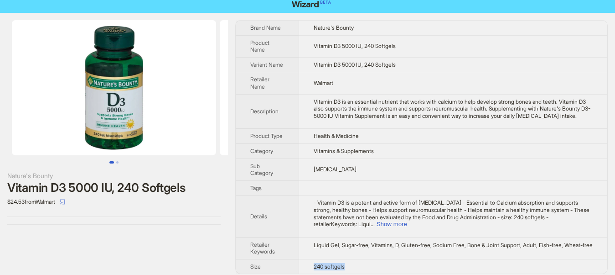
drag, startPoint x: 343, startPoint y: 260, endPoint x: 306, endPoint y: 257, distance: 37.0
click at [306, 259] on td "240 softgels" at bounding box center [453, 266] width 309 height 15
click at [407, 220] on button "Show more" at bounding box center [392, 223] width 31 height 7
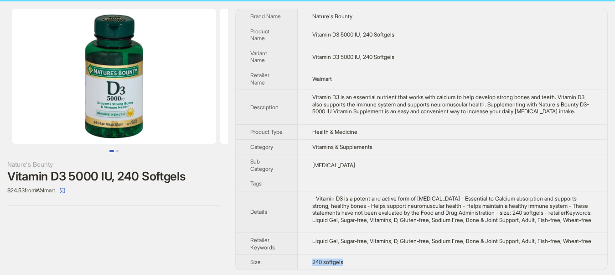
scroll to position [26, 0]
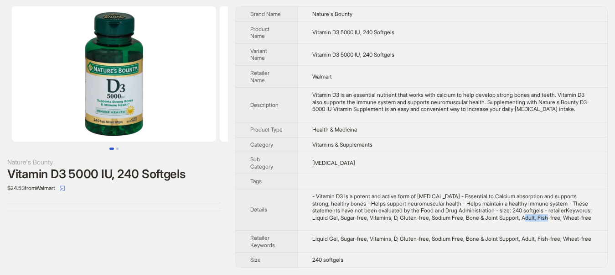
drag, startPoint x: 486, startPoint y: 217, endPoint x: 510, endPoint y: 217, distance: 23.7
click at [510, 217] on div "- Vitamin D3 is a potent and active form of [MEDICAL_DATA] - Essential to Calci…" at bounding box center [452, 206] width 281 height 28
click at [379, 217] on div "- Vitamin D3 is a potent and active form of [MEDICAL_DATA] - Essential to Calci…" at bounding box center [452, 206] width 281 height 28
drag, startPoint x: 378, startPoint y: 216, endPoint x: 468, endPoint y: 216, distance: 89.9
click at [468, 216] on div "- Vitamin D3 is a potent and active form of Vitamin D - Essential to Calcium ab…" at bounding box center [452, 206] width 281 height 28
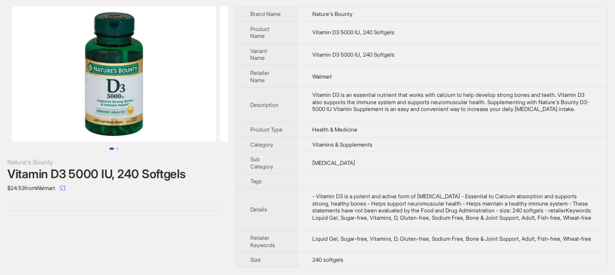
click at [508, 211] on div "- Vitamin D3 is a potent and active form of Vitamin D - Essential to Calcium ab…" at bounding box center [452, 206] width 281 height 28
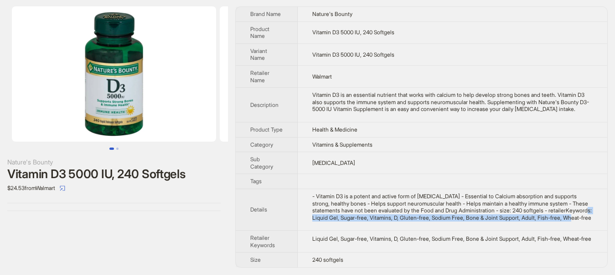
drag, startPoint x: 548, startPoint y: 211, endPoint x: 531, endPoint y: 223, distance: 20.0
click at [531, 223] on td "- Vitamin D3 is a potent and active form of Vitamin D - Essential to Calcium ab…" at bounding box center [453, 209] width 310 height 42
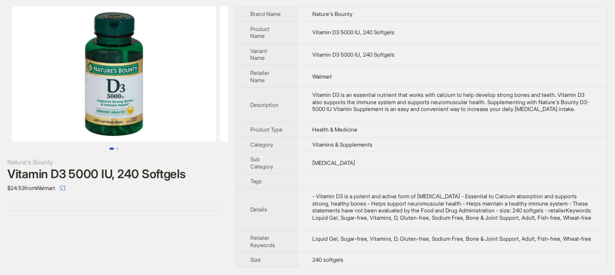
click at [343, 245] on td "Liquid Gel, Sugar-free, Vitamins, D, Gluten-free, Sodium Free, Bone & Joint Sup…" at bounding box center [453, 241] width 310 height 22
drag, startPoint x: 511, startPoint y: 242, endPoint x: 584, endPoint y: 242, distance: 73.0
click at [584, 242] on td "Liquid Gel, Sugar-free, Vitamins, D, Gluten-free, Sodium Free, Bone & Joint Sup…" at bounding box center [453, 241] width 310 height 22
click at [427, 244] on td "Liquid Gel, Sugar-free, Vitamins, D, Gluten-free, Sodium Free, Bone & Joint Sup…" at bounding box center [453, 241] width 310 height 22
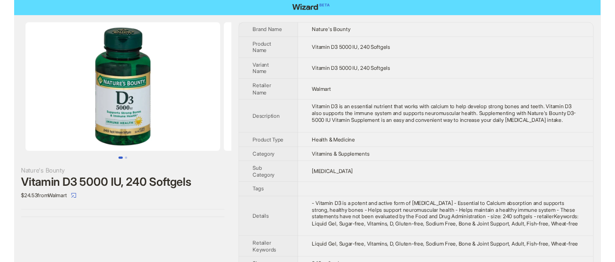
scroll to position [0, 0]
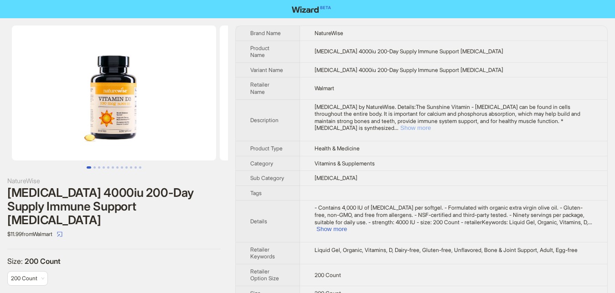
click at [431, 125] on button "Show more" at bounding box center [415, 128] width 31 height 7
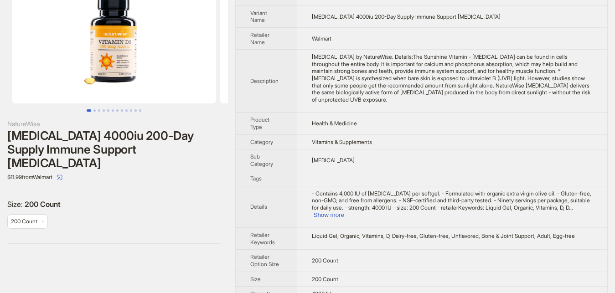
scroll to position [59, 0]
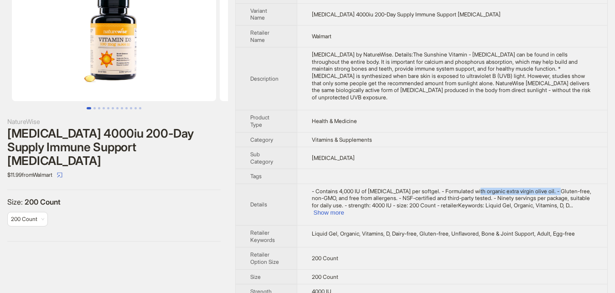
drag, startPoint x: 468, startPoint y: 187, endPoint x: 549, endPoint y: 184, distance: 80.3
click at [549, 188] on span "- Contains 4,000 IU of [MEDICAL_DATA] per softgel. - Formulated with organic ex…" at bounding box center [452, 198] width 280 height 21
click at [344, 209] on button "Show more" at bounding box center [329, 212] width 31 height 7
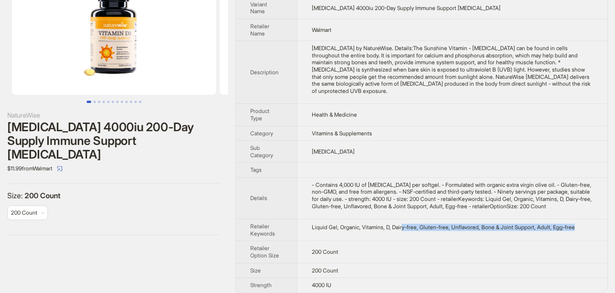
drag, startPoint x: 410, startPoint y: 220, endPoint x: 571, endPoint y: 224, distance: 160.6
click at [576, 224] on div "Liquid Gel, Organic, Vitamins, D, Dairy-free, Gluten-free, Unflavored, Bone & J…" at bounding box center [452, 227] width 281 height 7
drag, startPoint x: 197, startPoint y: 219, endPoint x: 174, endPoint y: 213, distance: 24.2
click at [196, 219] on div "NatureWise Vitamin D3 4000iu 200-Day Supply Immune Support Bone Health $11.99 f…" at bounding box center [114, 98] width 228 height 290
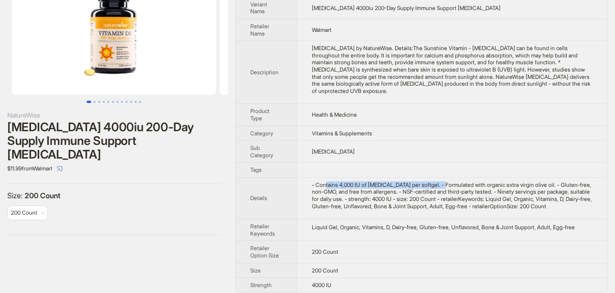
drag, startPoint x: 326, startPoint y: 180, endPoint x: 440, endPoint y: 178, distance: 114.1
click at [439, 182] on div "- Contains 4,000 IU of vitamin D3 per softgel. - Formulated with organic extra …" at bounding box center [452, 196] width 281 height 28
click at [480, 182] on div "- Contains 4,000 IU of vitamin D3 per softgel. - Formulated with organic extra …" at bounding box center [452, 196] width 281 height 28
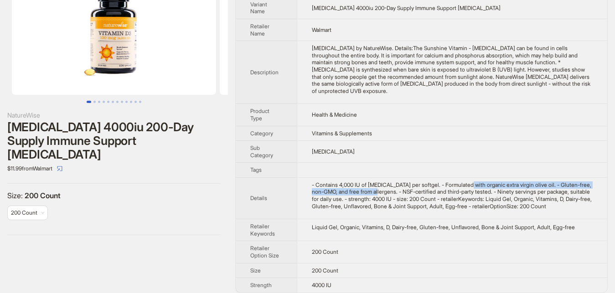
drag, startPoint x: 463, startPoint y: 180, endPoint x: 375, endPoint y: 187, distance: 87.8
click at [375, 187] on div "- Contains 4,000 IU of vitamin D3 per softgel. - Formulated with organic extra …" at bounding box center [452, 196] width 281 height 28
click at [485, 187] on div "- Contains 4,000 IU of vitamin D3 per softgel. - Formulated with organic extra …" at bounding box center [452, 196] width 281 height 28
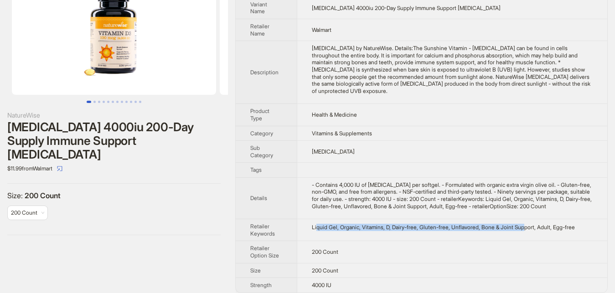
drag, startPoint x: 315, startPoint y: 221, endPoint x: 519, endPoint y: 234, distance: 203.9
click at [519, 234] on td "Liquid Gel, Organic, Vitamins, D, Dairy-free, Gluten-free, Unflavored, Bone & J…" at bounding box center [452, 230] width 311 height 22
click at [338, 233] on td "Liquid Gel, Organic, Vitamins, D, Dairy-free, Gluten-free, Unflavored, Bone & J…" at bounding box center [452, 230] width 311 height 22
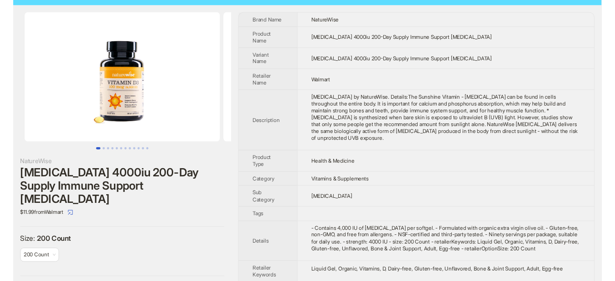
scroll to position [0, 0]
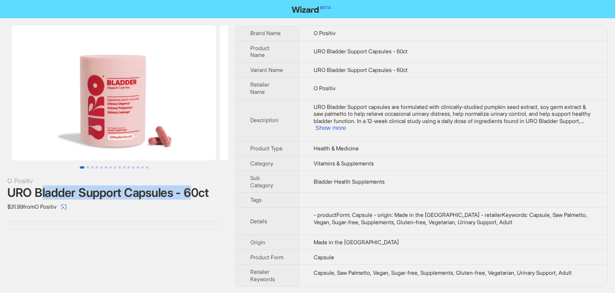
drag, startPoint x: 40, startPoint y: 192, endPoint x: 191, endPoint y: 194, distance: 151.4
click at [191, 194] on div "URO Bladder Support Capsules - 60ct" at bounding box center [113, 193] width 213 height 14
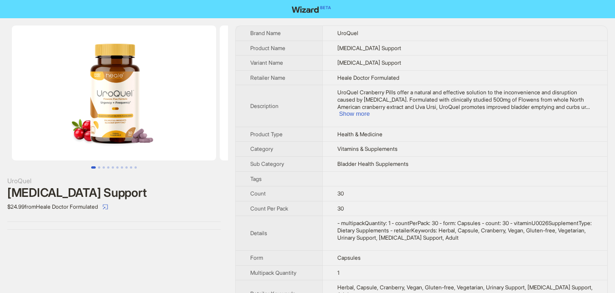
drag, startPoint x: 15, startPoint y: 194, endPoint x: 172, endPoint y: 190, distance: 156.5
click at [172, 190] on div "[MEDICAL_DATA] Support" at bounding box center [113, 193] width 213 height 14
drag, startPoint x: 328, startPoint y: 152, endPoint x: 441, endPoint y: 153, distance: 113.1
click at [441, 156] on td "Bladder Health Supplements" at bounding box center [464, 163] width 285 height 15
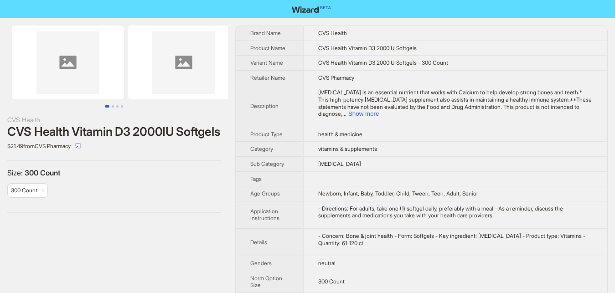
scroll to position [47, 0]
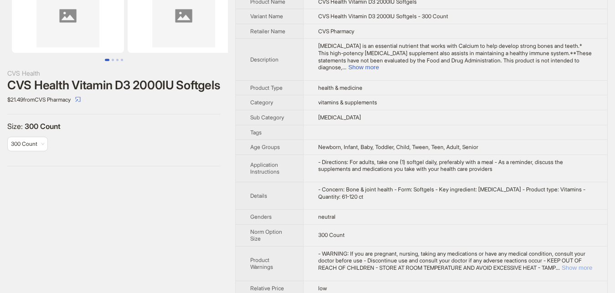
click at [569, 265] on button "Show more" at bounding box center [577, 268] width 31 height 7
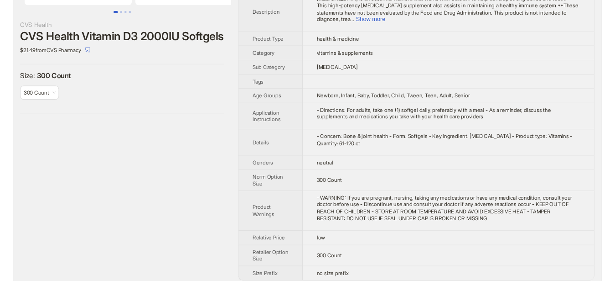
scroll to position [0, 0]
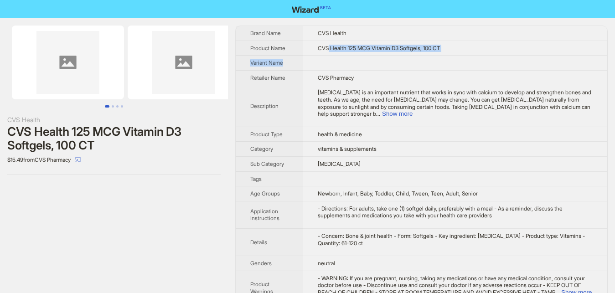
drag, startPoint x: 329, startPoint y: 46, endPoint x: 478, endPoint y: 57, distance: 149.2
click at [478, 57] on tbody "Brand Name CVS Health Product Name CVS Health 125 MCG Vitamin D3 Softgels, 100 …" at bounding box center [422, 180] width 372 height 309
click at [169, 236] on div "CVS Health CVS Health 125 MCG Vitamin D3 Softgels, 100 CT $15.49 from CVS Pharm…" at bounding box center [114, 180] width 228 height 325
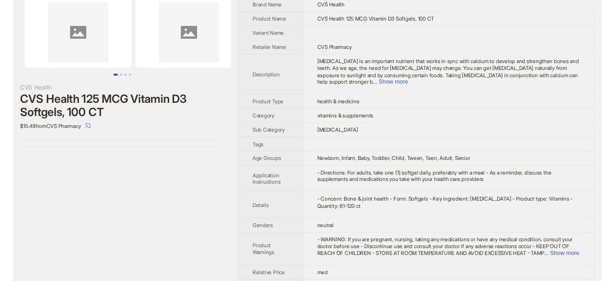
scroll to position [43, 0]
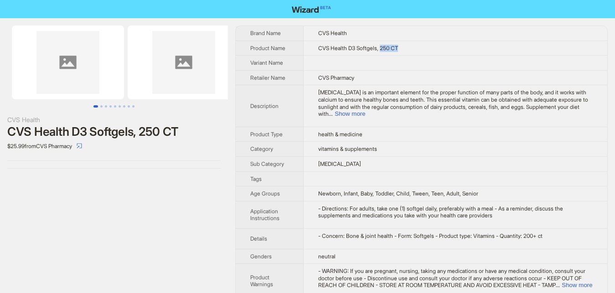
drag, startPoint x: 378, startPoint y: 47, endPoint x: 396, endPoint y: 47, distance: 18.3
click at [396, 47] on span "CVS Health D3 Softgels, 250 CT" at bounding box center [358, 48] width 80 height 7
click at [365, 110] on button "Show more" at bounding box center [350, 113] width 31 height 7
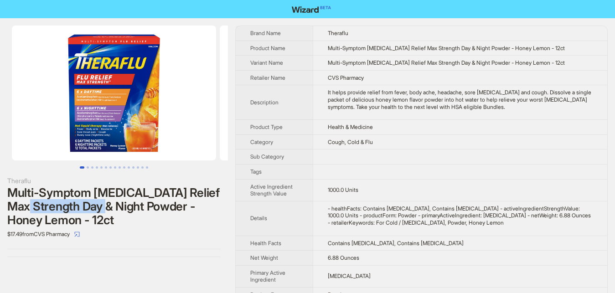
drag, startPoint x: 13, startPoint y: 209, endPoint x: 94, endPoint y: 206, distance: 81.2
click at [94, 206] on div "Multi-Symptom [MEDICAL_DATA] Relief Max Strength Day & Night Powder - Honey Lem…" at bounding box center [113, 206] width 213 height 41
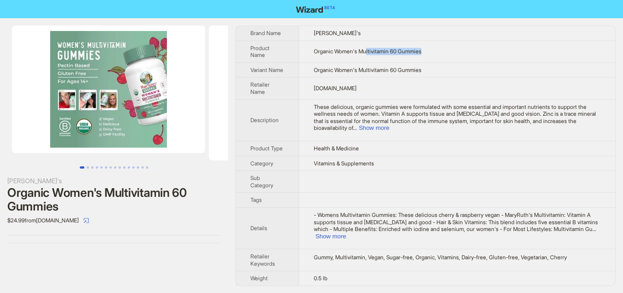
drag, startPoint x: 365, startPoint y: 51, endPoint x: 440, endPoint y: 49, distance: 75.3
click at [440, 49] on td "Organic Women's Multivitamin 60 Gummies" at bounding box center [457, 52] width 317 height 22
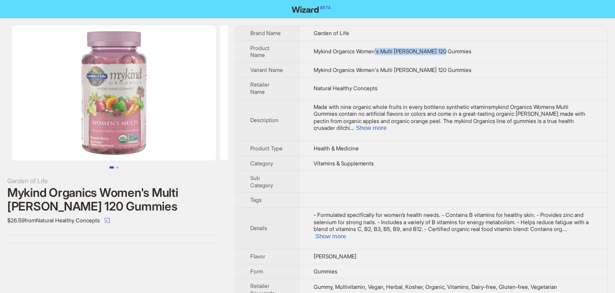
drag, startPoint x: 374, startPoint y: 50, endPoint x: 451, endPoint y: 52, distance: 77.1
click at [451, 52] on td "Mykind Organics Women's Multi Berry 120 Gummies" at bounding box center [453, 52] width 309 height 22
click at [432, 56] on td "Mykind Organics Women's Multi Berry 120 Gummies" at bounding box center [453, 52] width 309 height 22
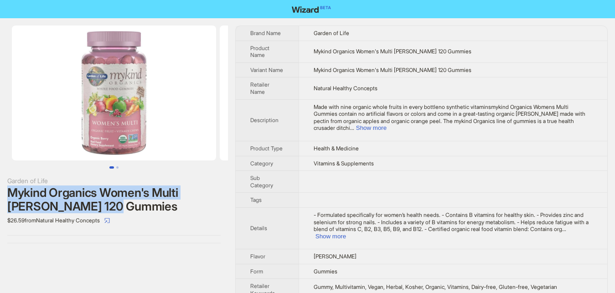
drag, startPoint x: 159, startPoint y: 182, endPoint x: 175, endPoint y: 200, distance: 23.9
click at [175, 200] on div "Garden of Life Mykind Organics Women's Multi Berry 120 Gummies $26.59 from Natu…" at bounding box center [113, 202] width 213 height 52
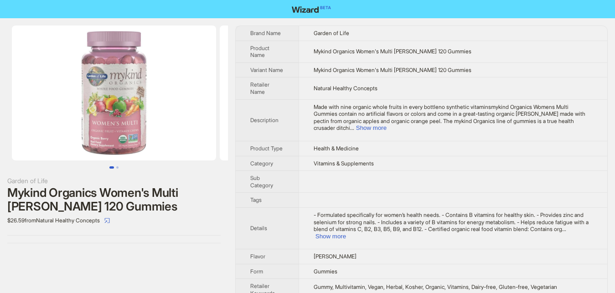
click at [172, 218] on div "$26.59 from Natural Healthy Concepts" at bounding box center [113, 220] width 213 height 15
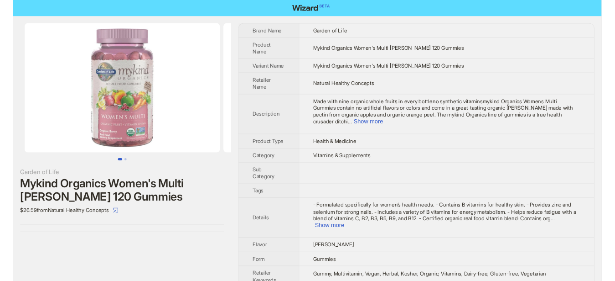
scroll to position [2, 0]
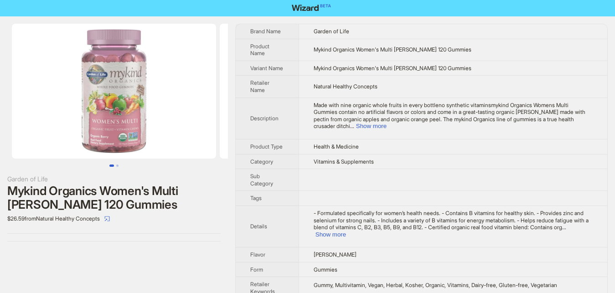
click at [346, 282] on div "Gummy, Multivitamin, Vegan, Herbal, Kosher, Organic, Vitamins, Dairy-free, Glut…" at bounding box center [453, 285] width 279 height 7
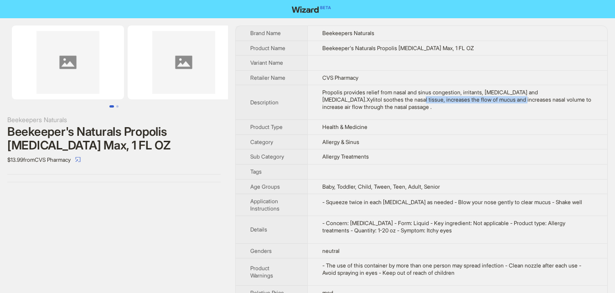
drag, startPoint x: 374, startPoint y: 99, endPoint x: 448, endPoint y: 99, distance: 74.4
click at [448, 99] on div "Propolis provides relief from nasal and sinus congestion, irritants, [MEDICAL_D…" at bounding box center [457, 99] width 270 height 21
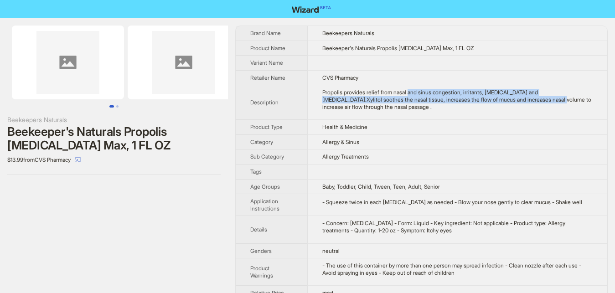
drag, startPoint x: 406, startPoint y: 92, endPoint x: 488, endPoint y: 101, distance: 82.1
click at [488, 101] on div "Propolis provides relief from nasal and sinus congestion, irritants, [MEDICAL_D…" at bounding box center [457, 99] width 270 height 21
click at [310, 239] on td "- Concern: [MEDICAL_DATA] - Form: Liquid - Key ingredient: Not applicable - Pro…" at bounding box center [457, 229] width 300 height 27
drag, startPoint x: 437, startPoint y: 90, endPoint x: 454, endPoint y: 108, distance: 24.5
click at [454, 108] on div "Propolis provides relief from nasal and sinus congestion, irritants, [MEDICAL_D…" at bounding box center [457, 99] width 270 height 21
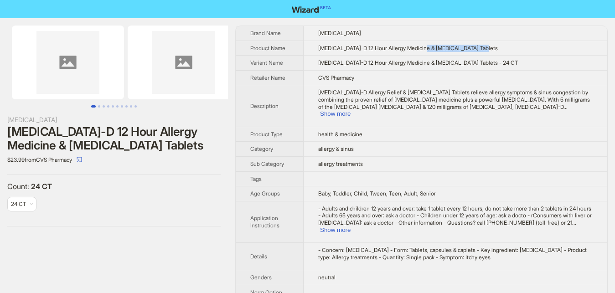
drag, startPoint x: 419, startPoint y: 45, endPoint x: 482, endPoint y: 46, distance: 63.0
click at [482, 46] on td "Zyrtec-D 12 Hour Allergy Medicine & Nasal Decongestant Tablets" at bounding box center [456, 48] width 304 height 15
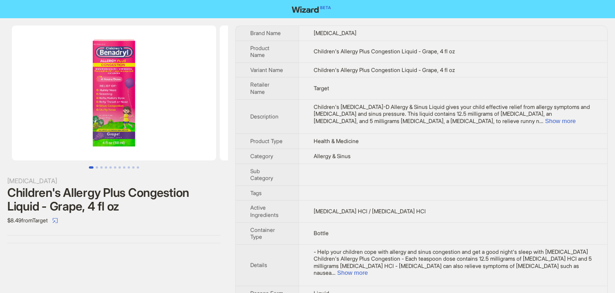
click at [372, 52] on span "Children's Allergy Plus Congestion Liquid - Grape, 4 fl oz" at bounding box center [384, 51] width 141 height 7
click at [174, 251] on div "[MEDICAL_DATA] Children's Allergy Plus Congestion Liquid - Grape, 4 fl oz $8.49…" at bounding box center [114, 189] width 228 height 342
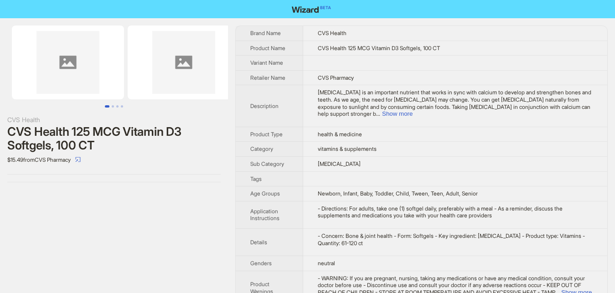
click at [178, 18] on div "CVS Health CVS Health 125 MCG Vitamin D3 Softgels, 100 CT $15.49 from CVS Pharm…" at bounding box center [307, 171] width 615 height 343
